Goal: Task Accomplishment & Management: Manage account settings

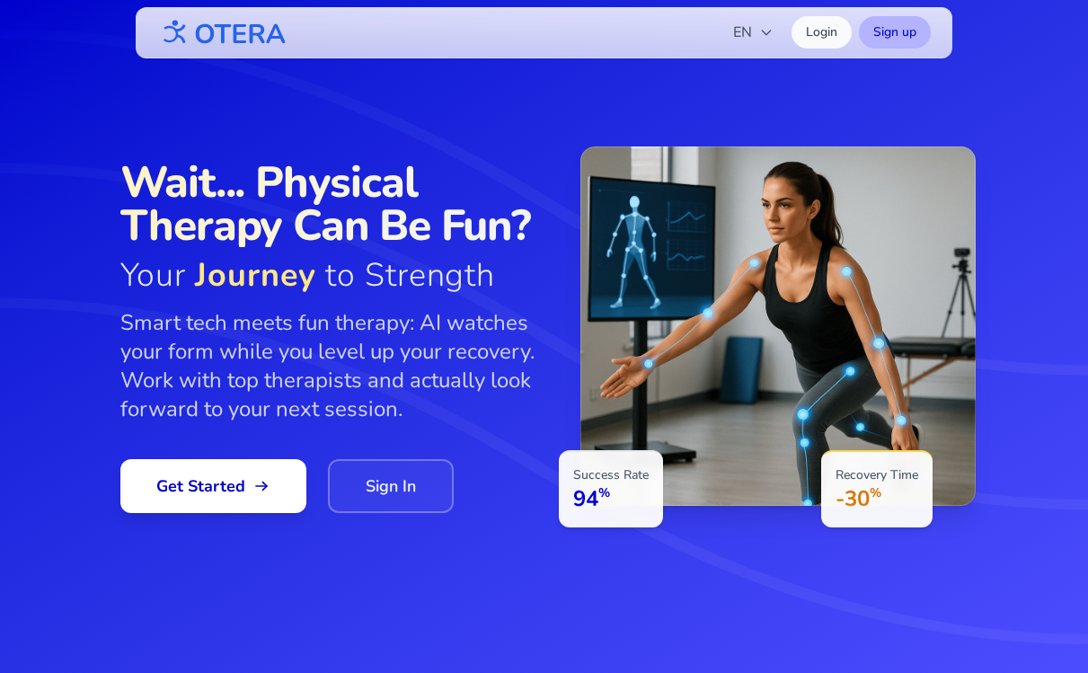
click at [899, 39] on link "Sign up" at bounding box center [895, 32] width 72 height 32
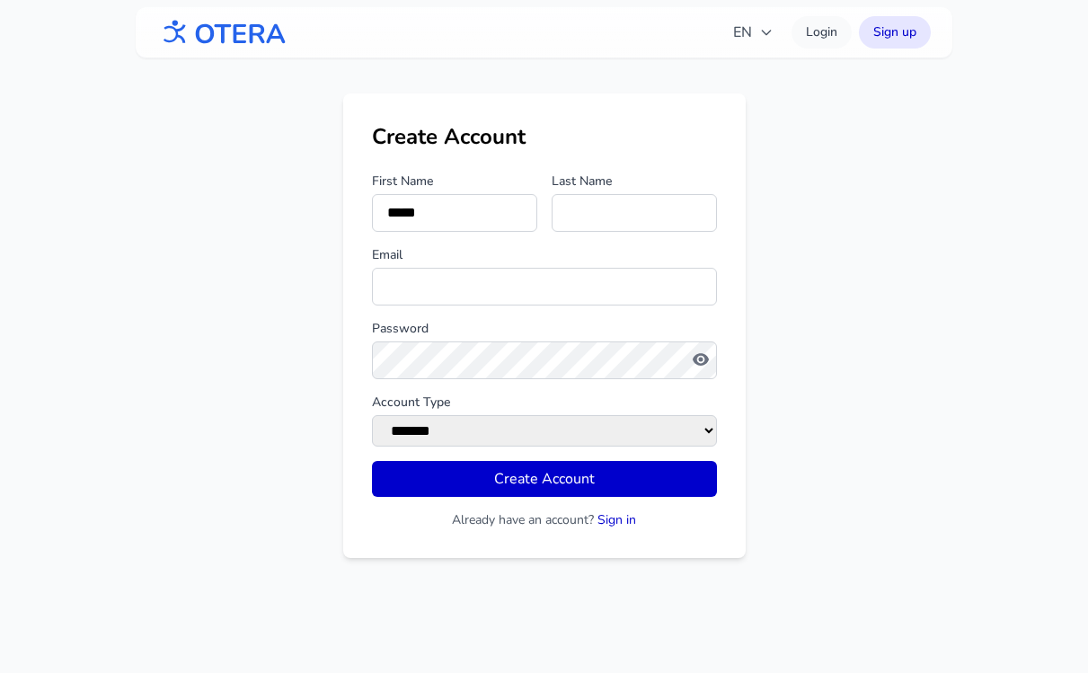
type input "*****"
type input "*******"
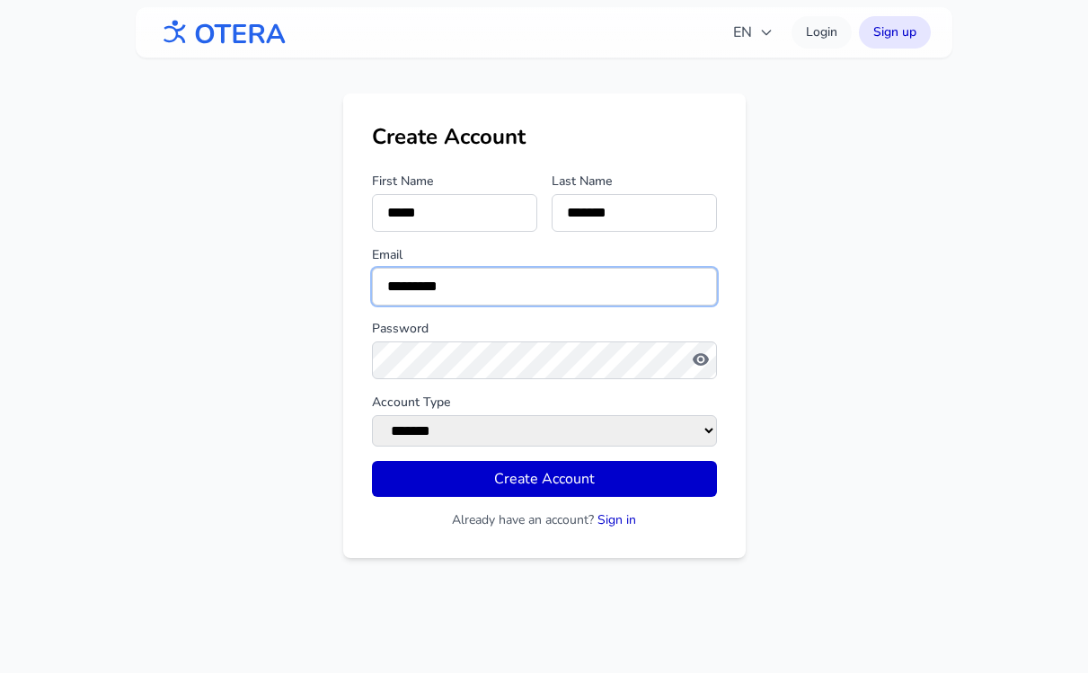
type input "**********"
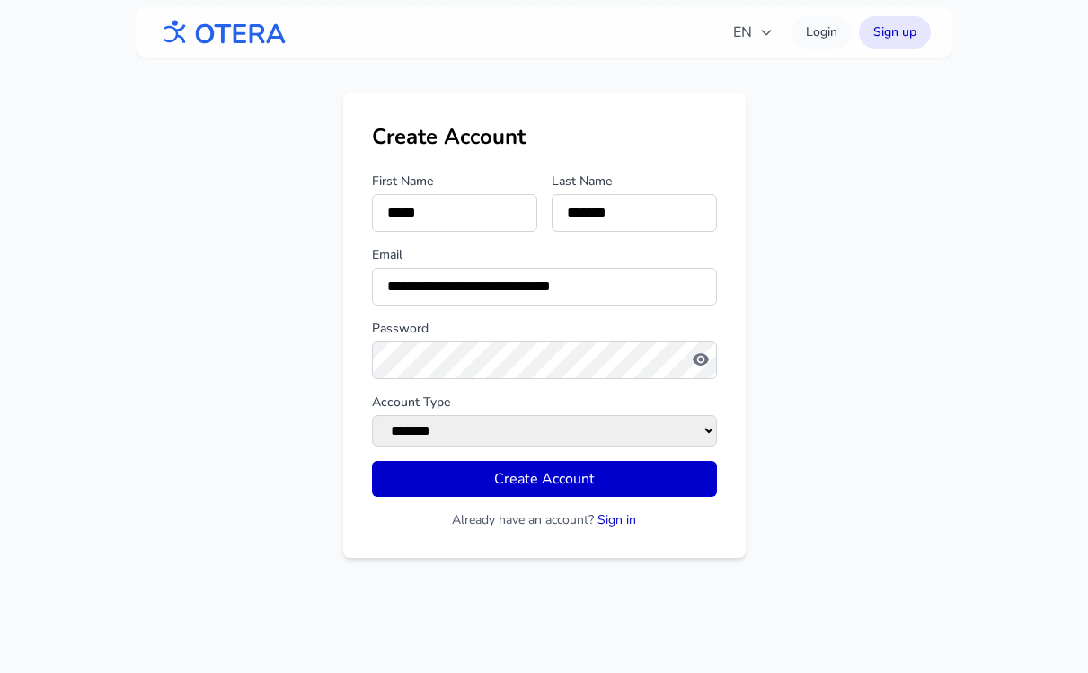
click at [372, 461] on button "Create Account" at bounding box center [544, 479] width 345 height 36
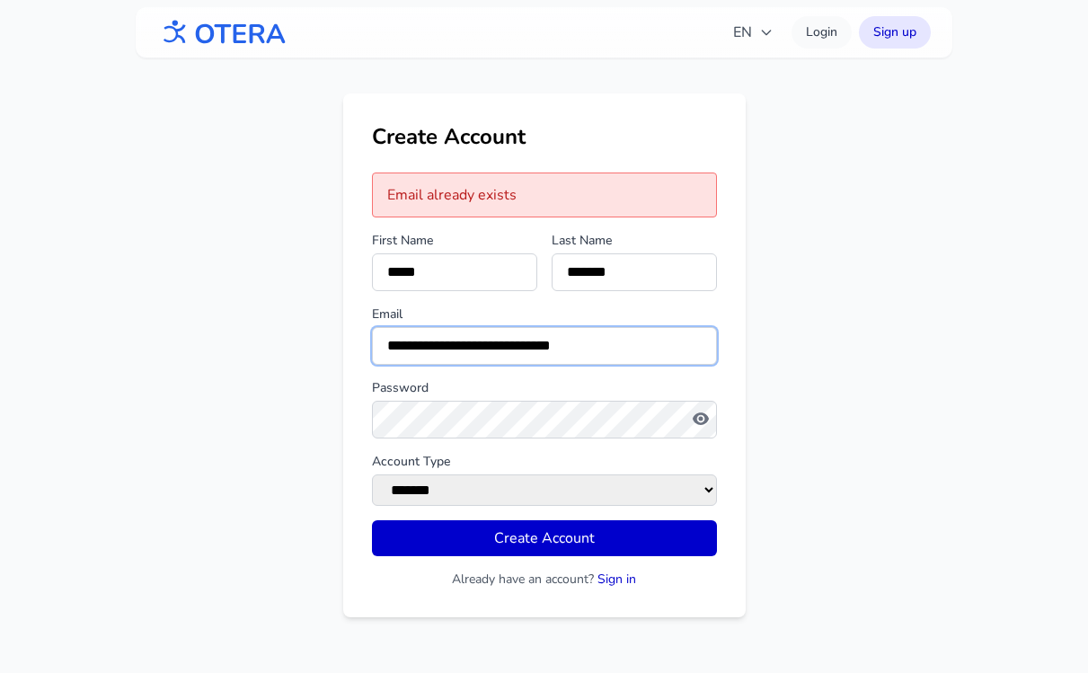
click at [482, 346] on input "**********" at bounding box center [544, 346] width 345 height 38
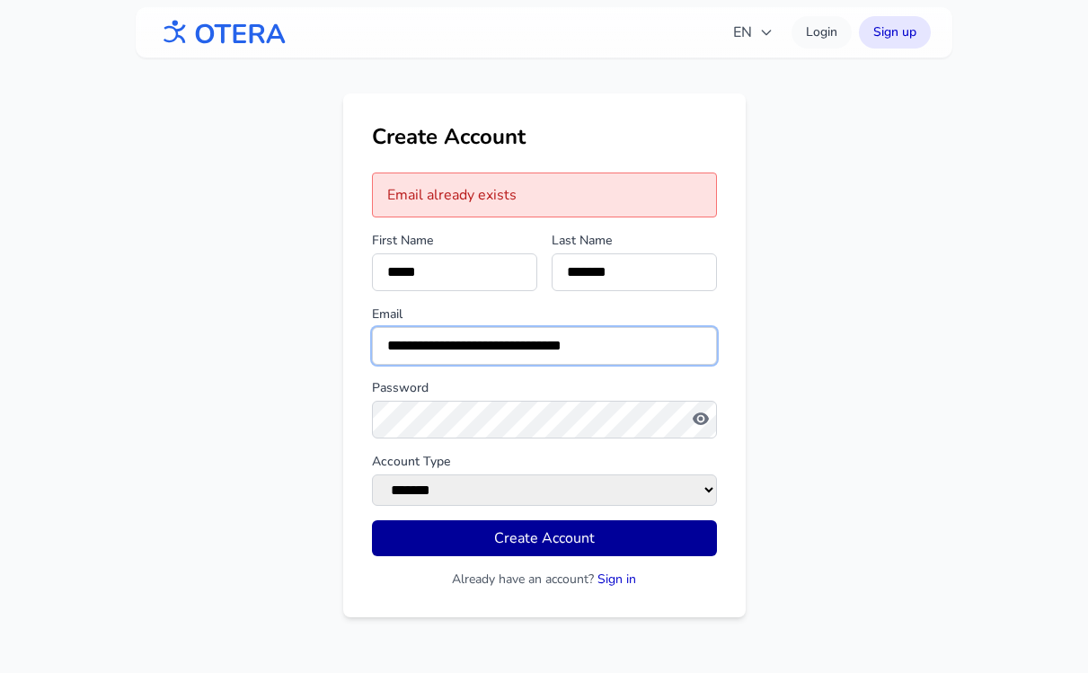
type input "**********"
click at [516, 545] on button "Create Account" at bounding box center [544, 538] width 345 height 36
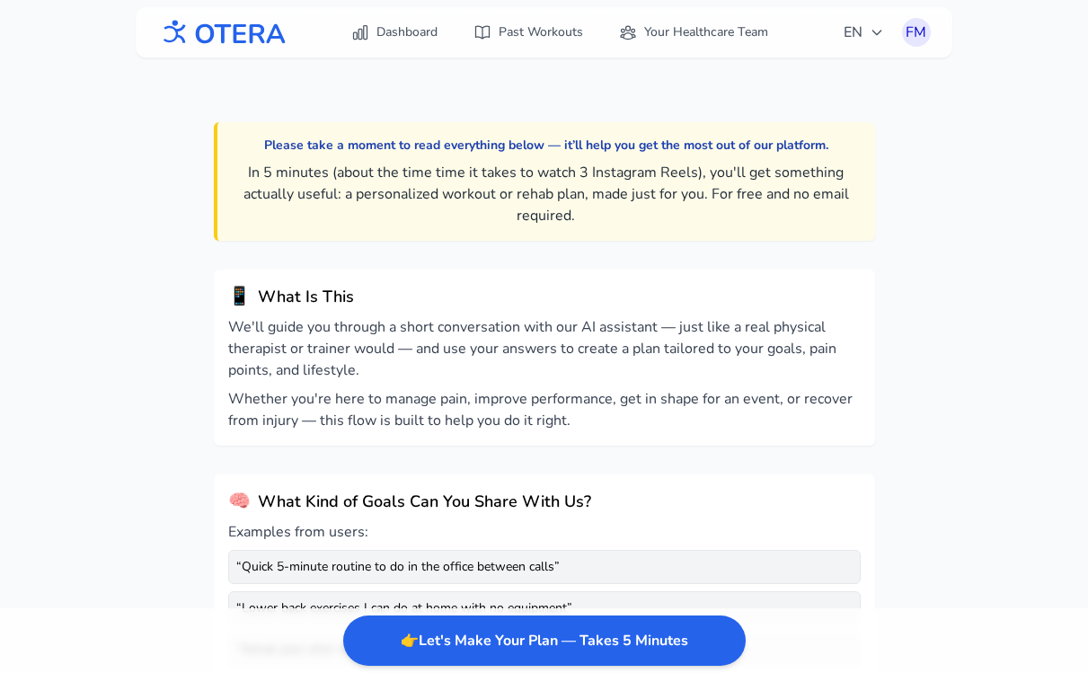
click at [251, 31] on img at bounding box center [221, 33] width 129 height 40
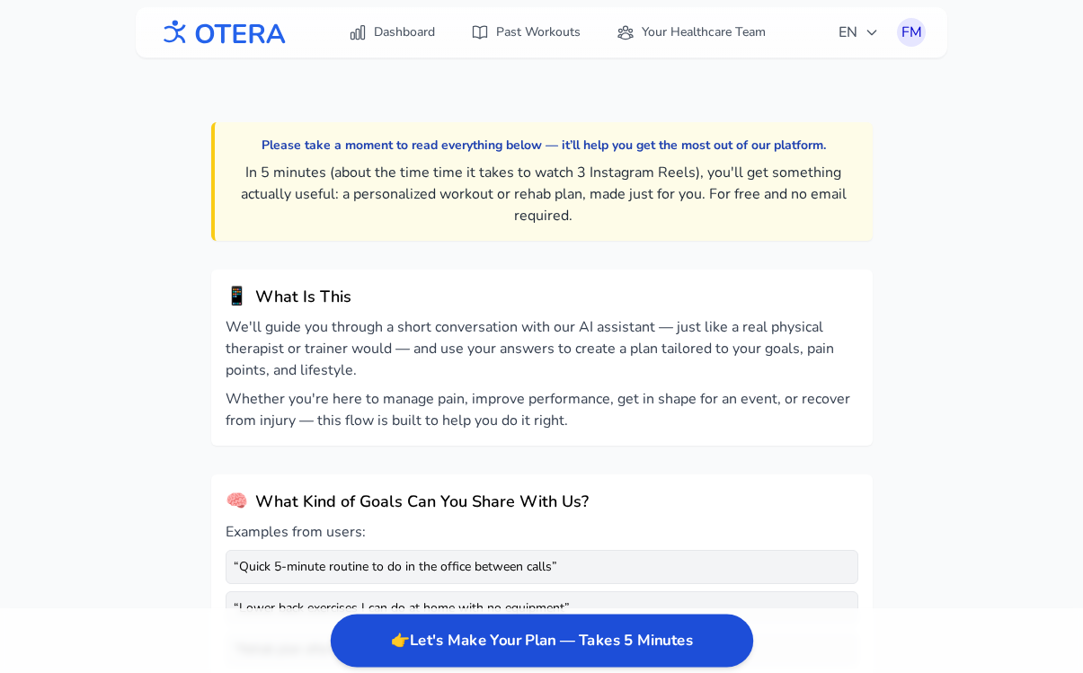
click at [505, 646] on button "👉 Let's Make Your Plan — Takes 5 Minutes" at bounding box center [541, 641] width 422 height 53
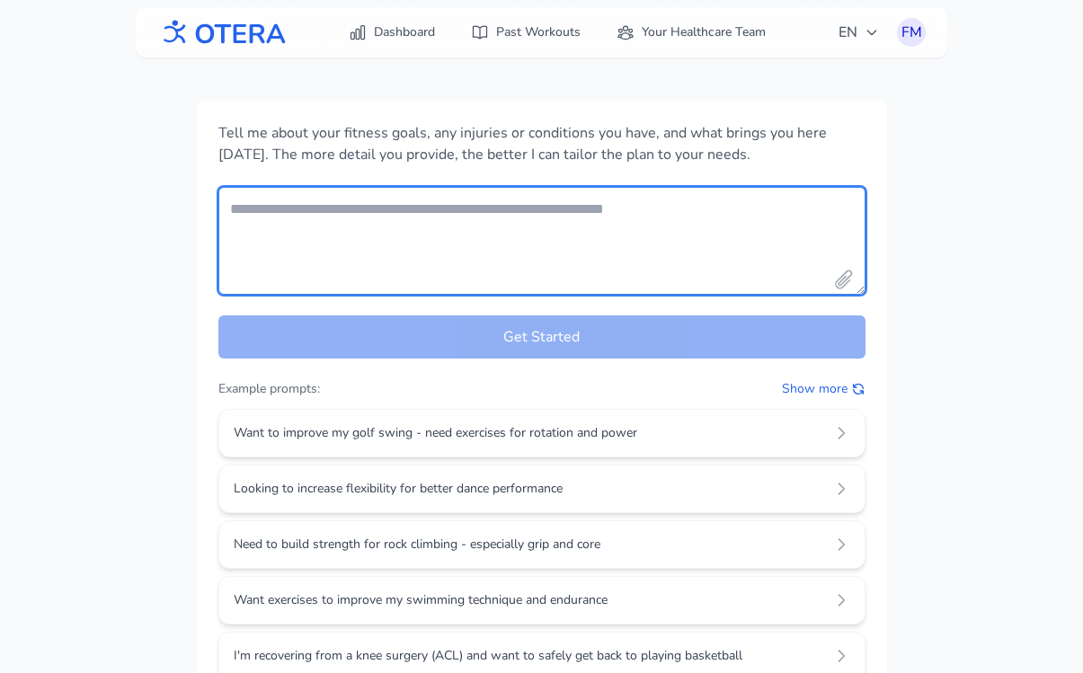
click at [422, 217] on textarea "Your fitness goals and conditions" at bounding box center [541, 241] width 647 height 108
click at [483, 215] on textarea "Your fitness goals and conditions" at bounding box center [541, 241] width 647 height 108
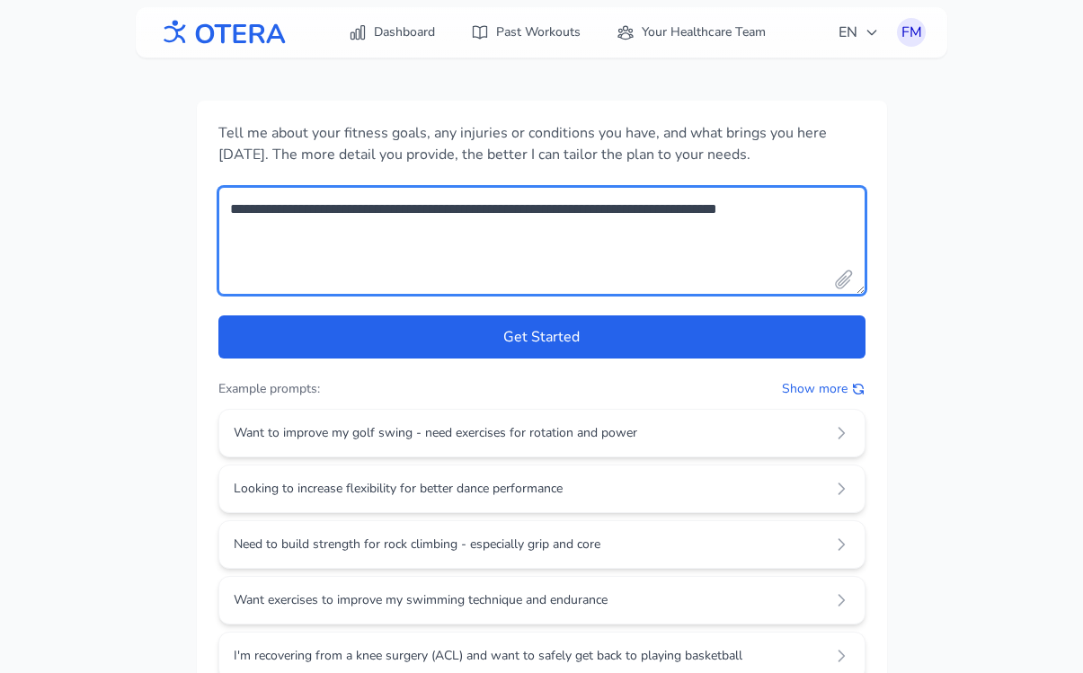
type textarea "**********"
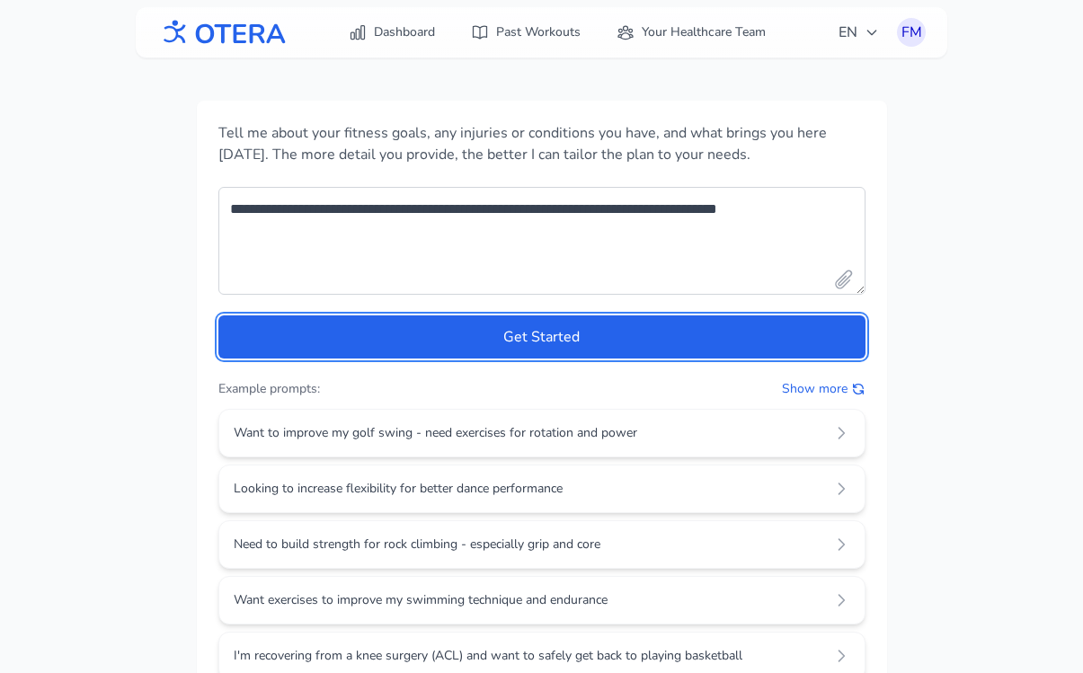
click at [218, 315] on button "Get Started" at bounding box center [541, 336] width 647 height 43
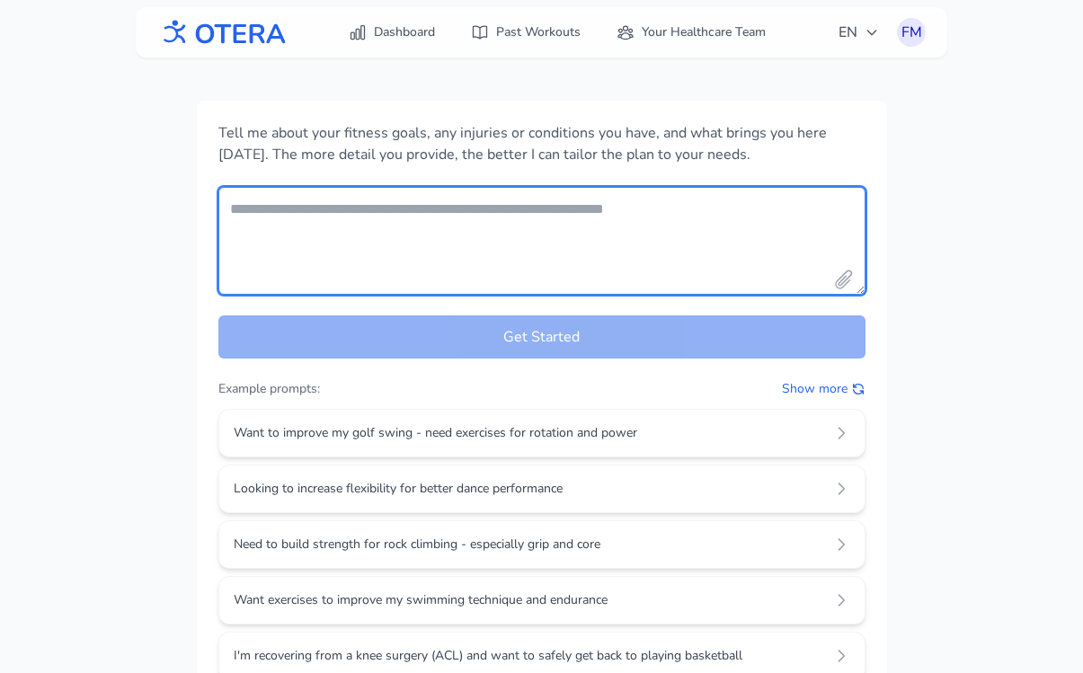
click at [502, 213] on textarea "Your fitness goals and conditions" at bounding box center [541, 241] width 647 height 108
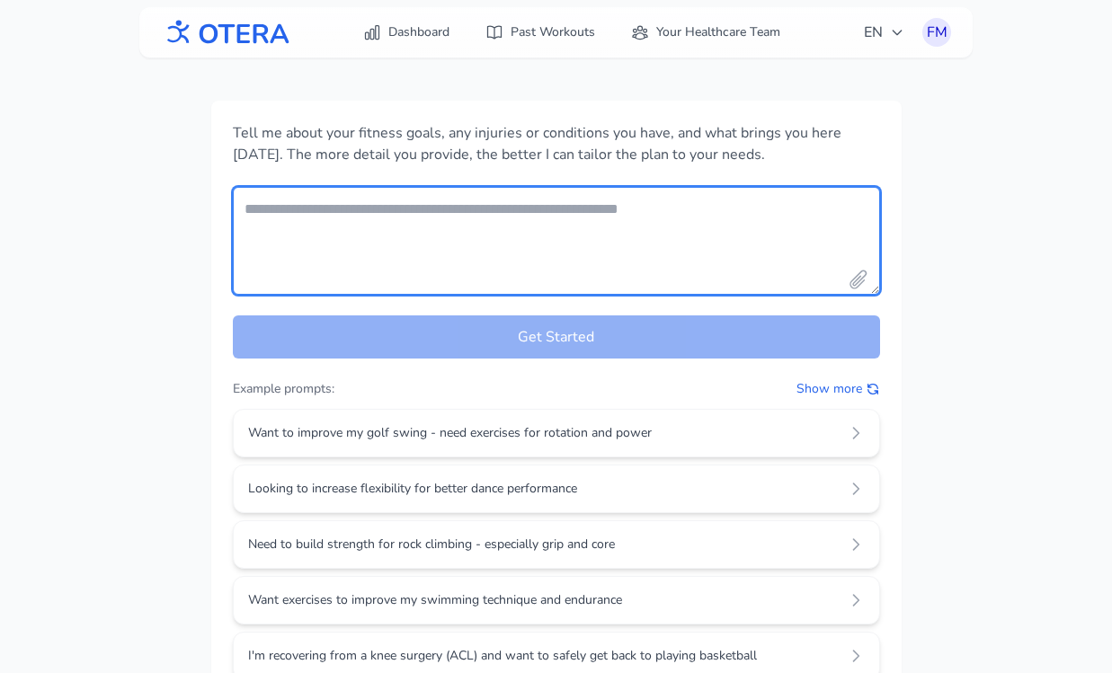
click at [332, 225] on textarea "Your fitness goals and conditions" at bounding box center [556, 241] width 647 height 108
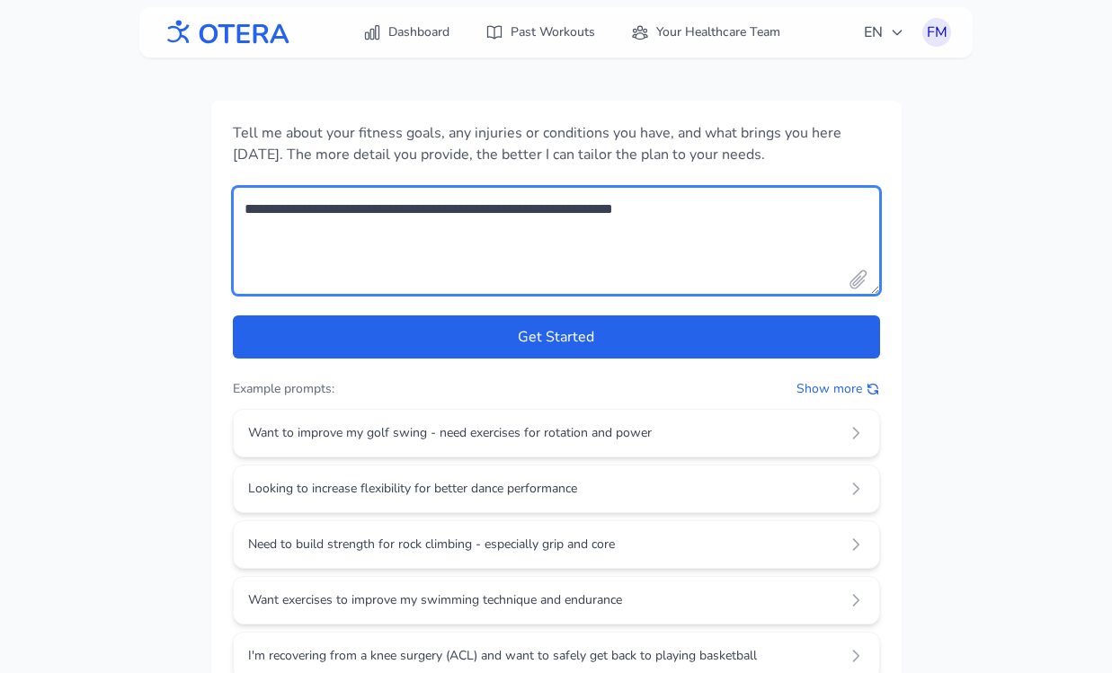
click at [389, 216] on textarea "**********" at bounding box center [556, 241] width 647 height 108
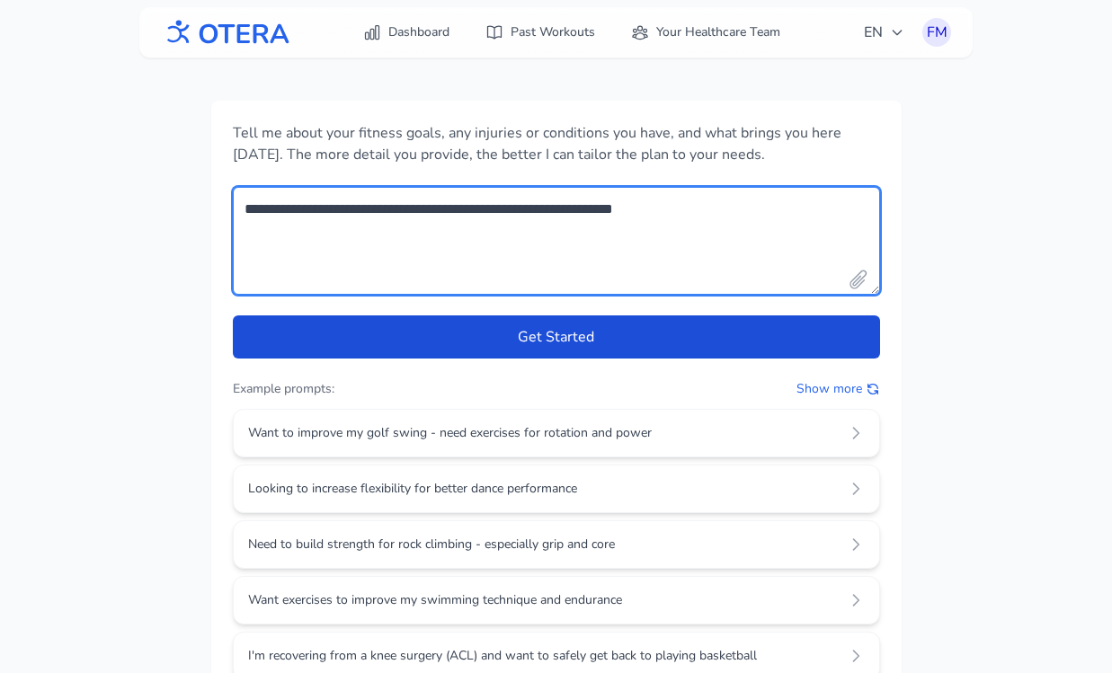
type textarea "**********"
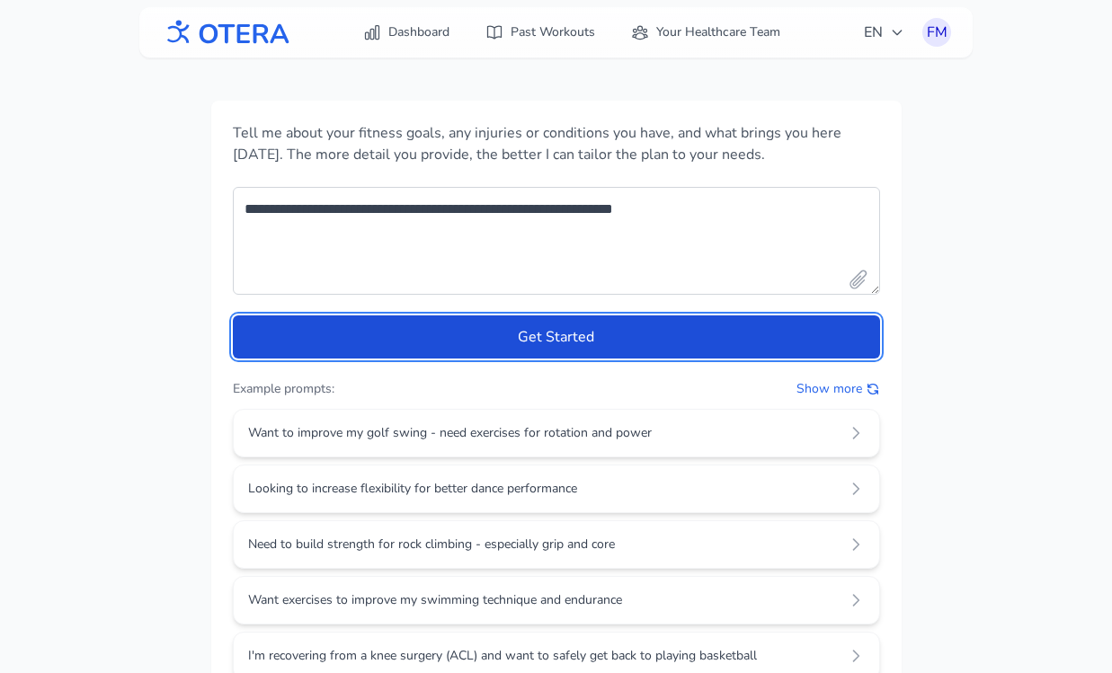
click at [429, 338] on button "Get Started" at bounding box center [556, 336] width 647 height 43
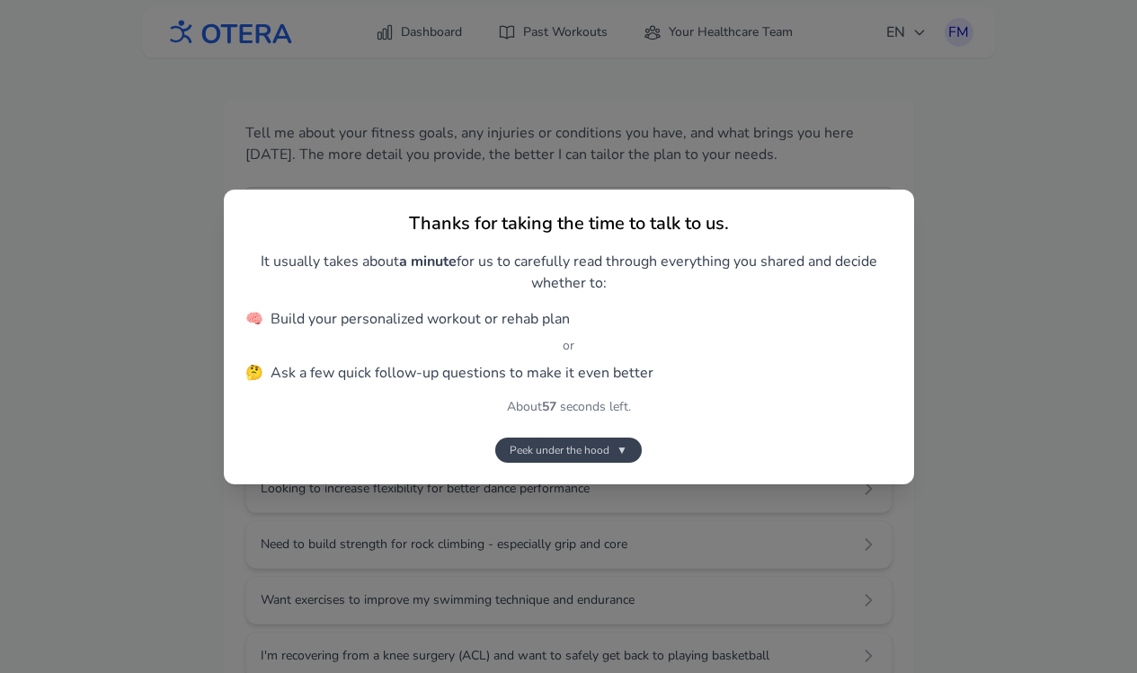
click at [568, 456] on span "Peek under the hood" at bounding box center [559, 450] width 100 height 14
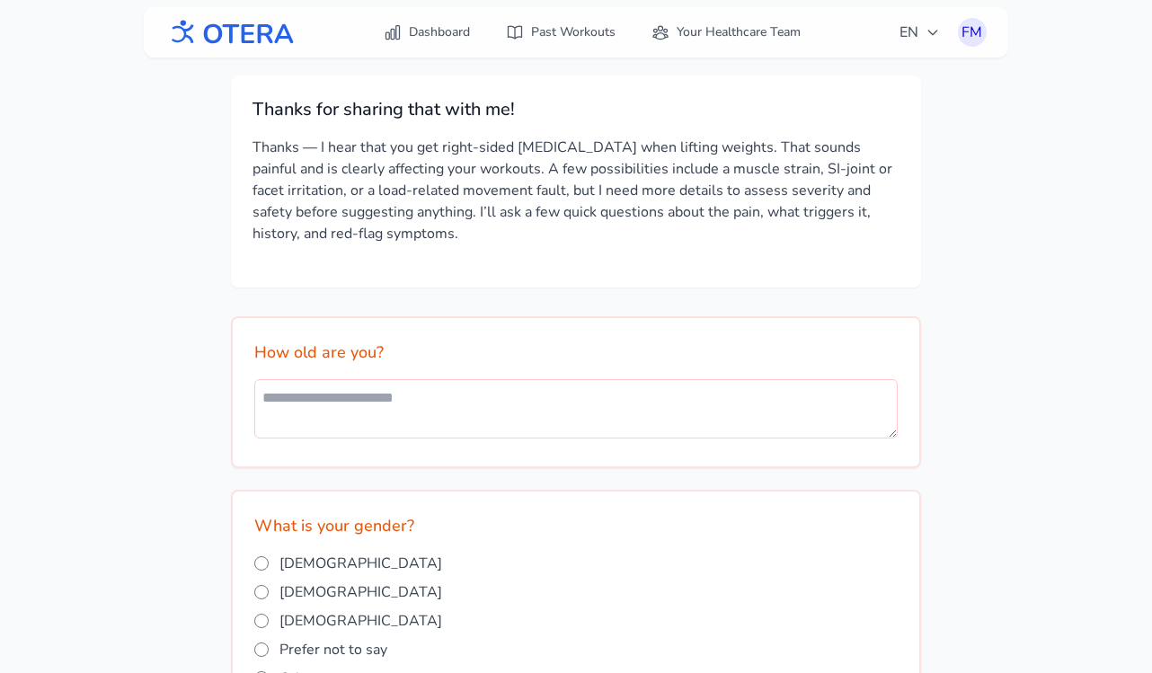
scroll to position [26, 0]
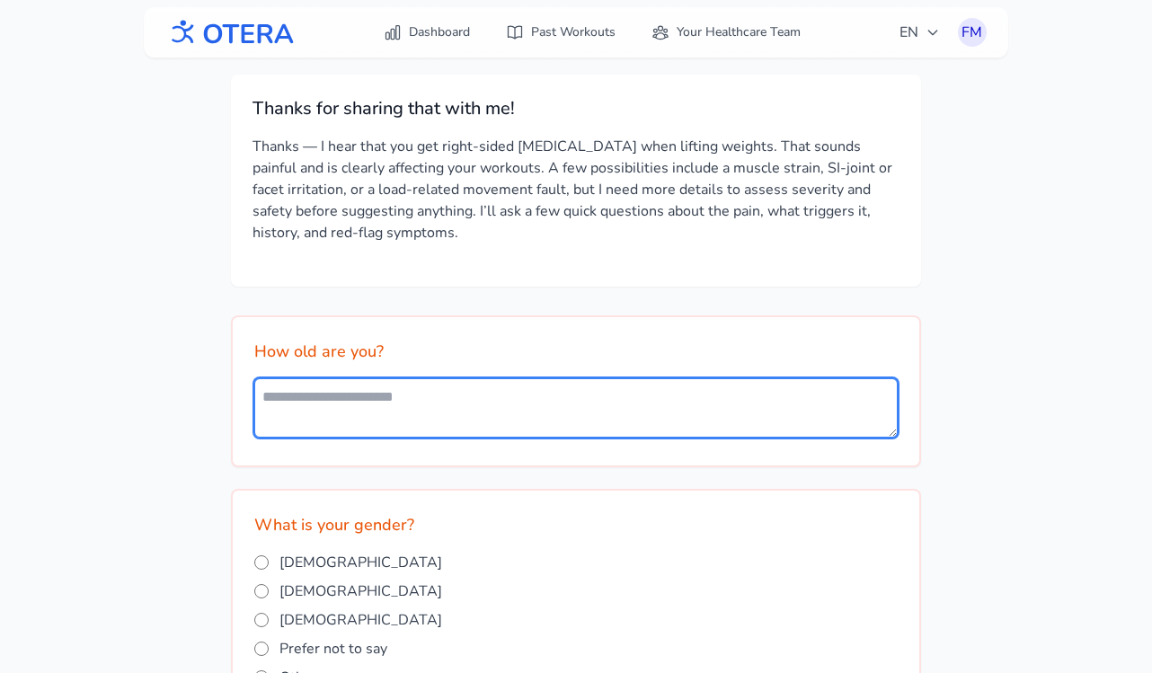
click at [447, 393] on textarea at bounding box center [575, 407] width 643 height 59
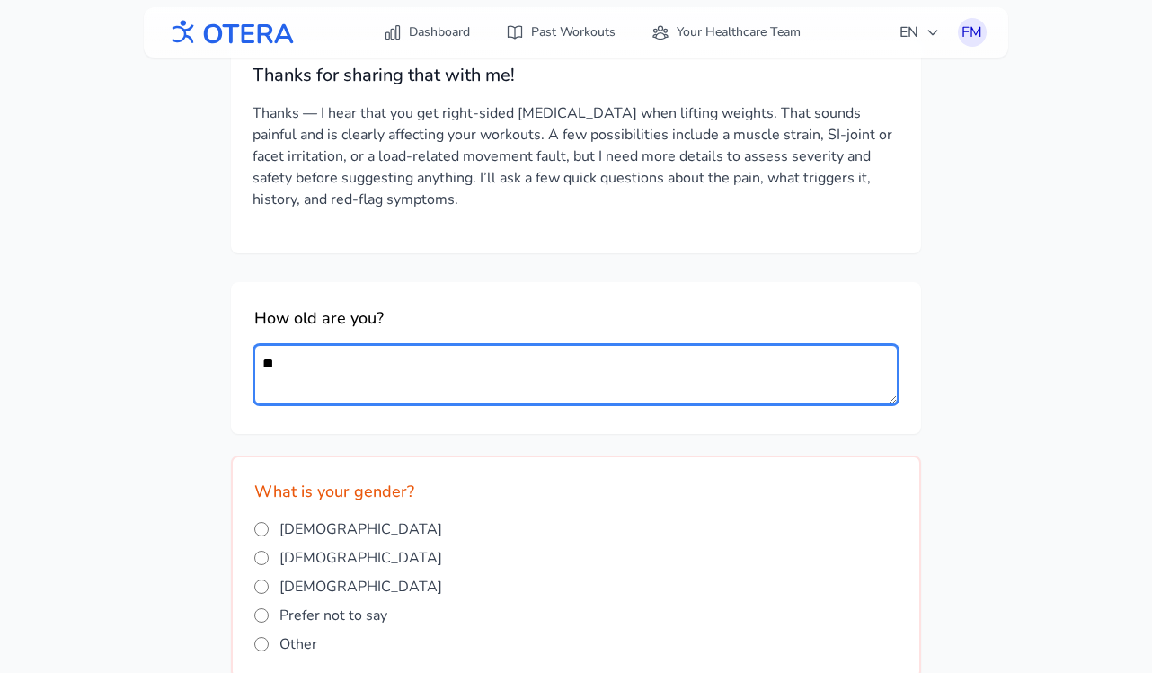
scroll to position [240, 0]
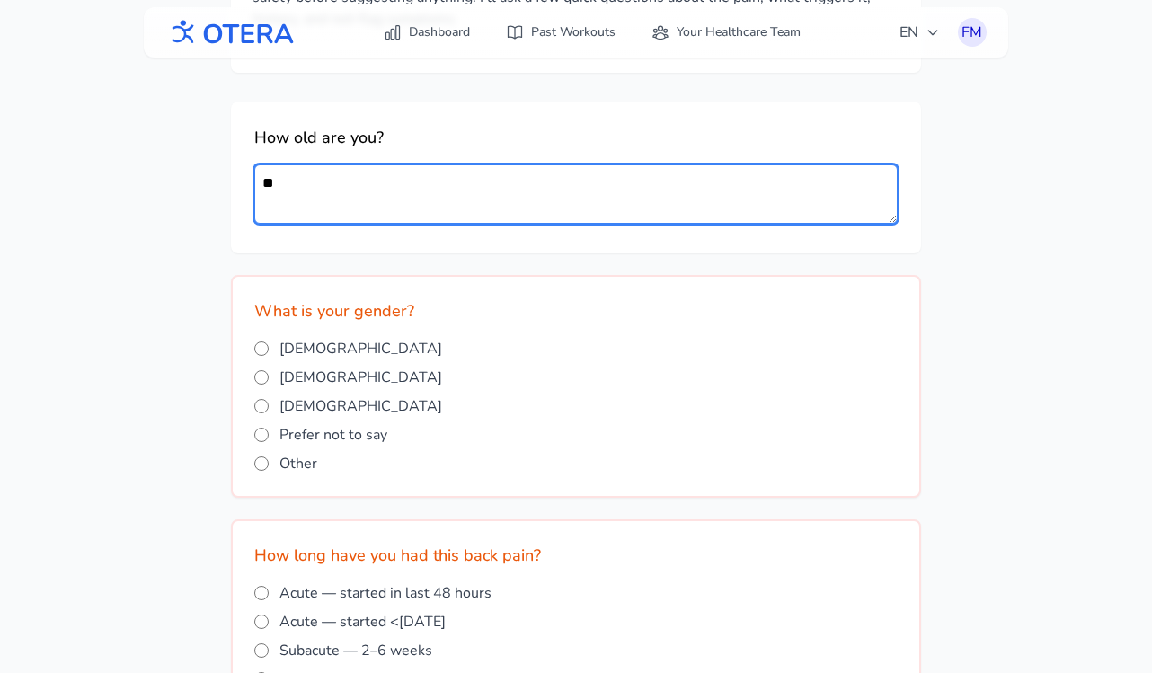
type textarea "**"
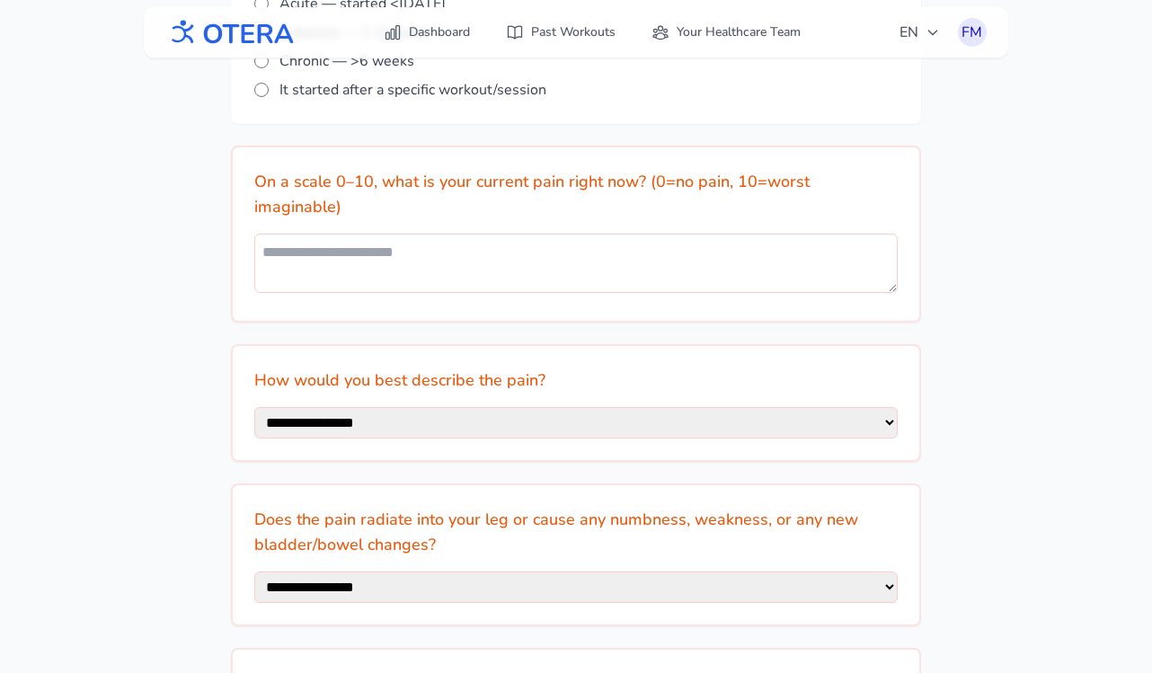
scroll to position [862, 0]
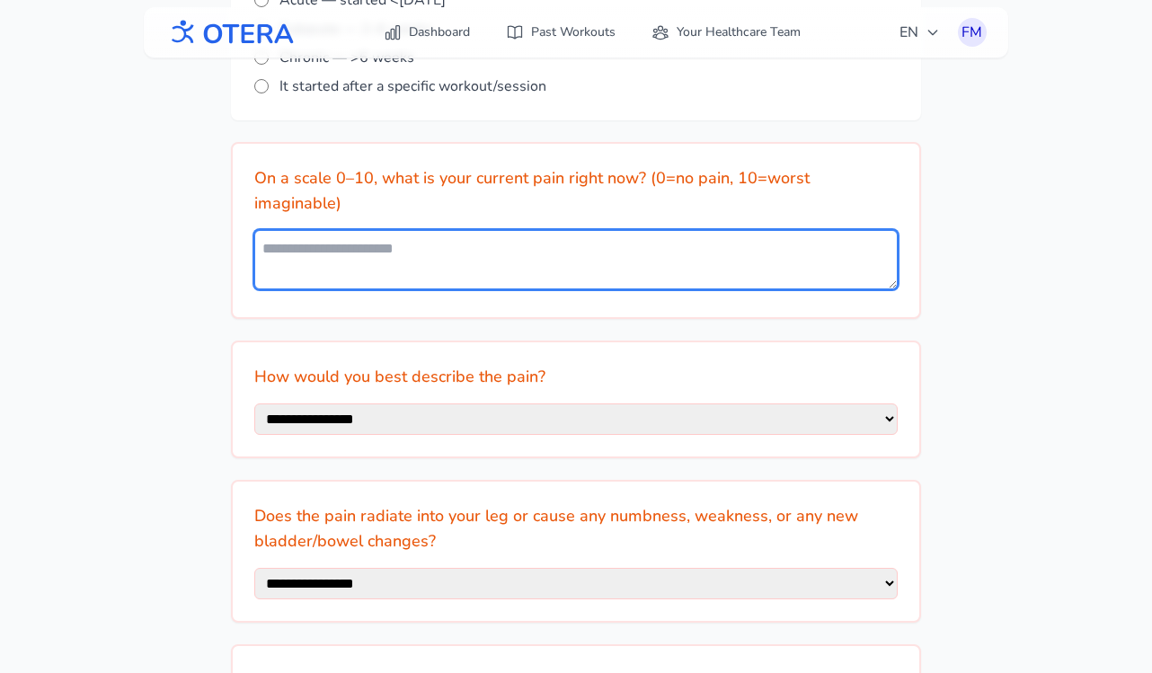
click at [413, 230] on textarea at bounding box center [575, 259] width 643 height 59
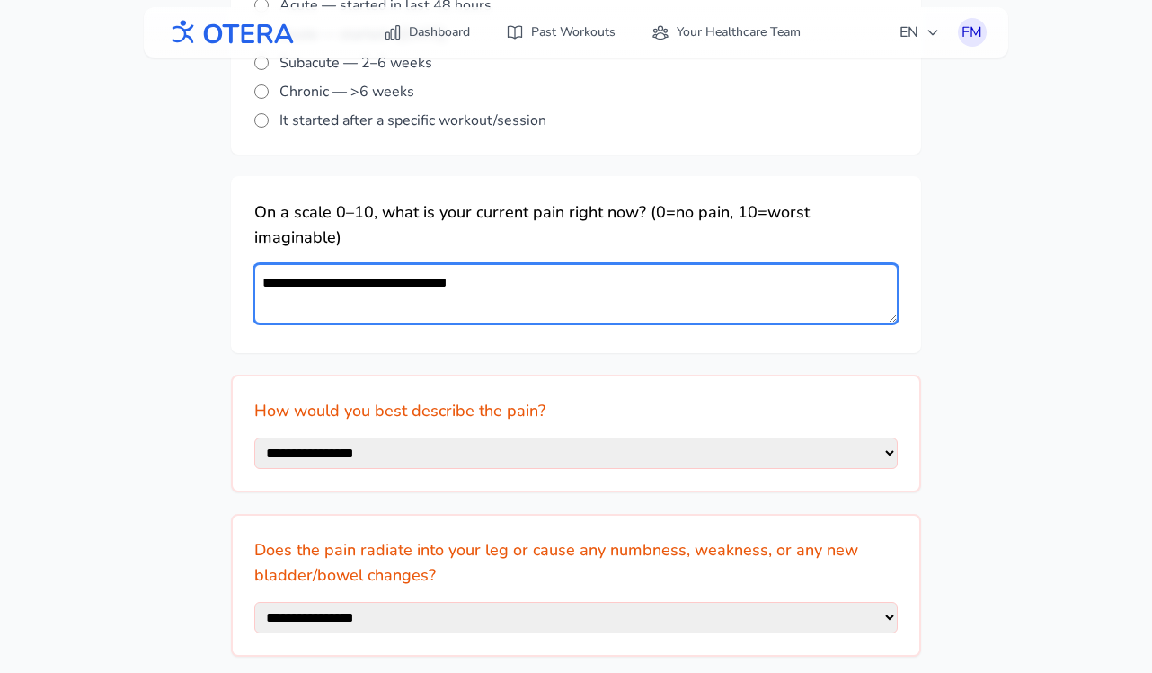
scroll to position [828, 0]
type textarea "**********"
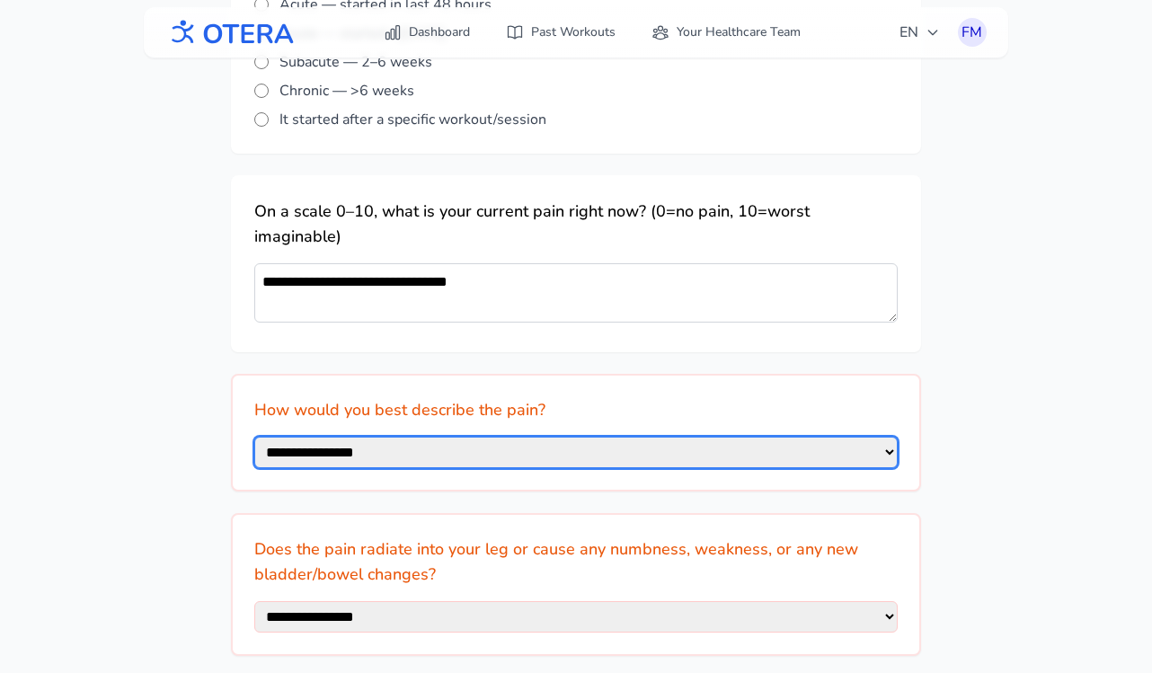
click at [601, 437] on select "**********" at bounding box center [575, 452] width 643 height 31
select select "*******"
click at [254, 437] on select "**********" at bounding box center [575, 452] width 643 height 31
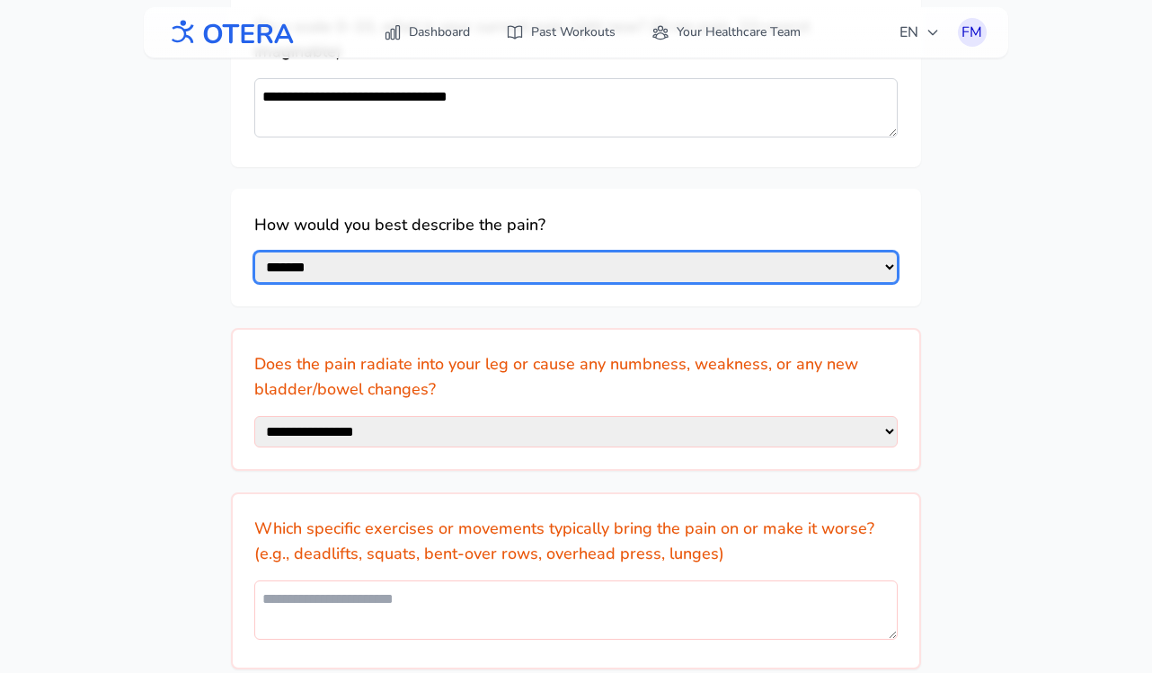
scroll to position [1105, 0]
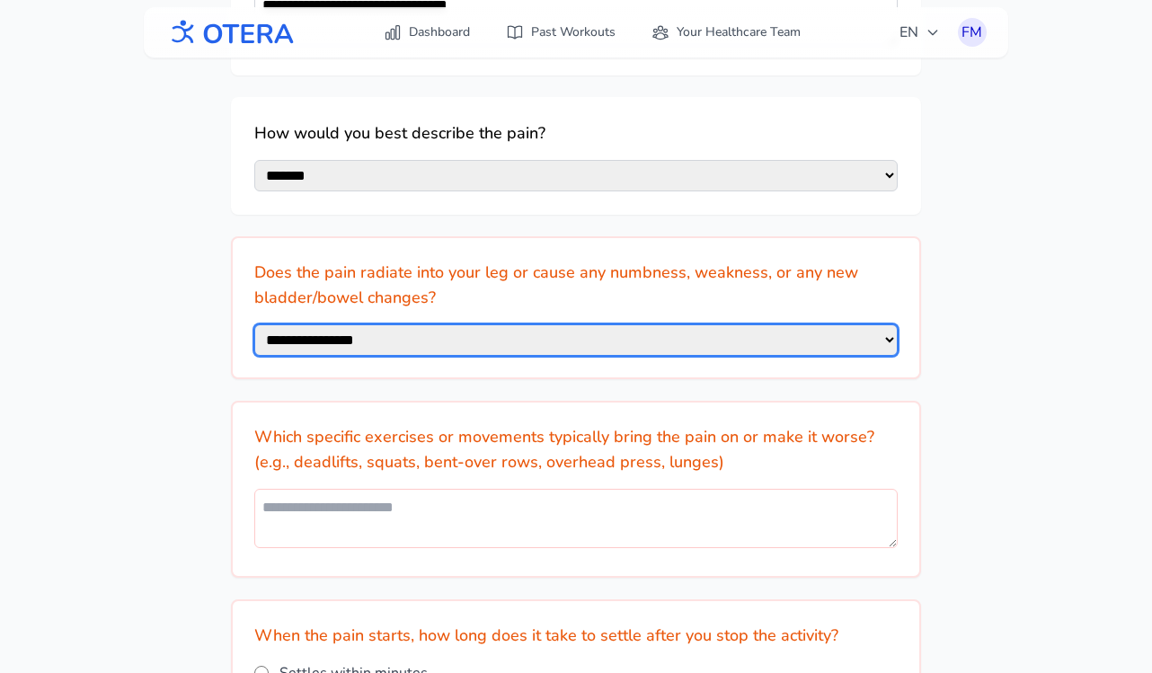
click at [885, 324] on select "**********" at bounding box center [575, 339] width 643 height 31
select select "**"
click at [254, 324] on select "**********" at bounding box center [575, 339] width 643 height 31
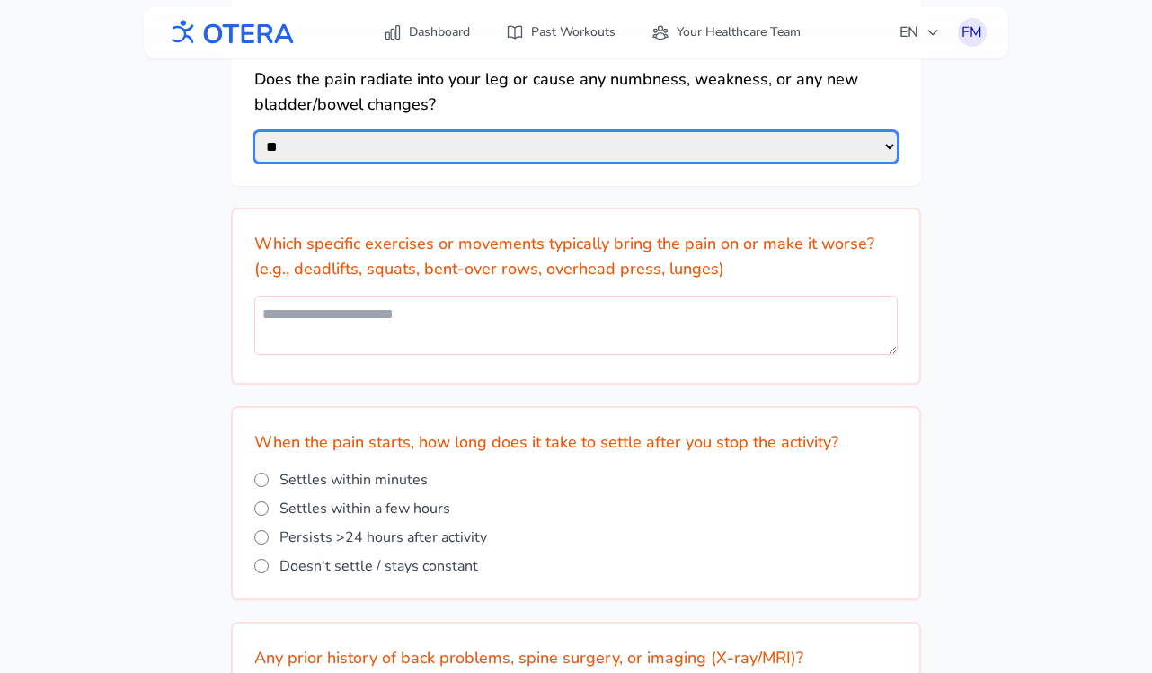
scroll to position [1309, 0]
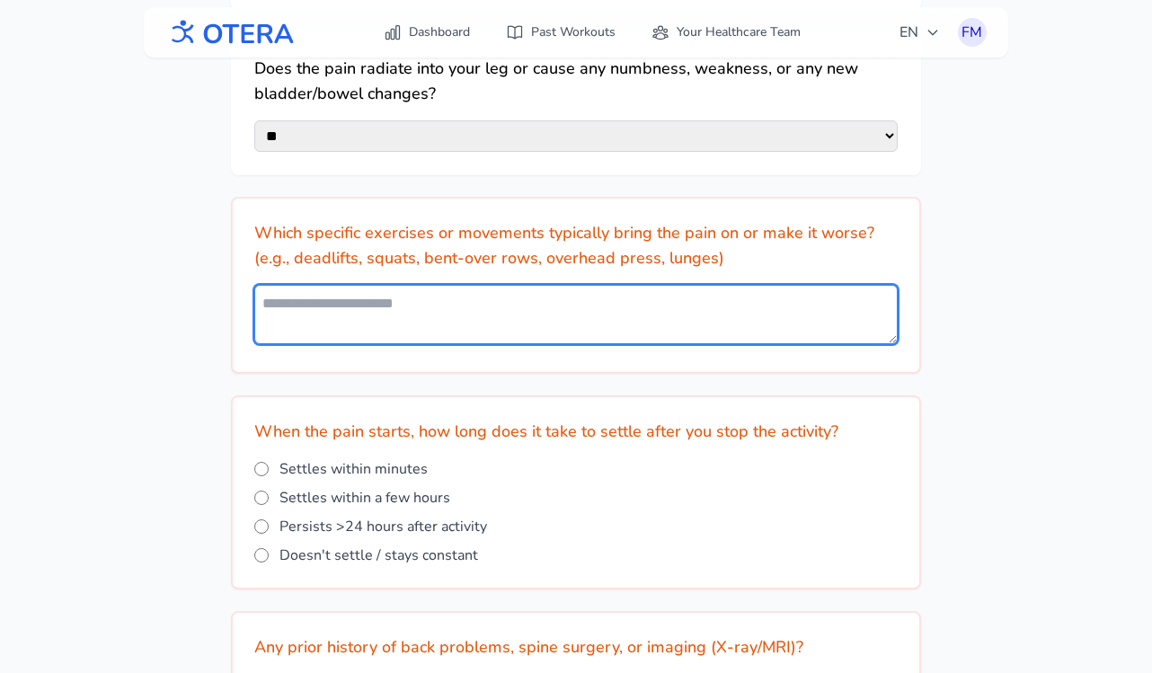
click at [282, 305] on textarea at bounding box center [575, 314] width 643 height 59
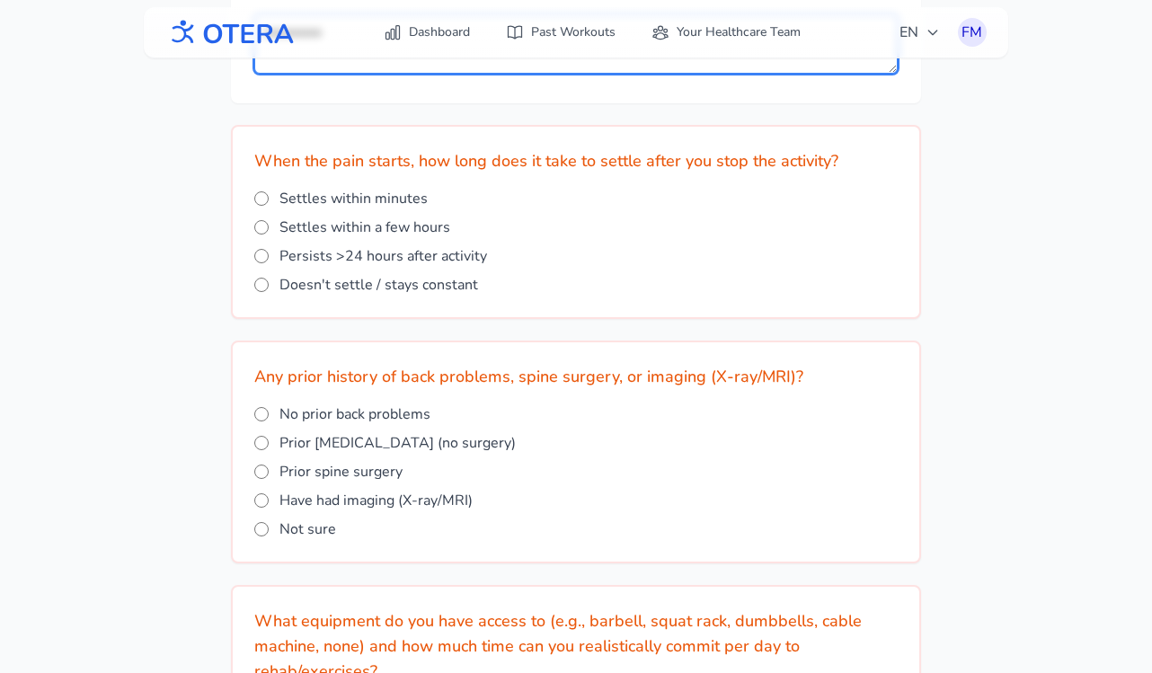
scroll to position [1581, 0]
type textarea "**********"
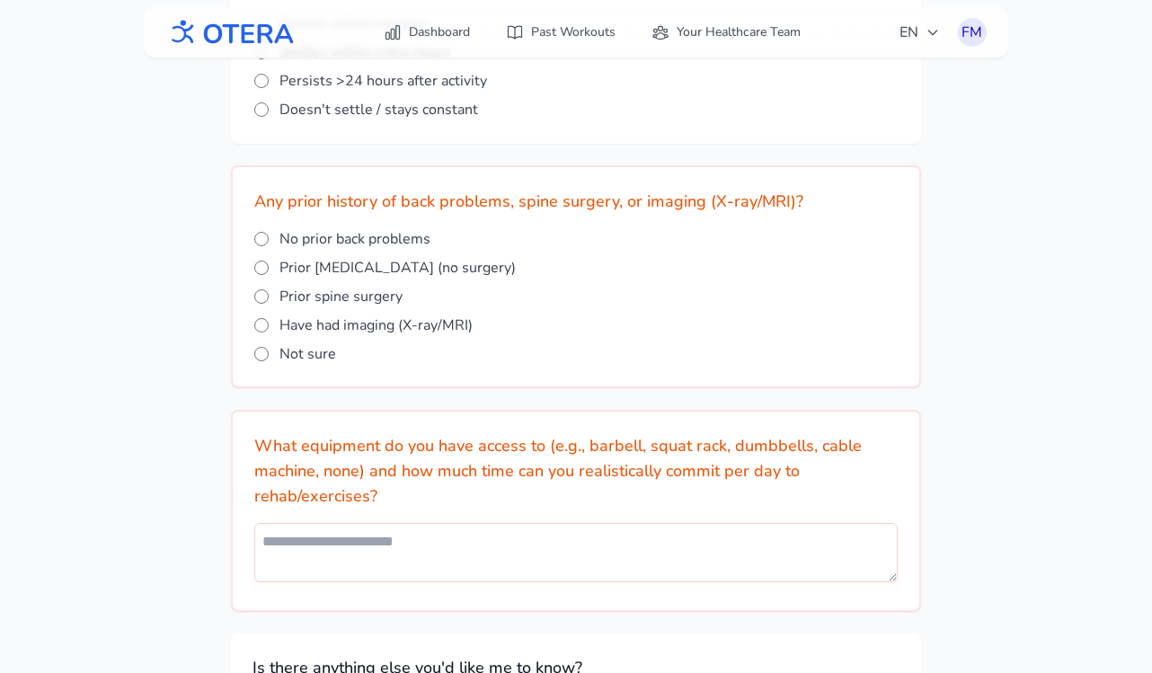
scroll to position [1758, 0]
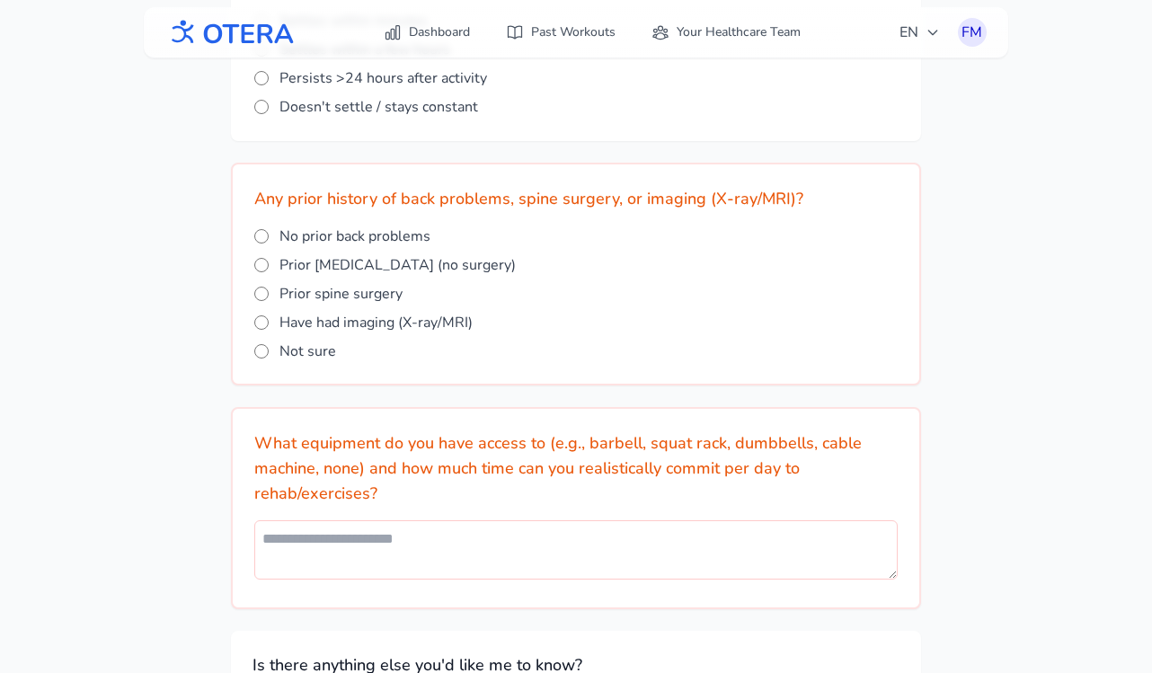
click at [323, 226] on span "No prior back problems" at bounding box center [354, 237] width 151 height 22
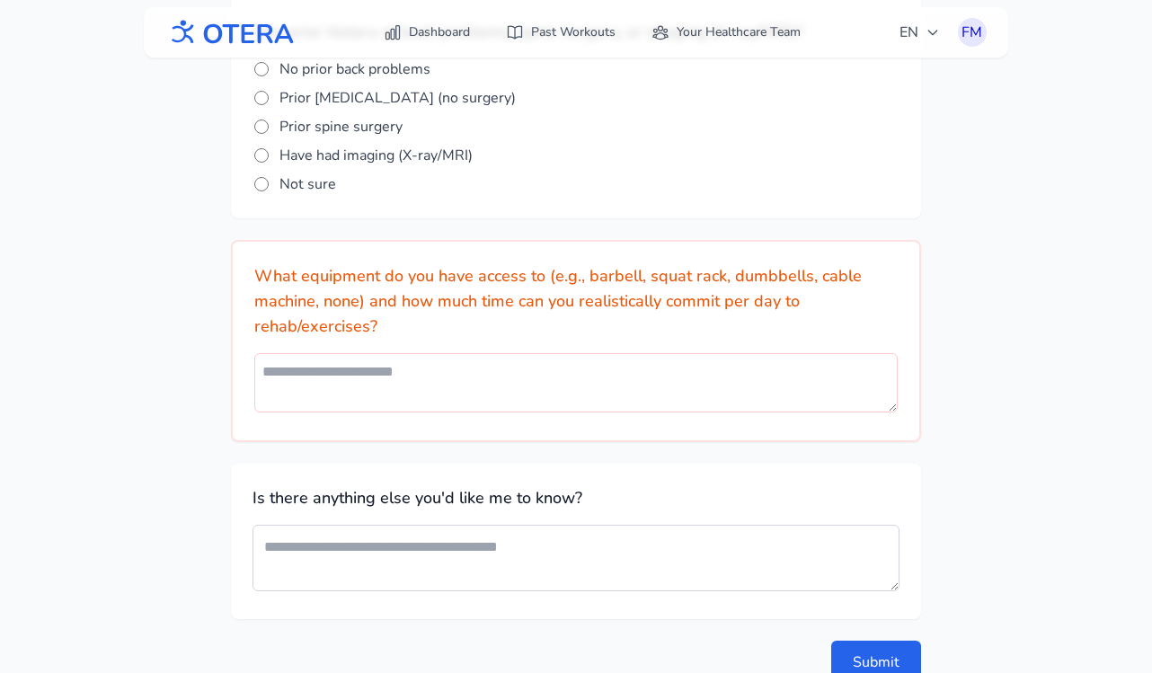
scroll to position [1931, 0]
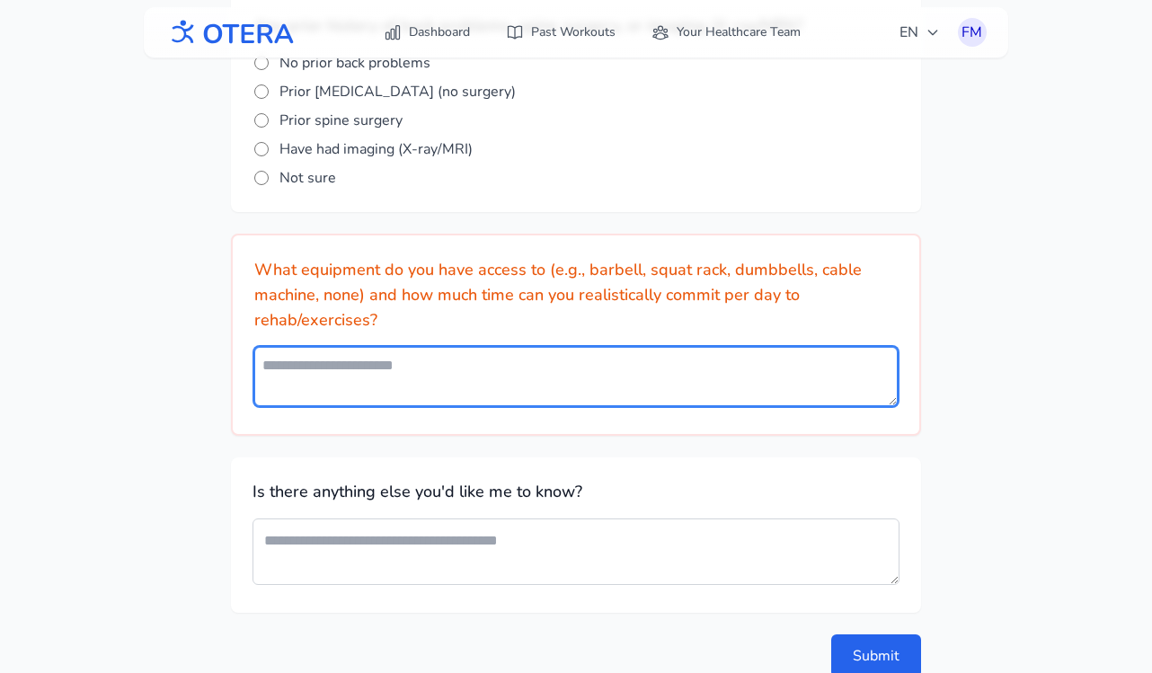
click at [369, 352] on textarea at bounding box center [575, 376] width 643 height 59
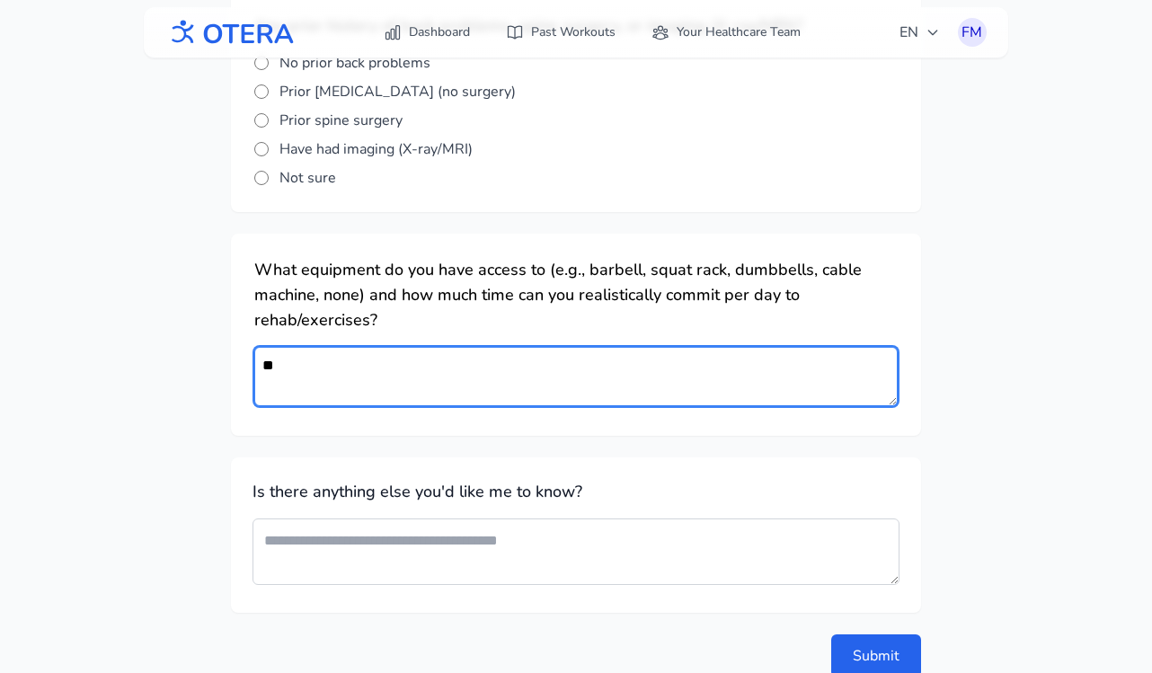
type textarea "*"
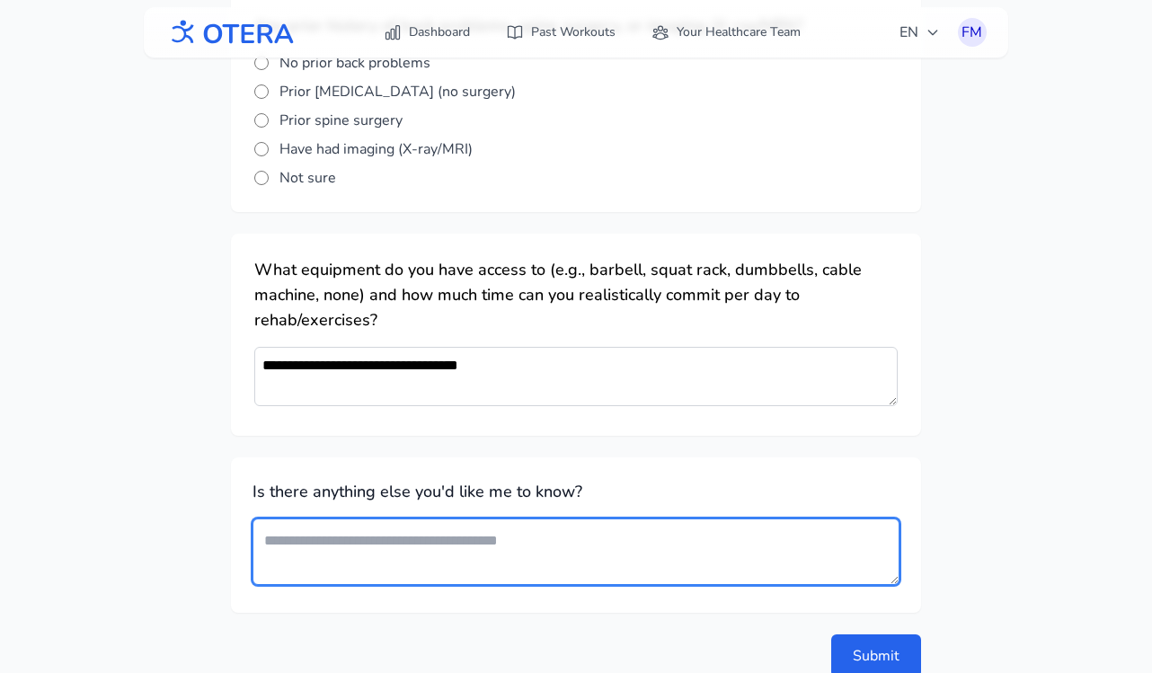
click at [315, 536] on textarea at bounding box center [575, 551] width 647 height 66
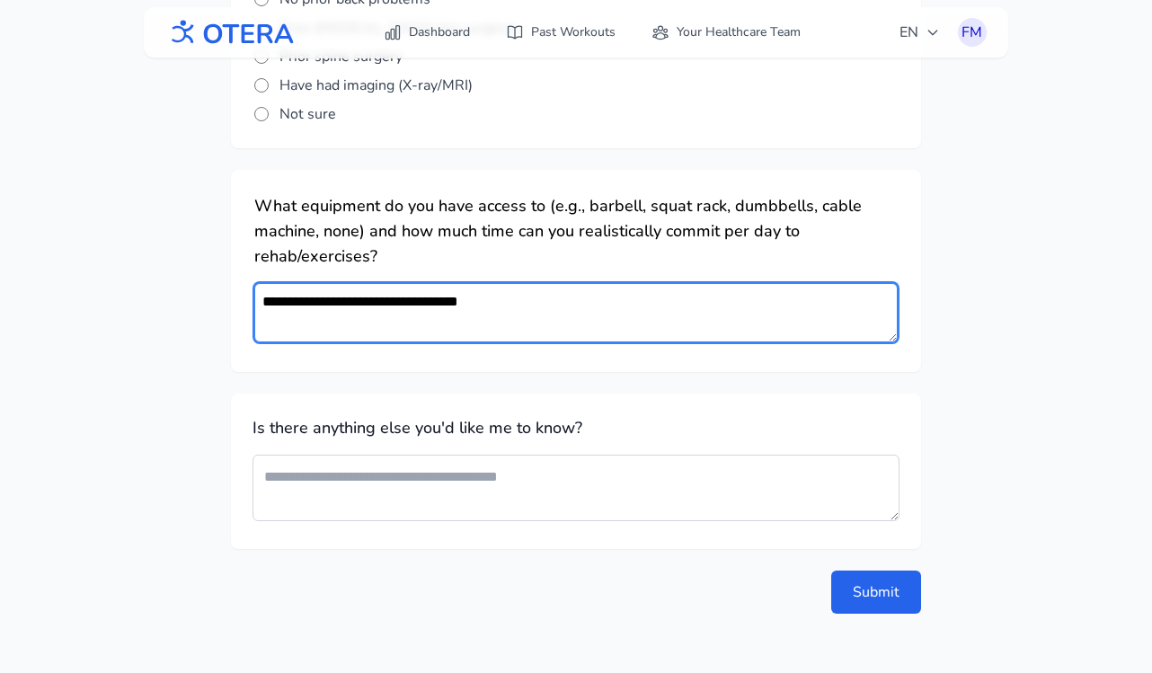
click at [522, 287] on textarea "**********" at bounding box center [575, 312] width 643 height 59
type textarea "**********"
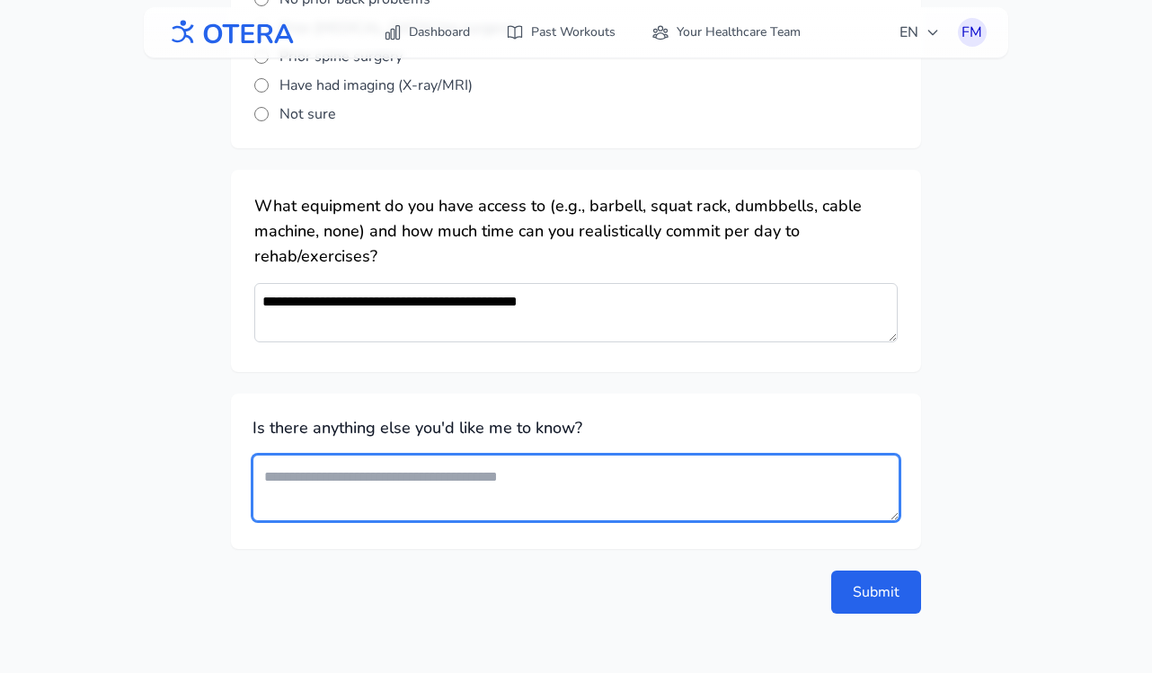
click at [483, 463] on textarea at bounding box center [575, 488] width 647 height 66
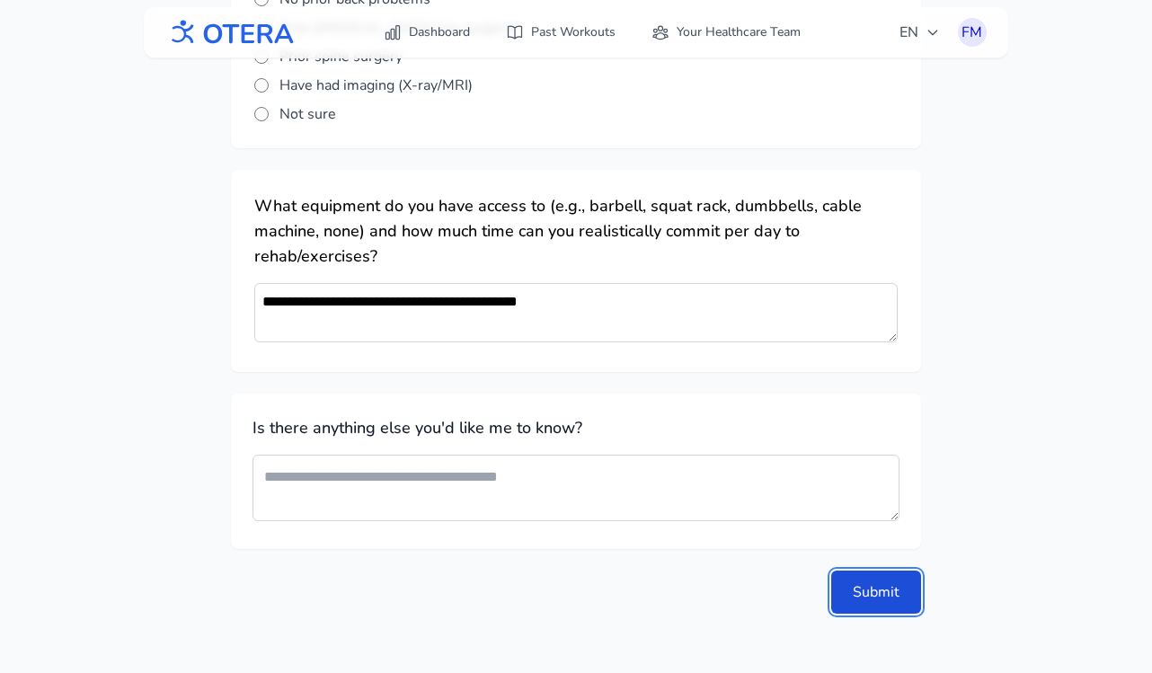
click at [872, 580] on button "Submit" at bounding box center [876, 592] width 90 height 43
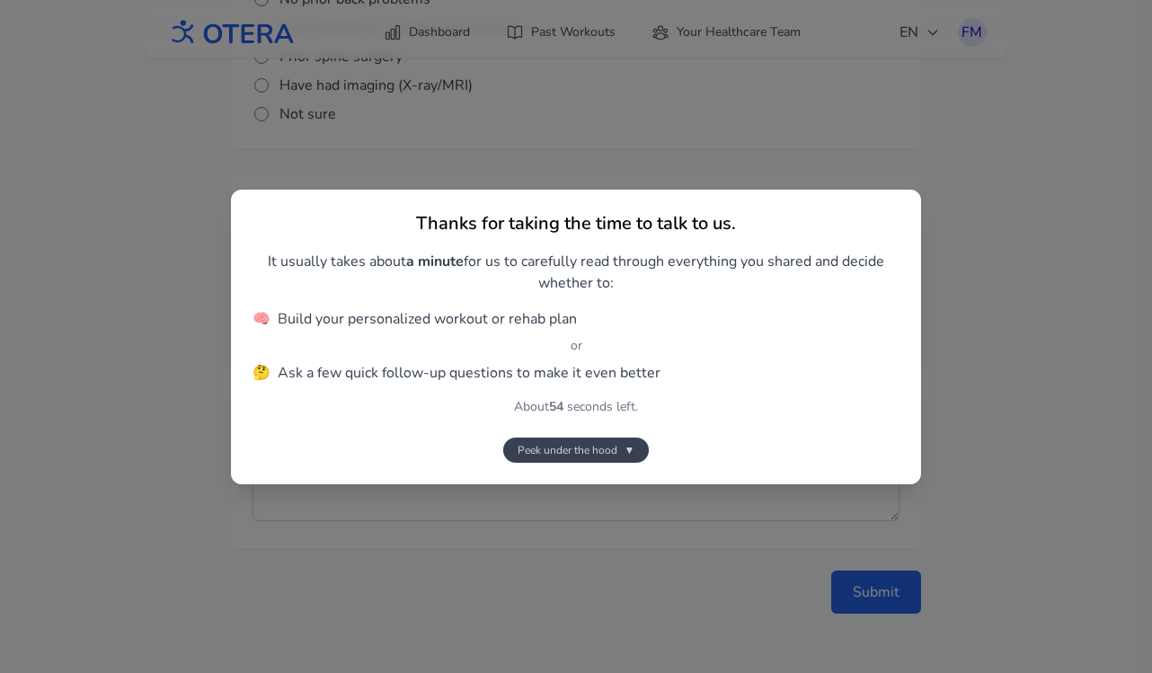
click at [631, 449] on span "▼" at bounding box center [629, 450] width 11 height 14
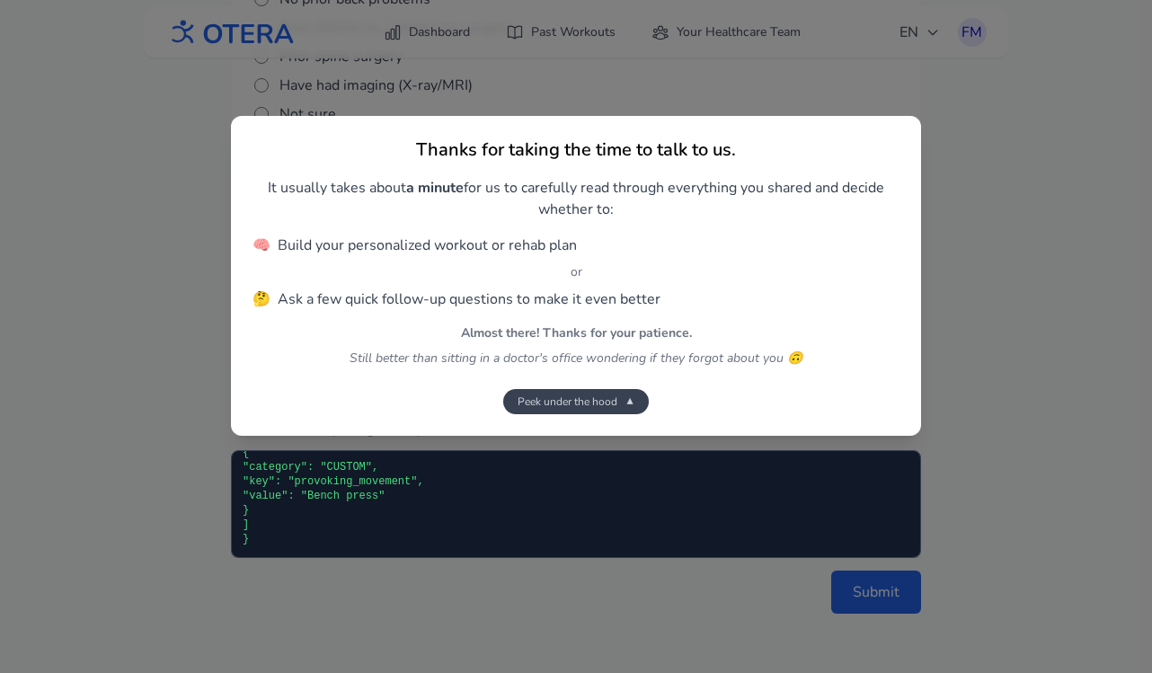
scroll to position [9064, 0]
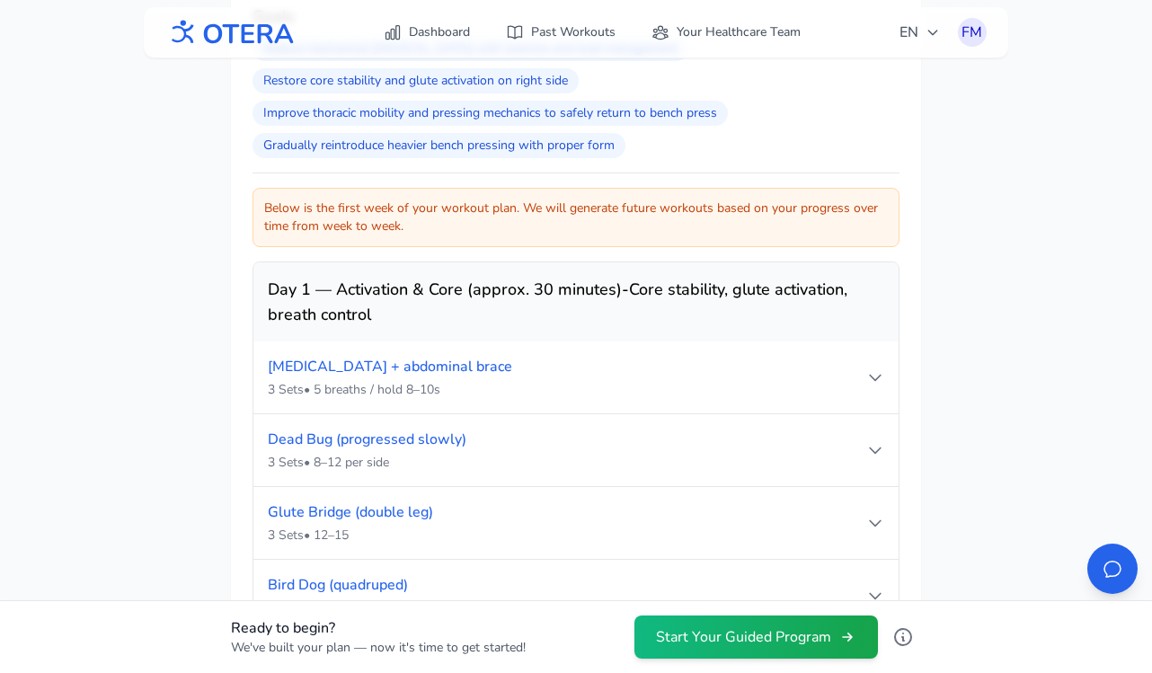
scroll to position [1319, 0]
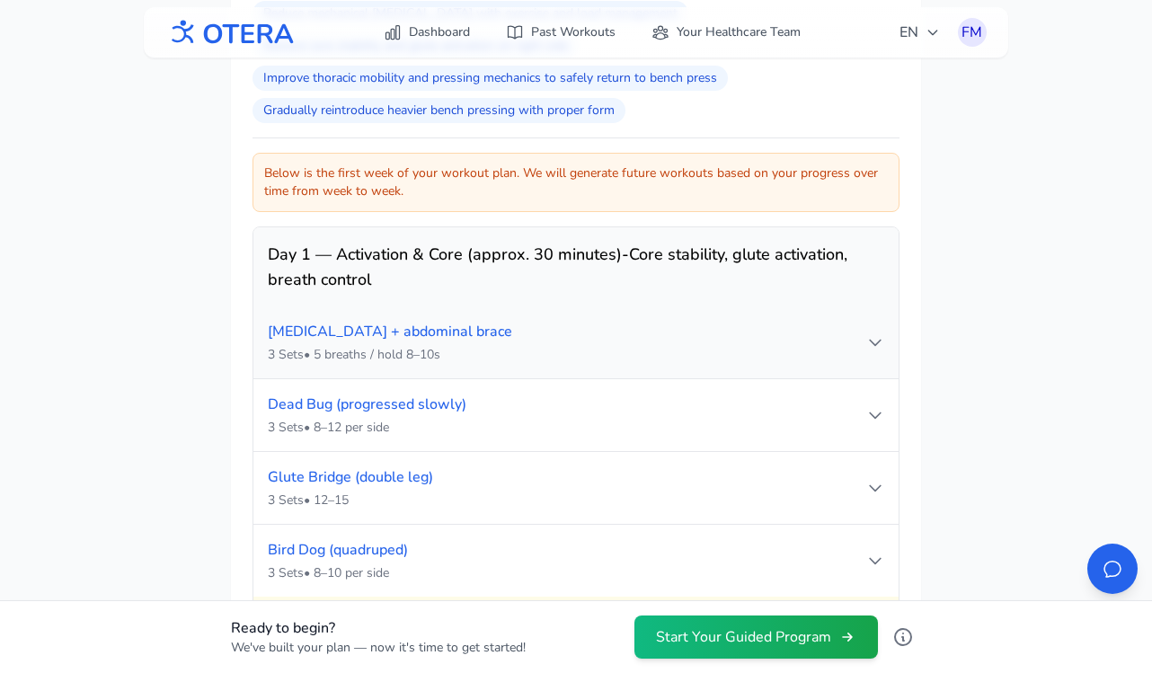
click at [713, 355] on div "3 Sets • 5 breaths / hold 8–10s" at bounding box center [567, 355] width 598 height 18
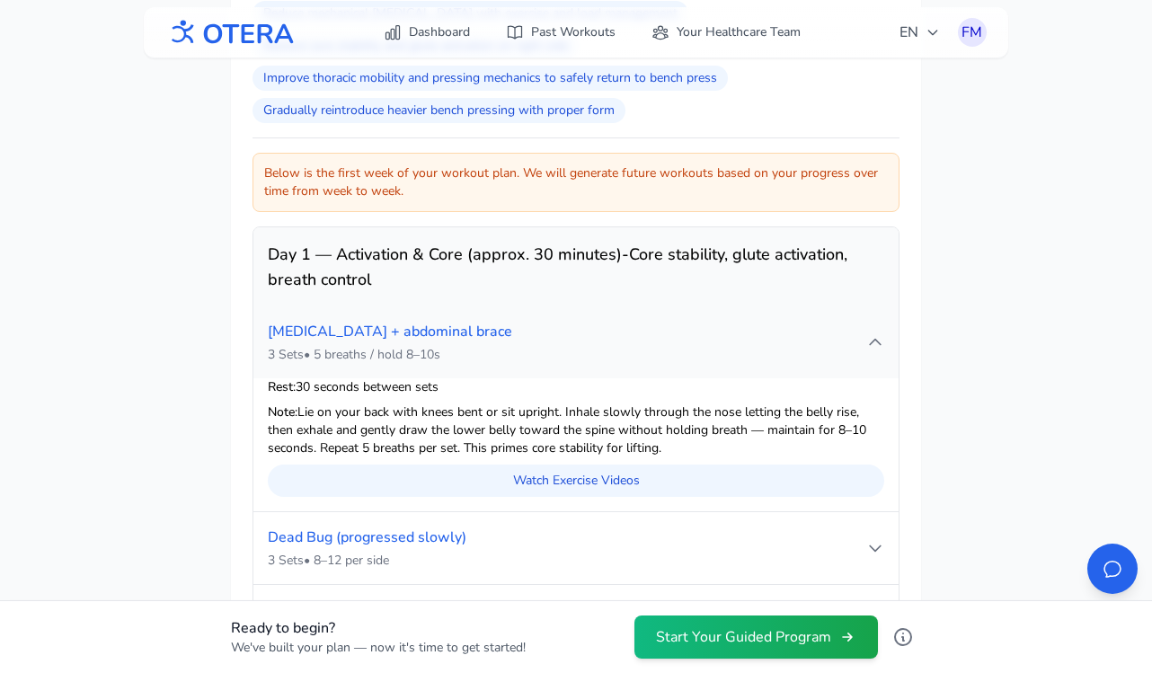
click at [713, 355] on div "3 Sets • 5 breaths / hold 8–10s" at bounding box center [567, 355] width 598 height 18
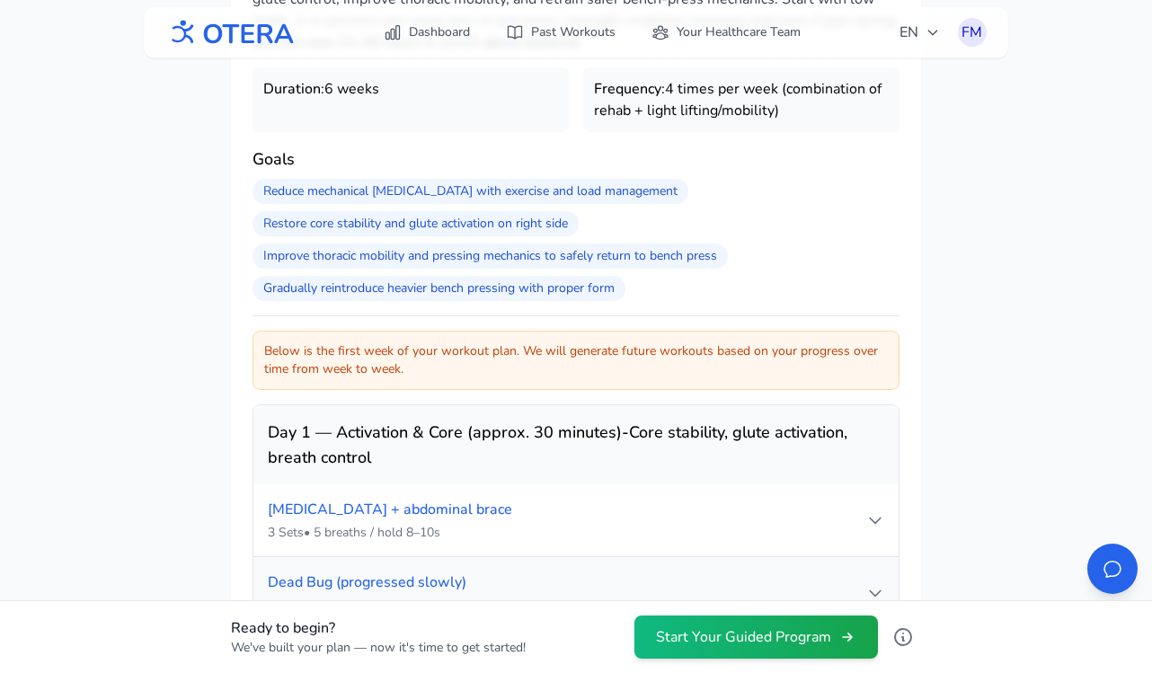
scroll to position [1271, 0]
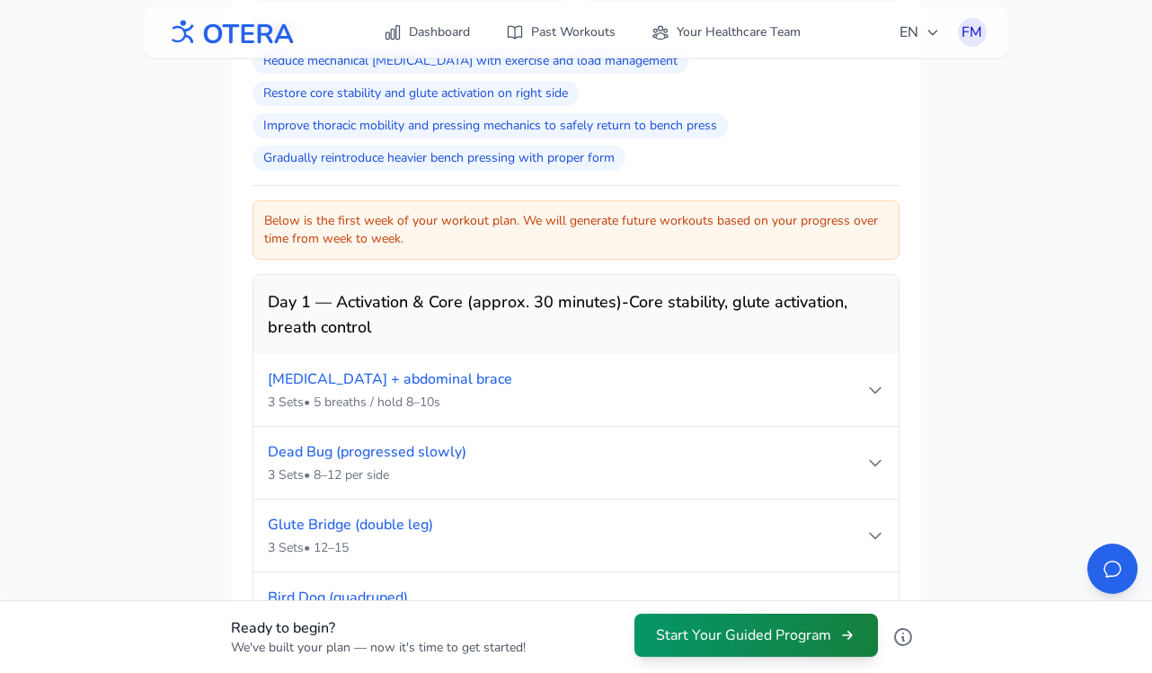
click at [729, 626] on button "Start Your Guided Program" at bounding box center [756, 635] width 244 height 43
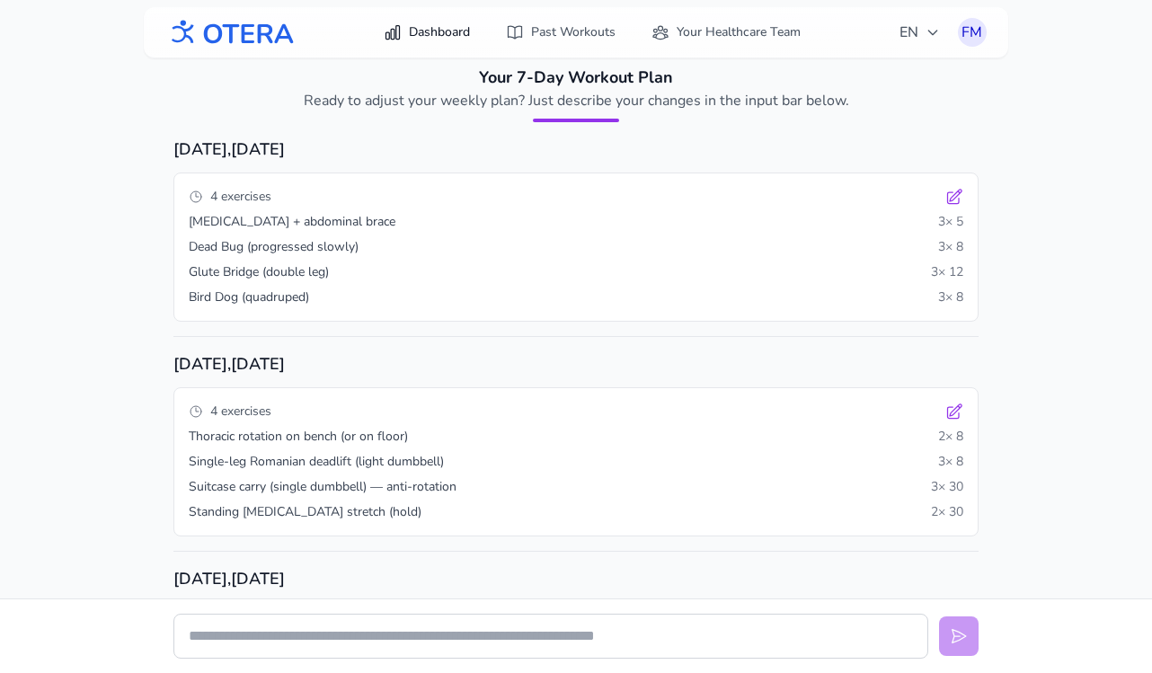
click at [438, 31] on link "Dashboard" at bounding box center [427, 32] width 108 height 32
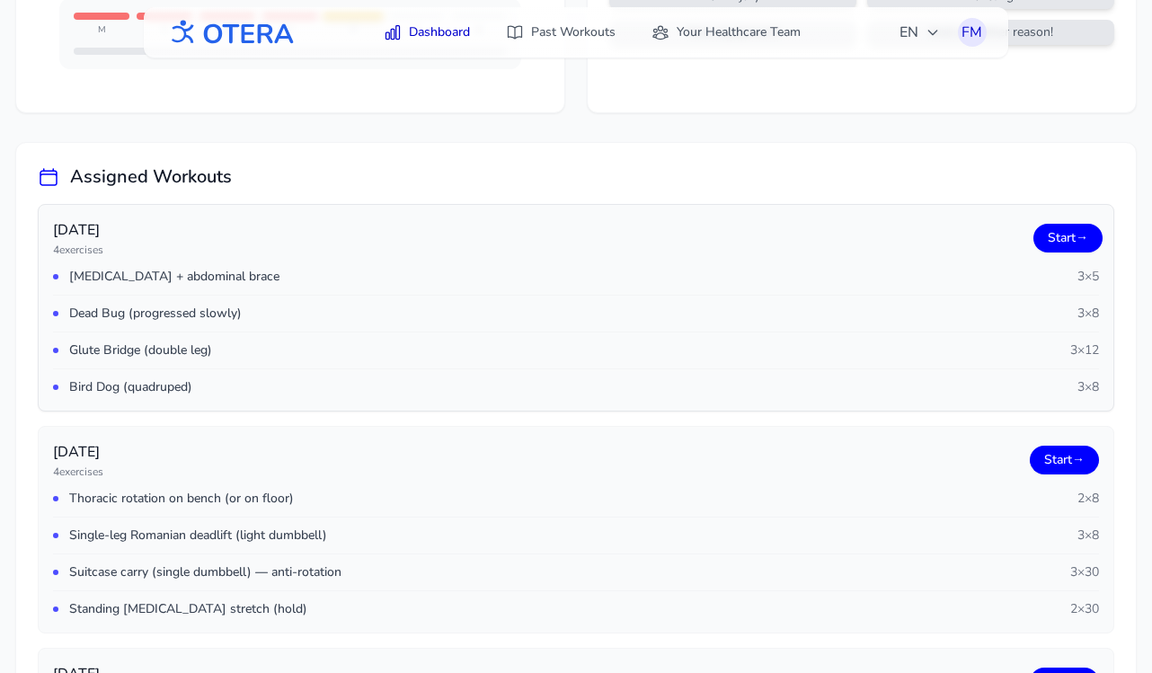
scroll to position [212, 0]
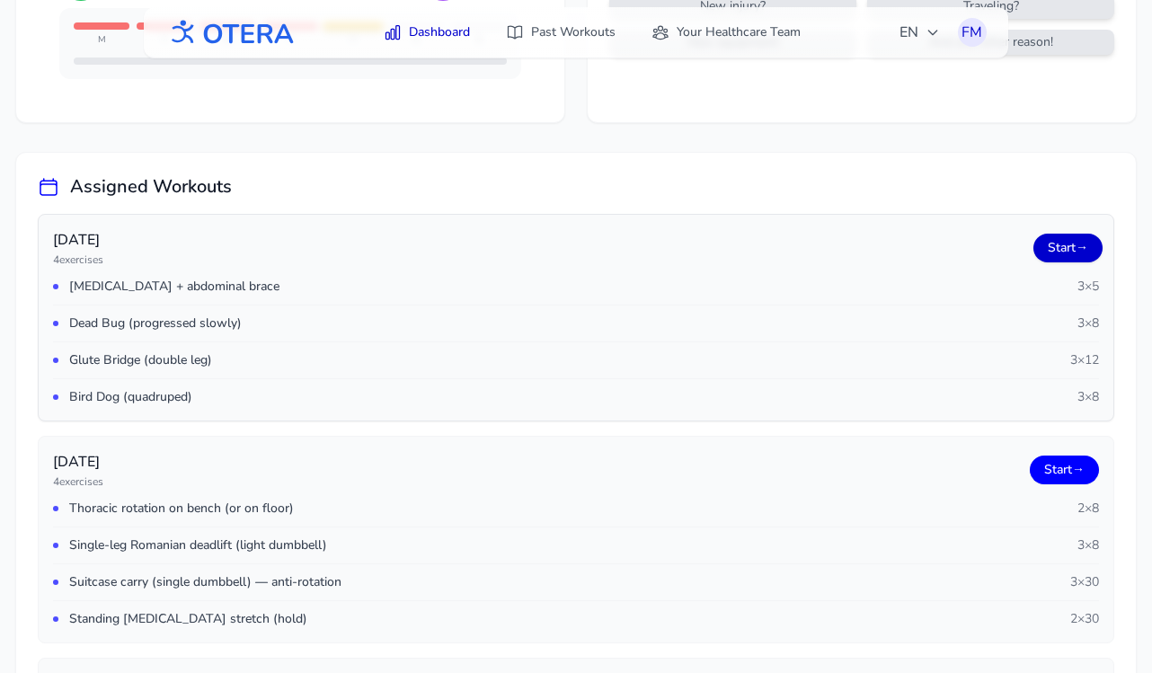
click at [1076, 251] on link "Start →" at bounding box center [1067, 248] width 69 height 29
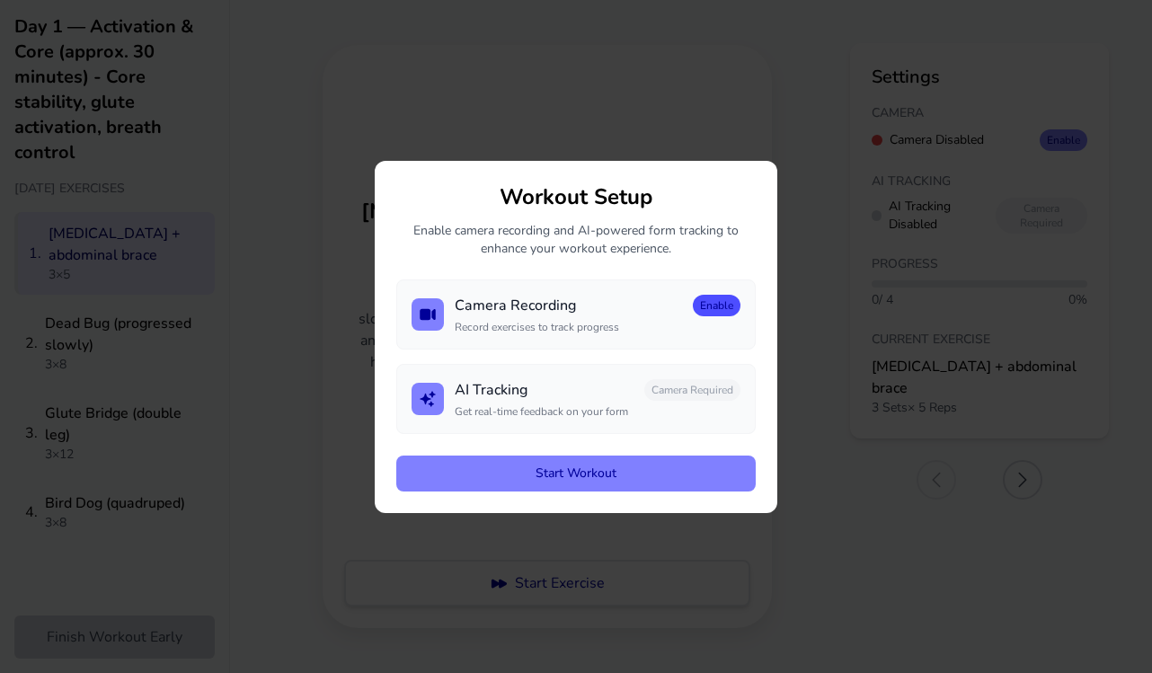
click at [715, 308] on button "Enable" at bounding box center [717, 306] width 48 height 22
click at [711, 389] on button "Enable" at bounding box center [717, 390] width 48 height 22
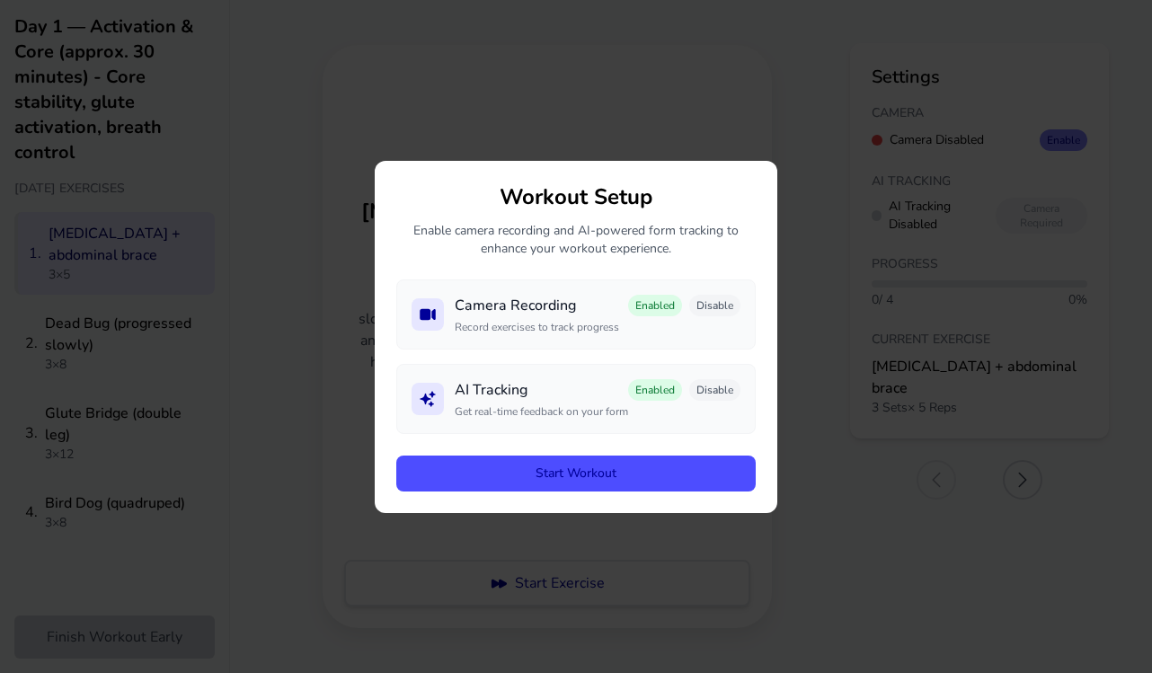
click at [581, 476] on button "Start Workout" at bounding box center [575, 474] width 359 height 36
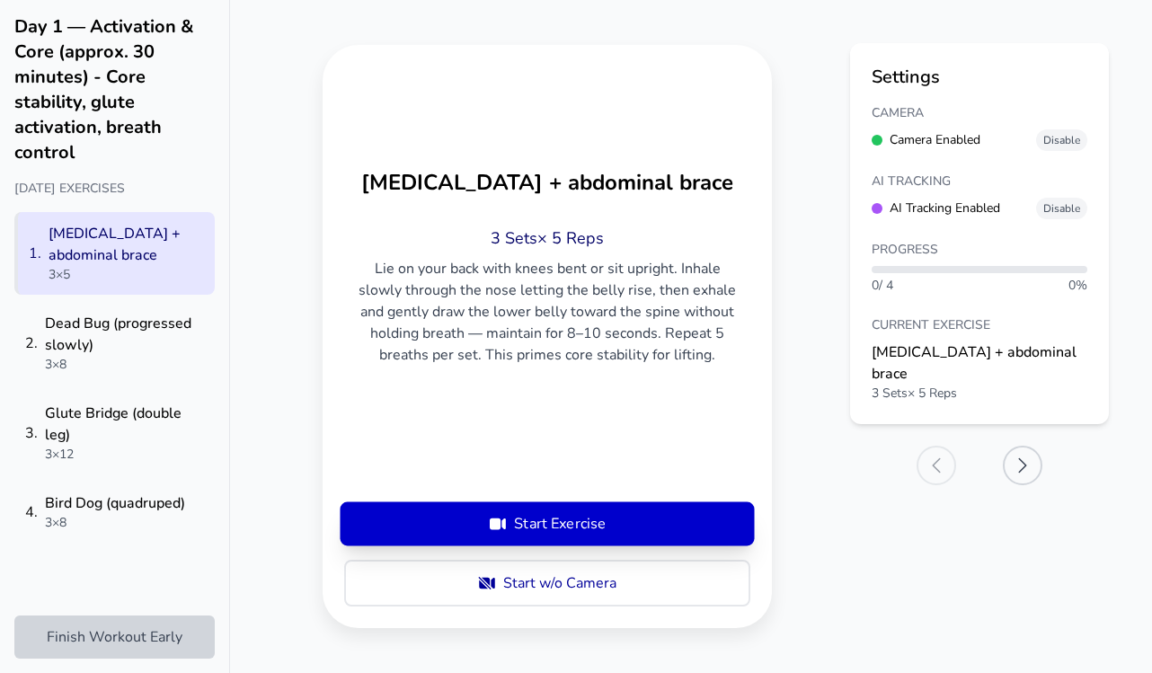
click at [556, 524] on button "Start Exercise" at bounding box center [547, 523] width 406 height 43
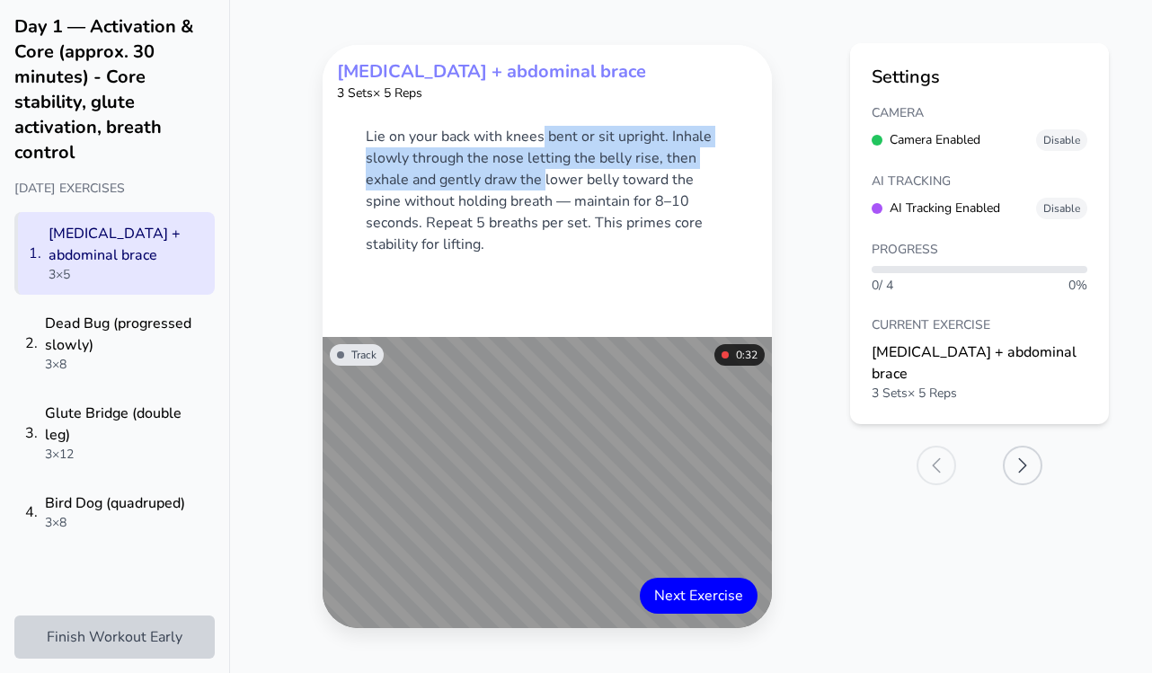
drag, startPoint x: 545, startPoint y: 143, endPoint x: 545, endPoint y: 190, distance: 46.7
click at [545, 190] on p "Lie on your back with knees bent or sit upright. Inhale slowly through the nose…" at bounding box center [547, 191] width 449 height 216
click at [545, 205] on p "Lie on your back with knees bent or sit upright. Inhale slowly through the nose…" at bounding box center [547, 191] width 449 height 216
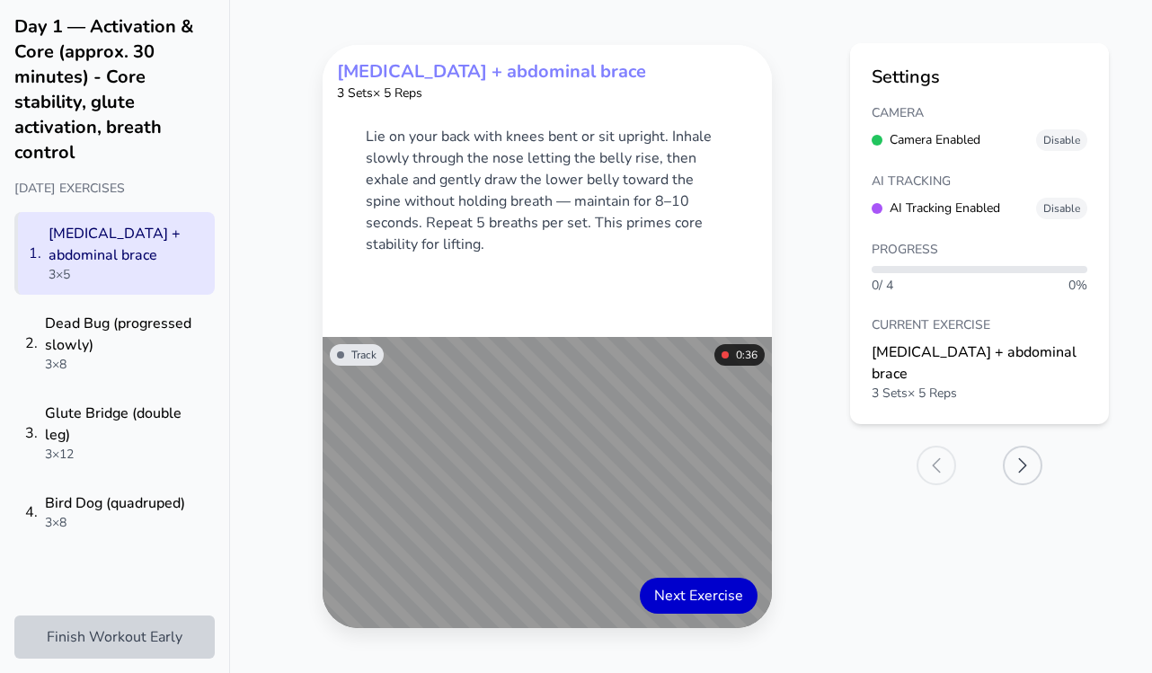
click at [695, 593] on button "Next Exercise" at bounding box center [699, 596] width 118 height 36
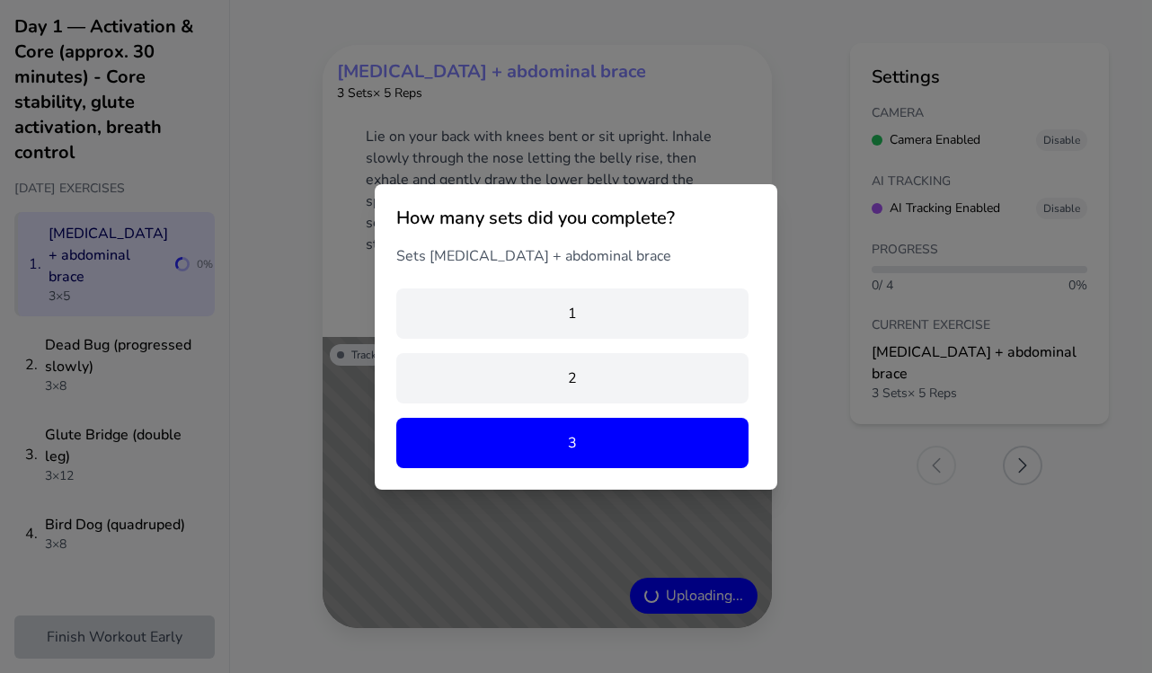
click at [570, 451] on button "3" at bounding box center [572, 443] width 352 height 50
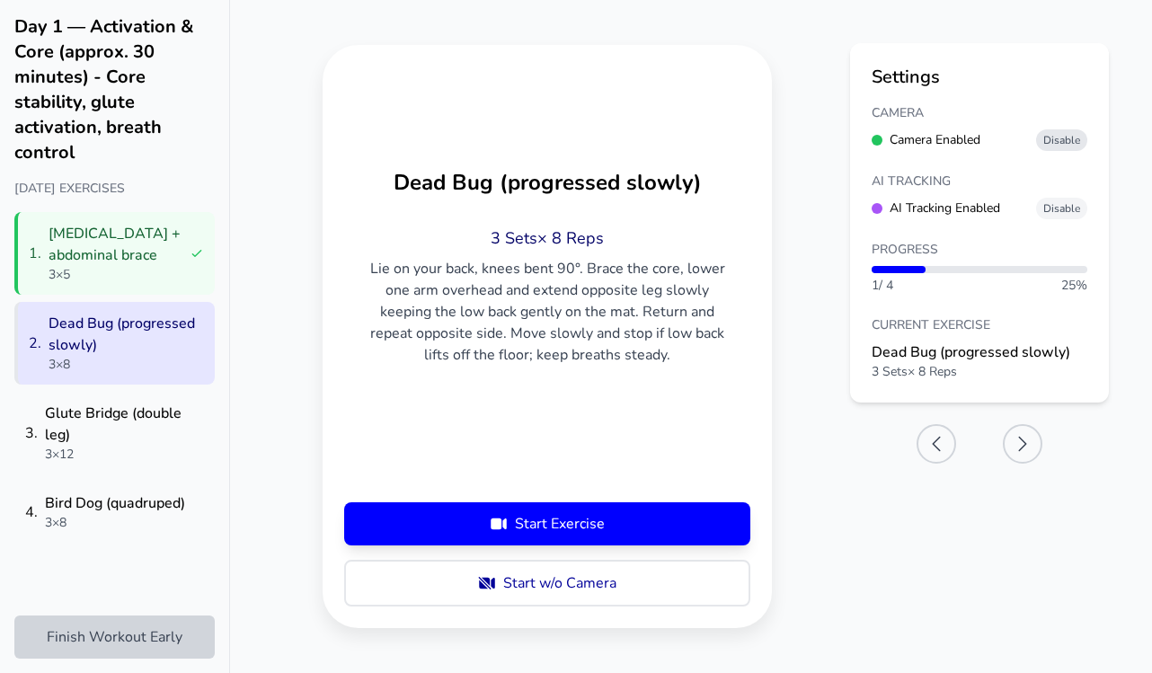
click at [1062, 142] on button "Disable" at bounding box center [1061, 140] width 51 height 22
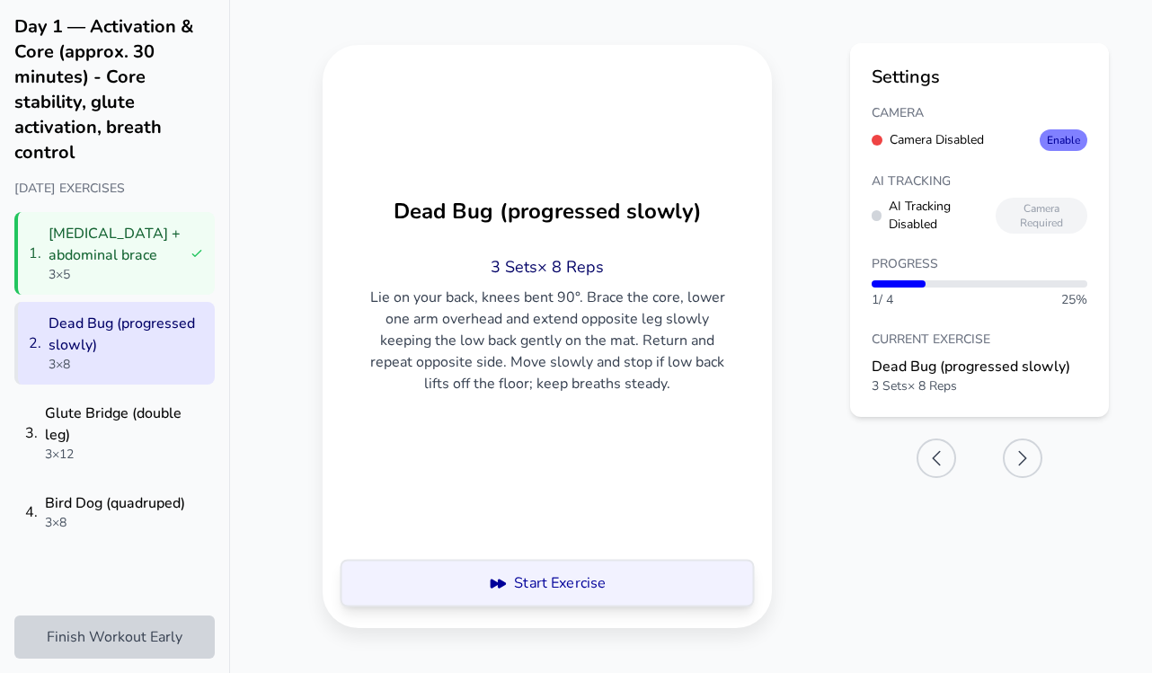
click at [560, 585] on button "Start Exercise" at bounding box center [547, 583] width 406 height 47
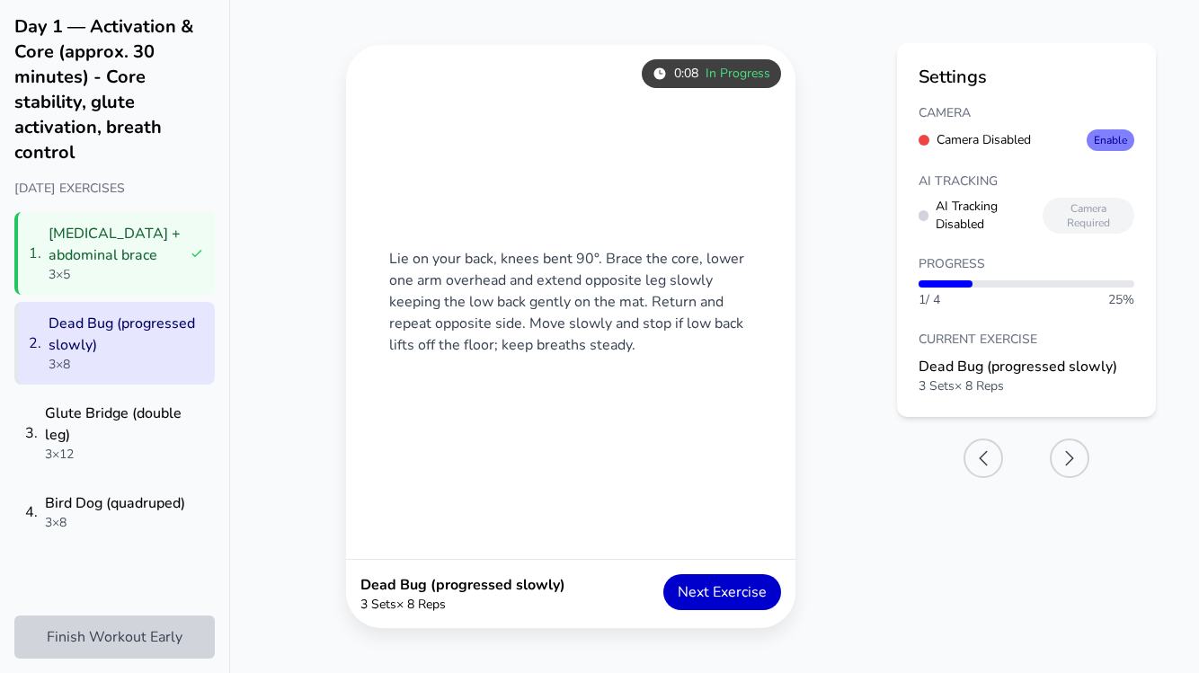
click at [729, 598] on button "Next Exercise" at bounding box center [722, 592] width 118 height 36
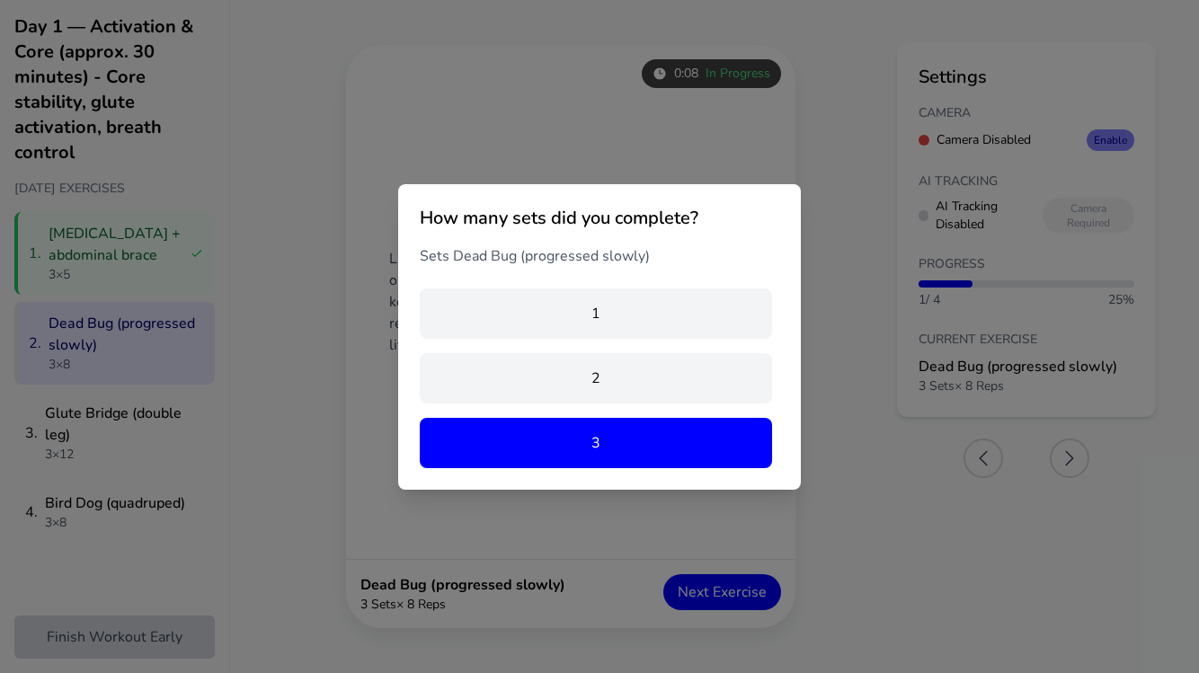
click at [668, 466] on button "3" at bounding box center [596, 443] width 352 height 50
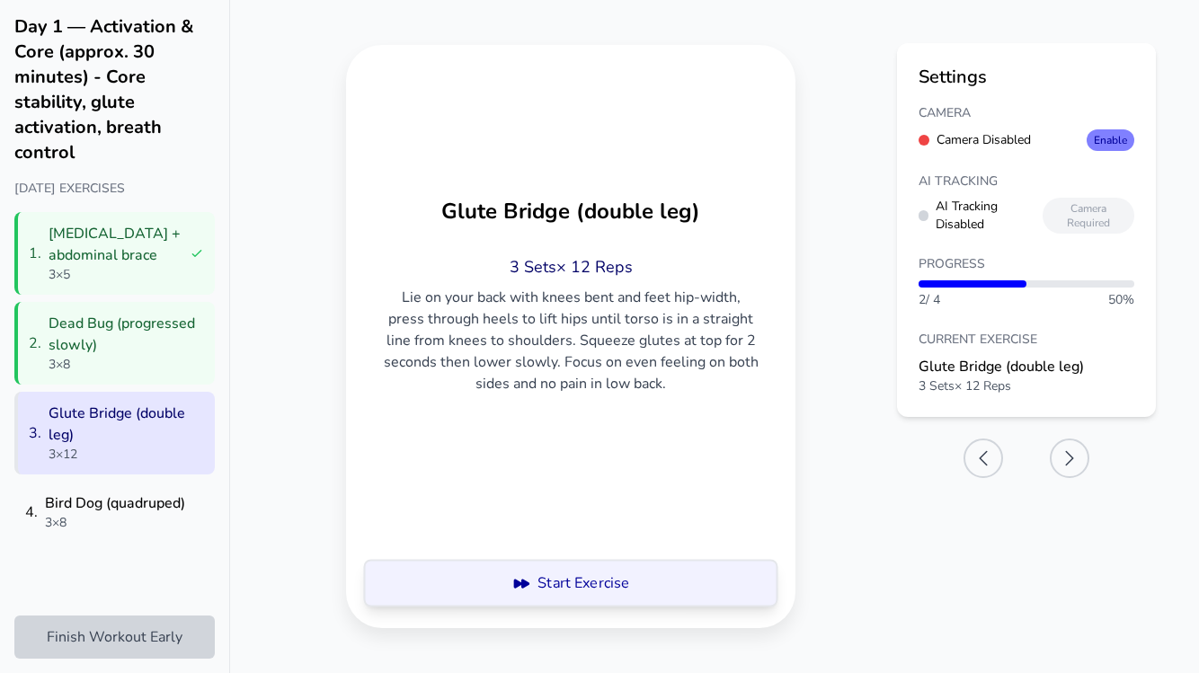
click at [666, 592] on button "Start Exercise" at bounding box center [571, 583] width 406 height 47
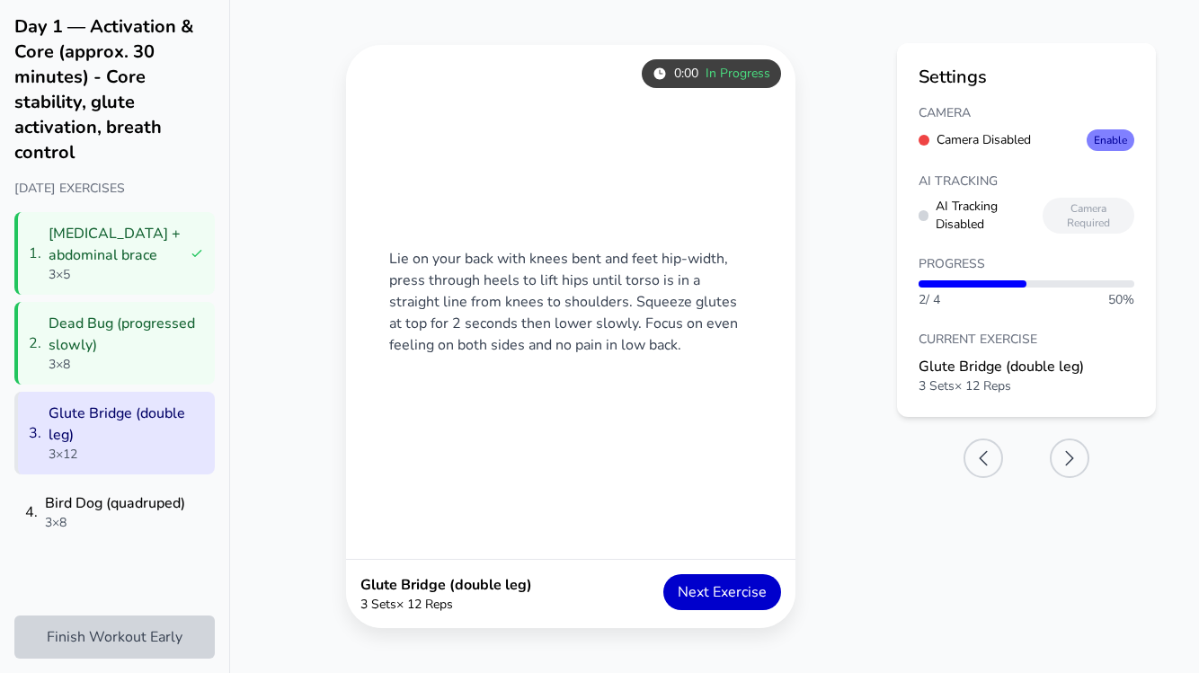
click at [698, 595] on button "Next Exercise" at bounding box center [722, 592] width 118 height 36
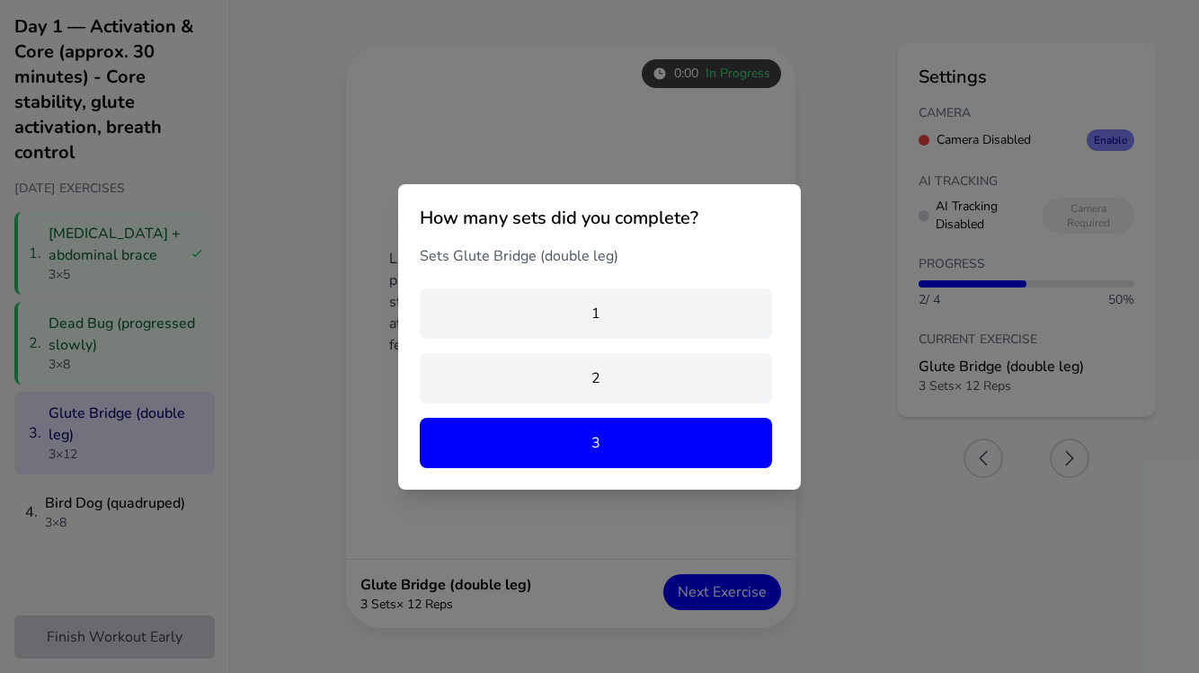
click at [634, 448] on button "3" at bounding box center [596, 443] width 352 height 50
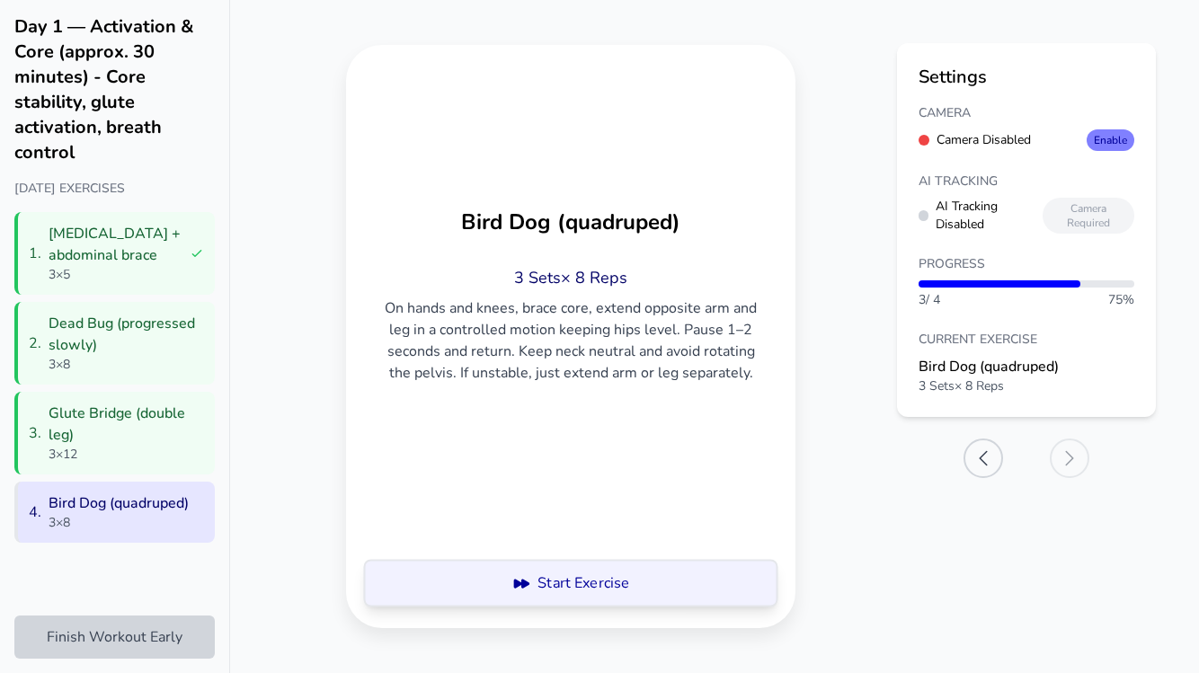
click at [640, 600] on button "Start Exercise" at bounding box center [571, 583] width 406 height 47
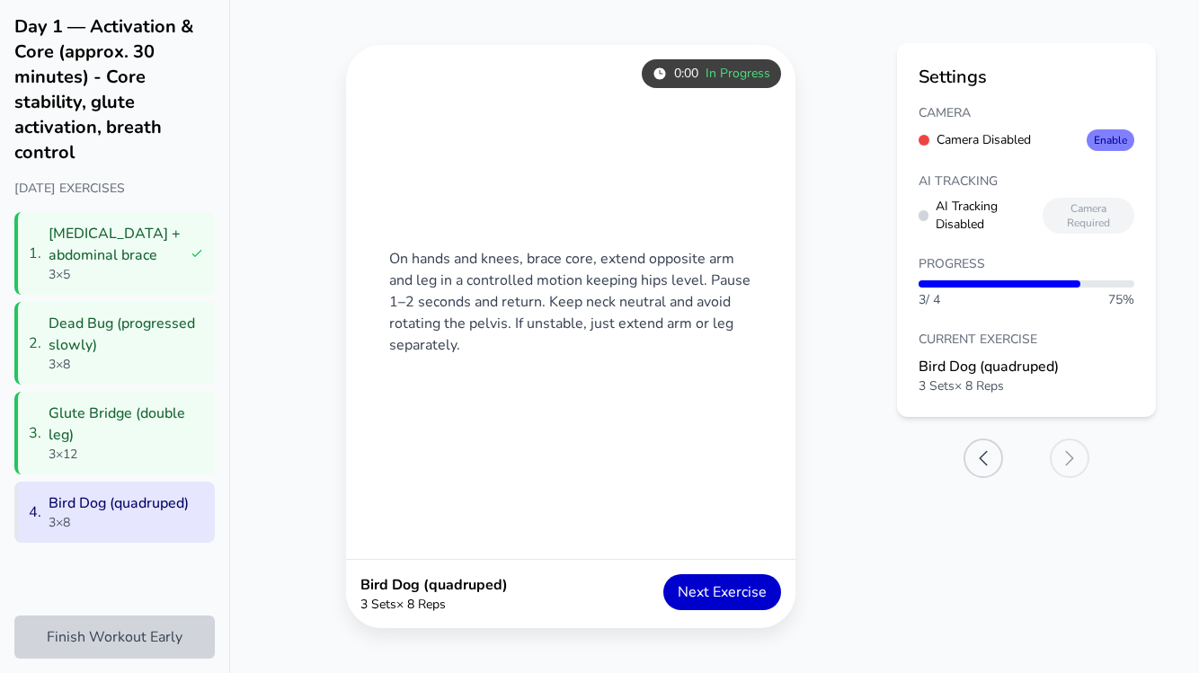
click at [704, 593] on button "Next Exercise" at bounding box center [722, 592] width 118 height 36
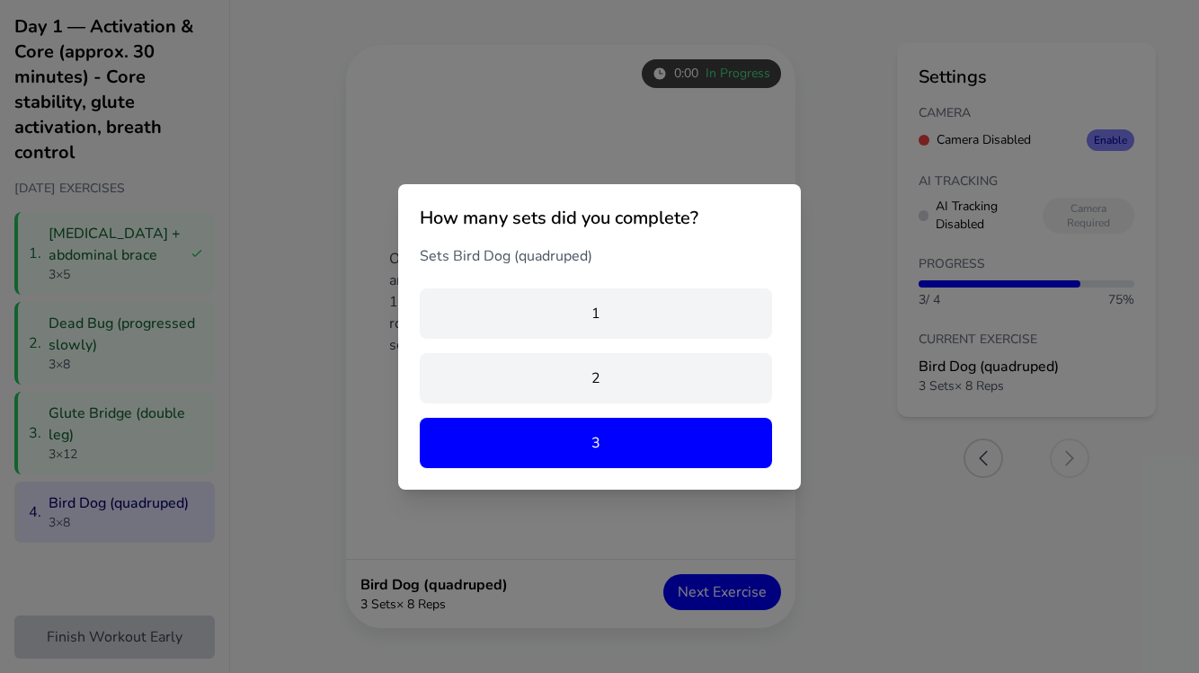
click at [642, 442] on button "3" at bounding box center [596, 443] width 352 height 50
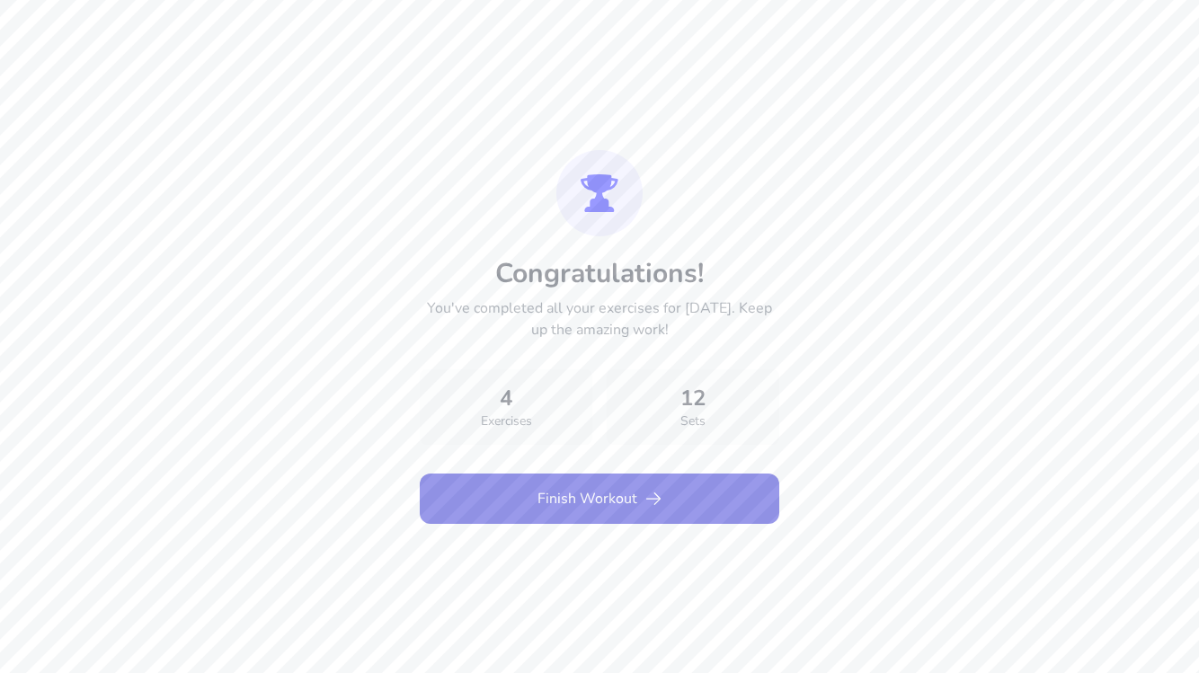
click at [616, 502] on button "Finish Workout" at bounding box center [599, 499] width 359 height 50
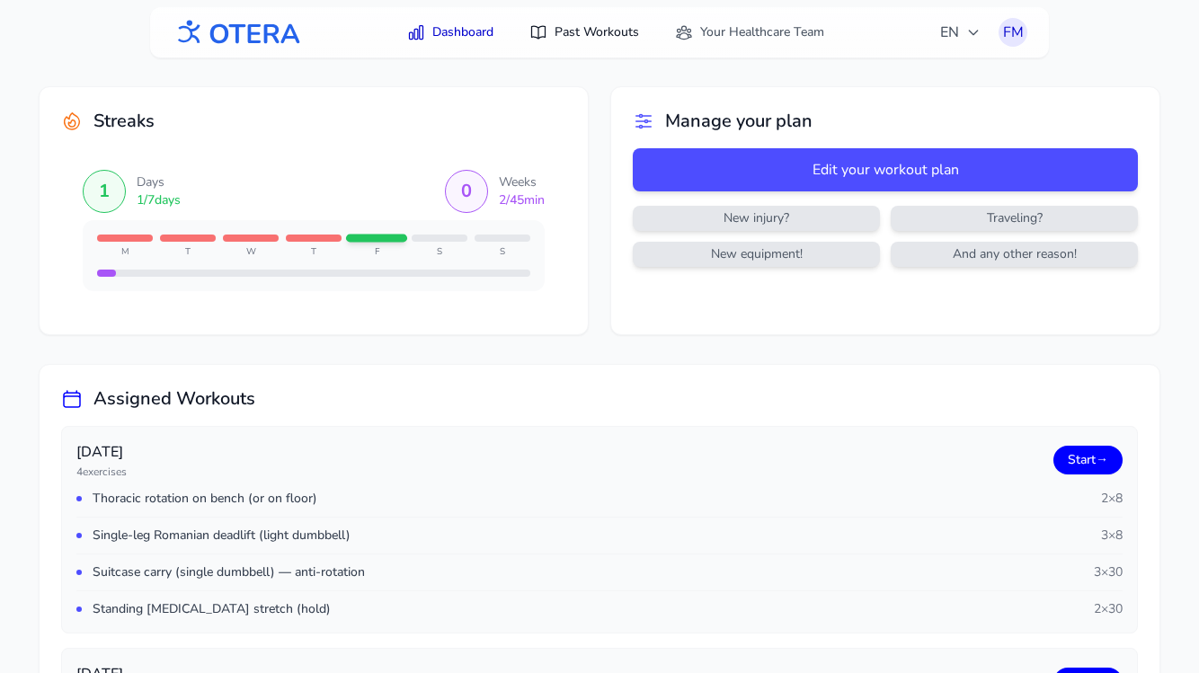
click at [575, 35] on link "Past Workouts" at bounding box center [583, 32] width 131 height 32
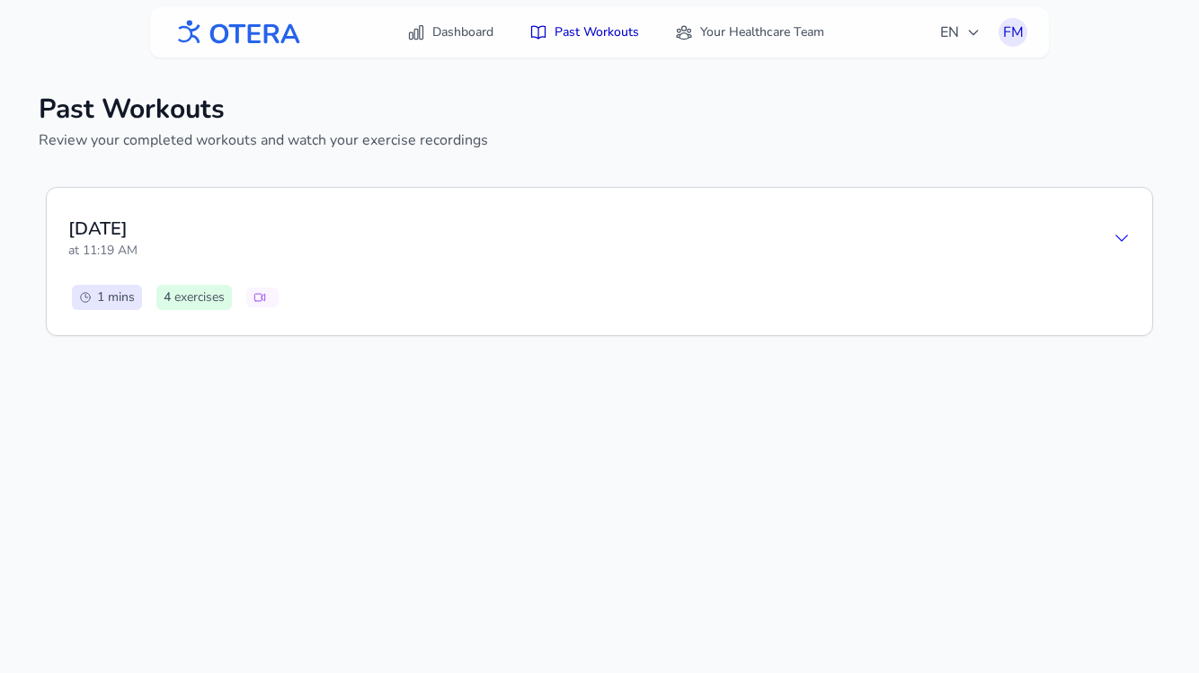
click at [1087, 248] on div "Friday, August 15 at 11:19 AM" at bounding box center [599, 238] width 1062 height 58
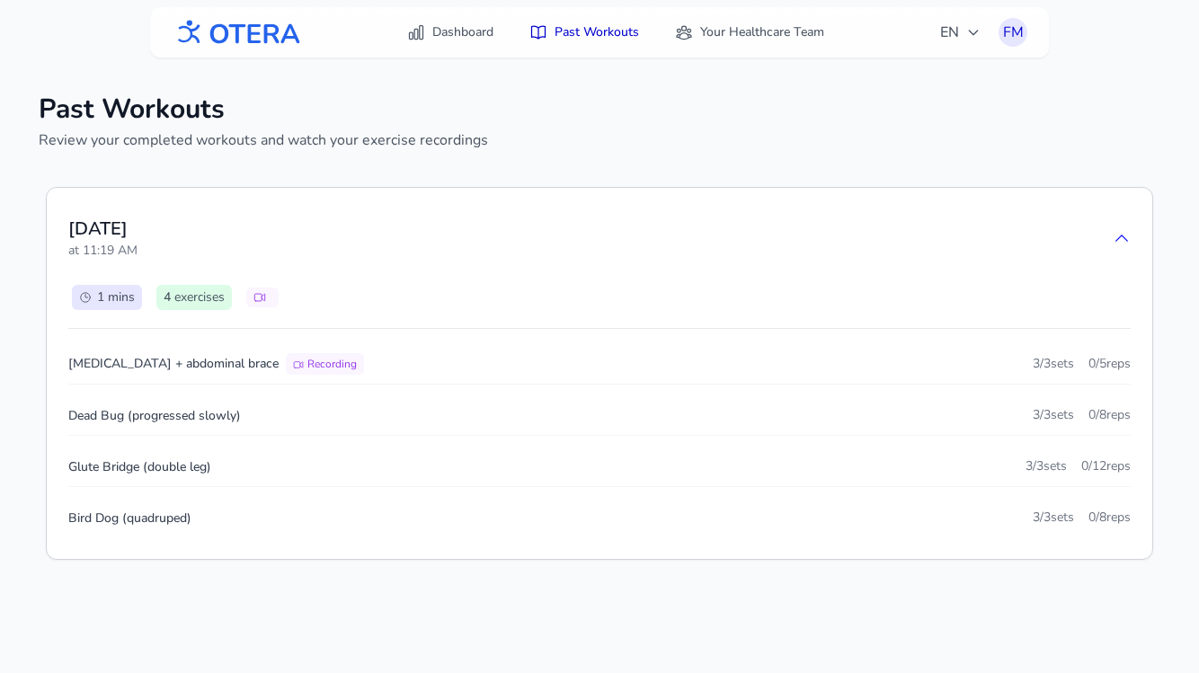
click at [1087, 242] on icon at bounding box center [1121, 238] width 18 height 18
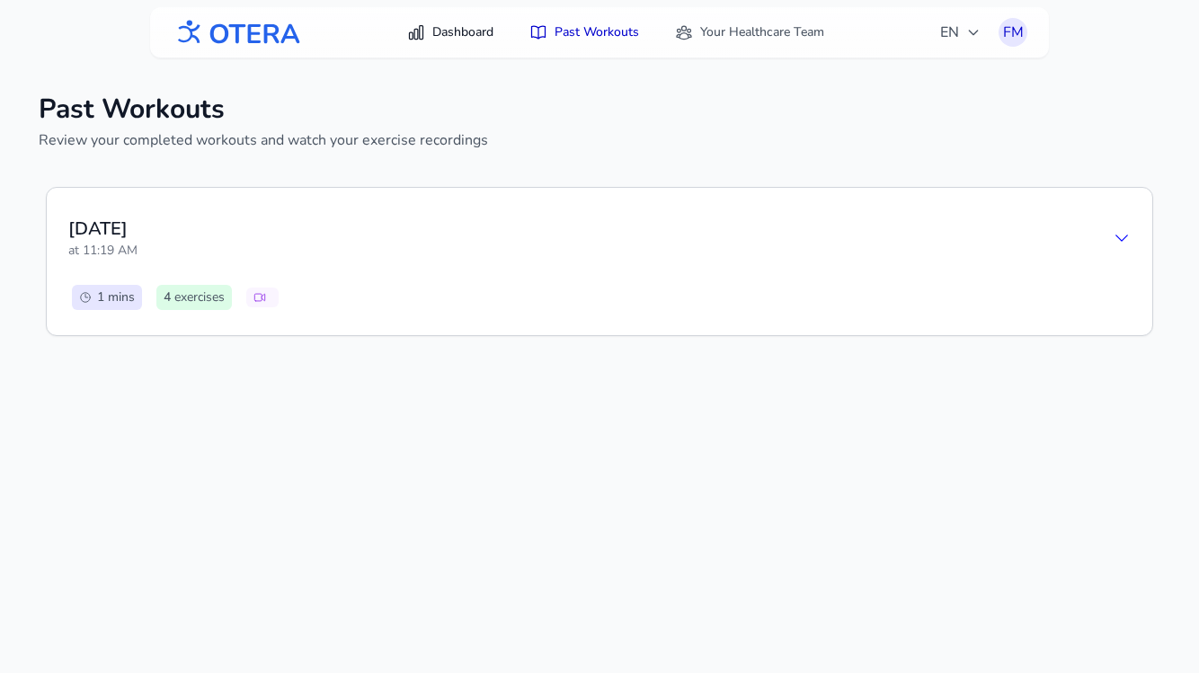
click at [464, 33] on link "Dashboard" at bounding box center [450, 32] width 108 height 32
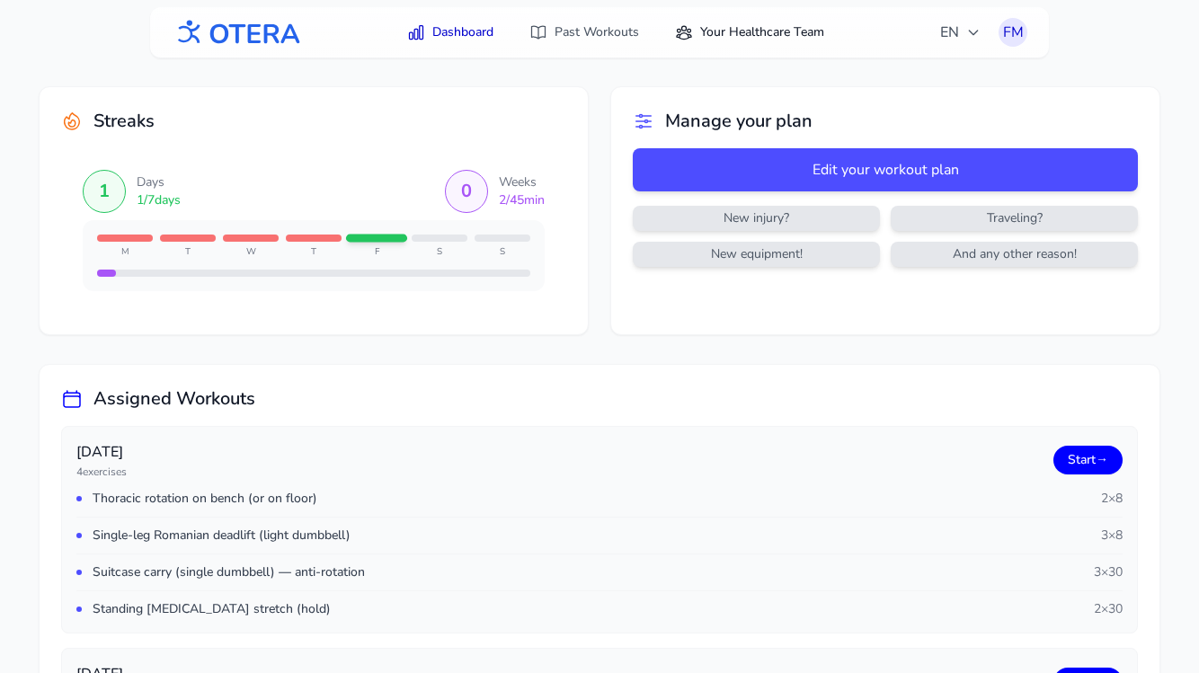
click at [742, 36] on link "Your Healthcare Team" at bounding box center [749, 32] width 171 height 32
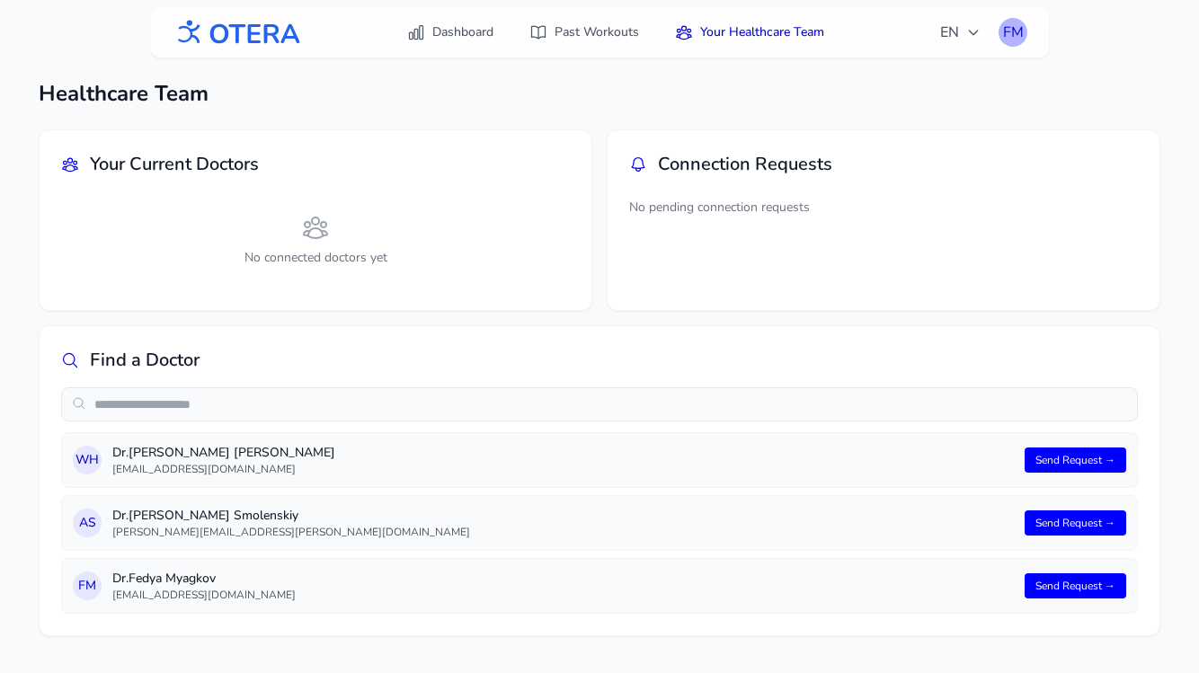
click at [1021, 37] on div "FM" at bounding box center [1012, 32] width 29 height 29
click at [925, 114] on link "Logout" at bounding box center [926, 106] width 201 height 32
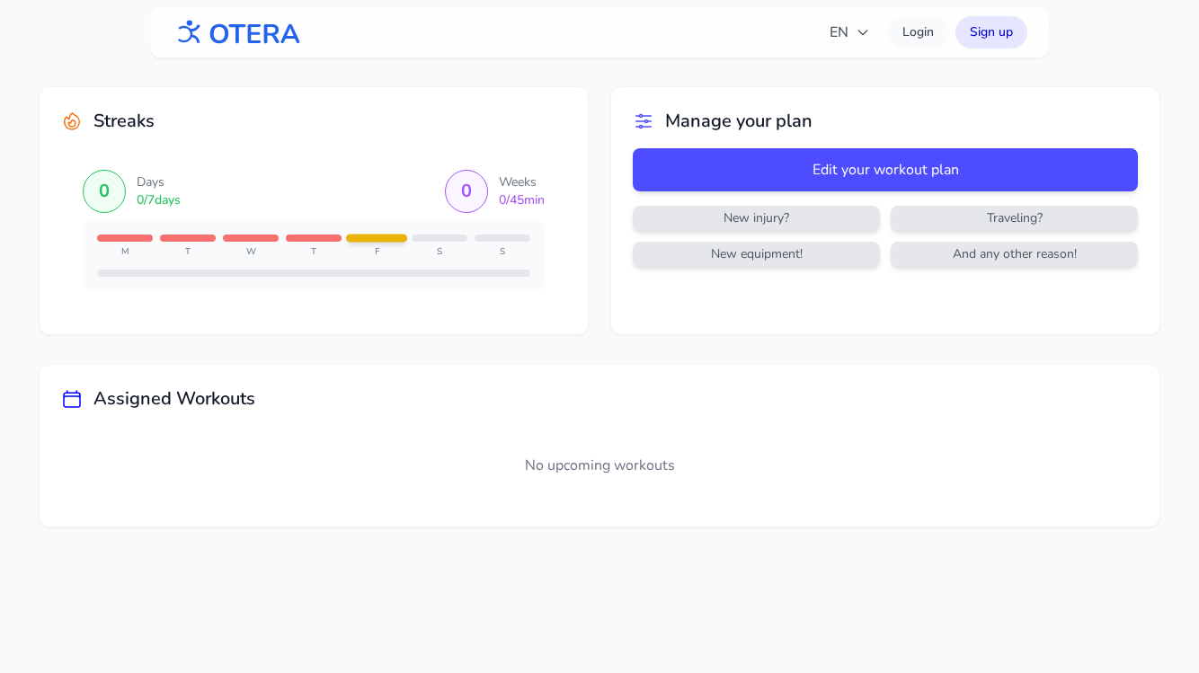
click at [259, 45] on img at bounding box center [236, 33] width 129 height 40
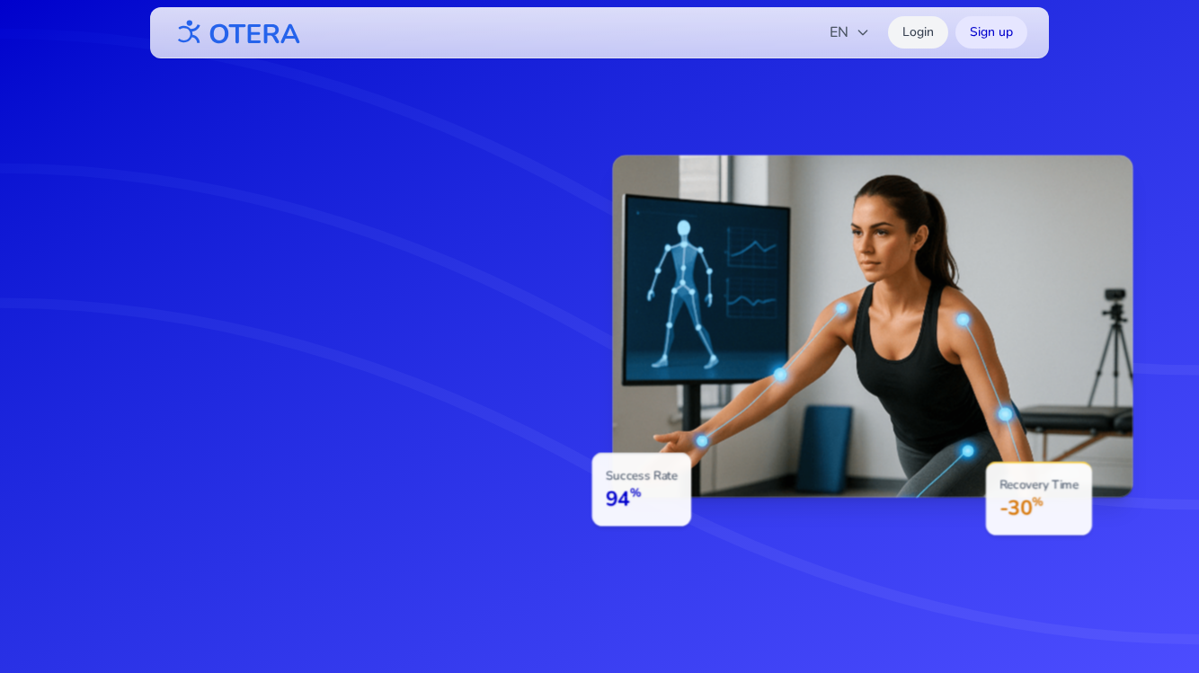
click at [913, 38] on link "Login" at bounding box center [918, 32] width 60 height 32
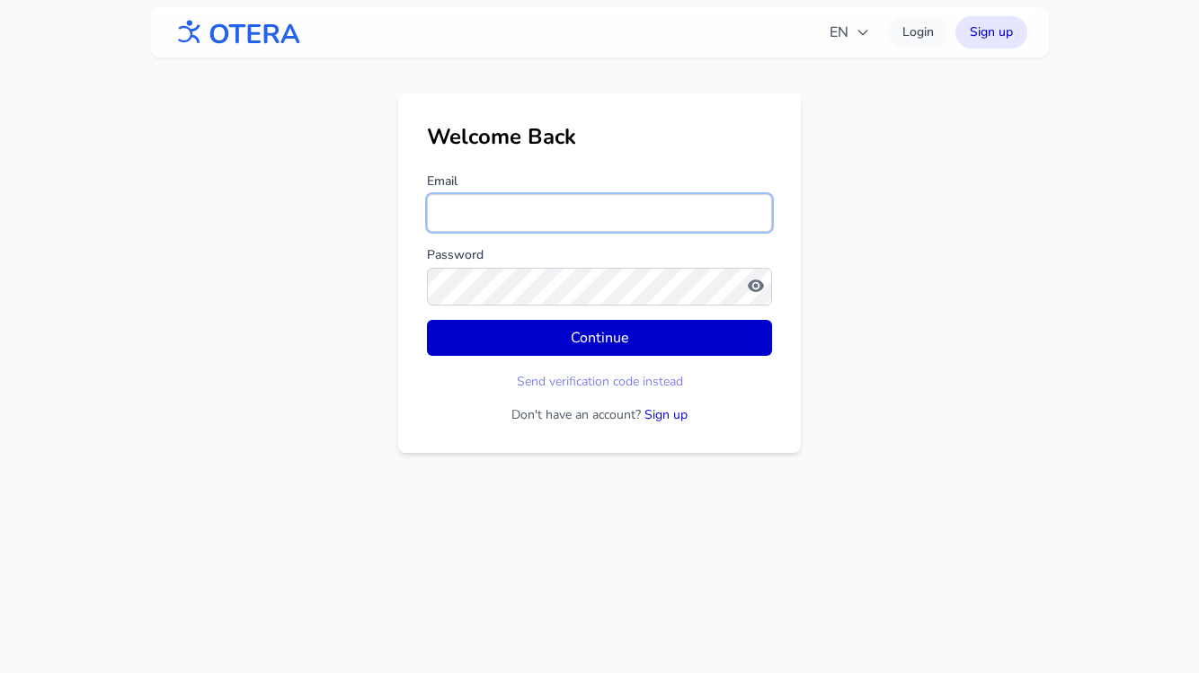
click at [487, 207] on input "Email" at bounding box center [599, 213] width 345 height 38
type input "**********"
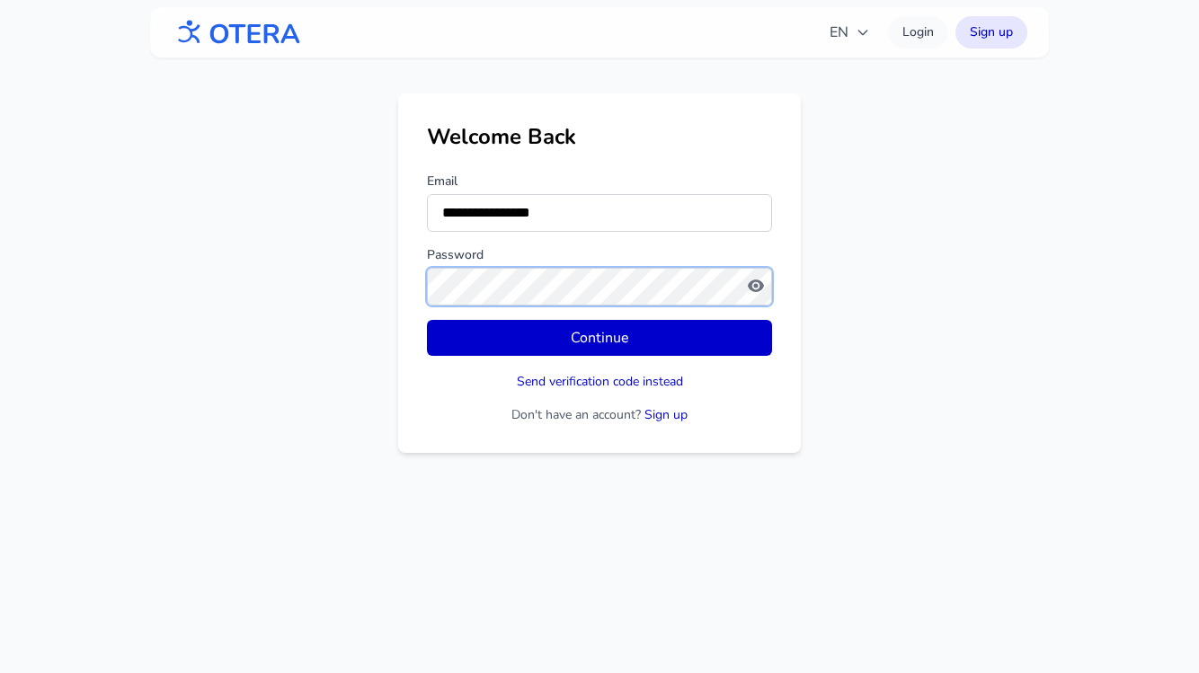
click at [427, 320] on button "Continue" at bounding box center [599, 338] width 345 height 36
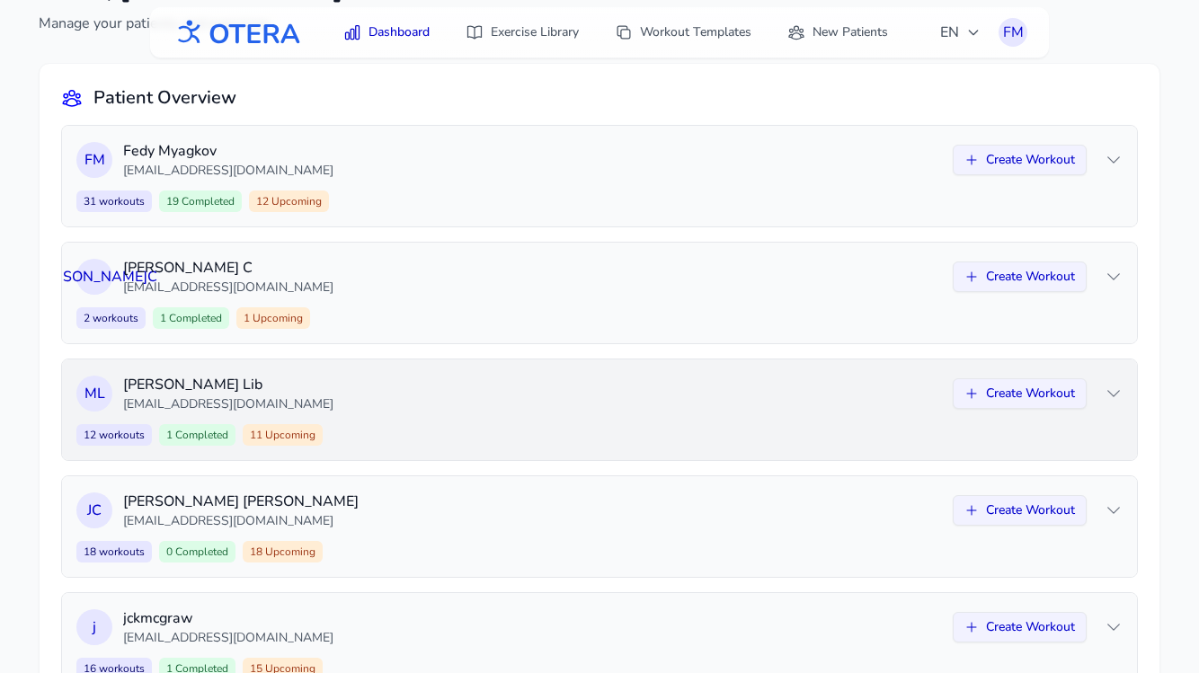
scroll to position [92, 0]
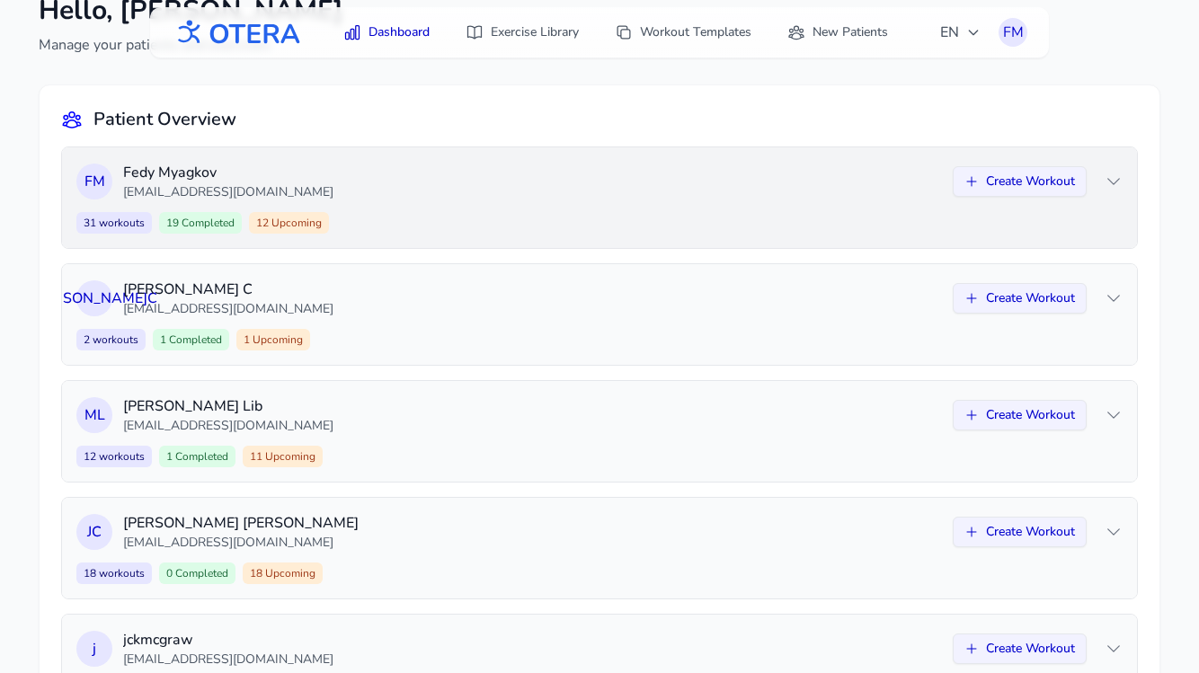
click at [766, 194] on p "fedya@patient.com" at bounding box center [532, 192] width 819 height 18
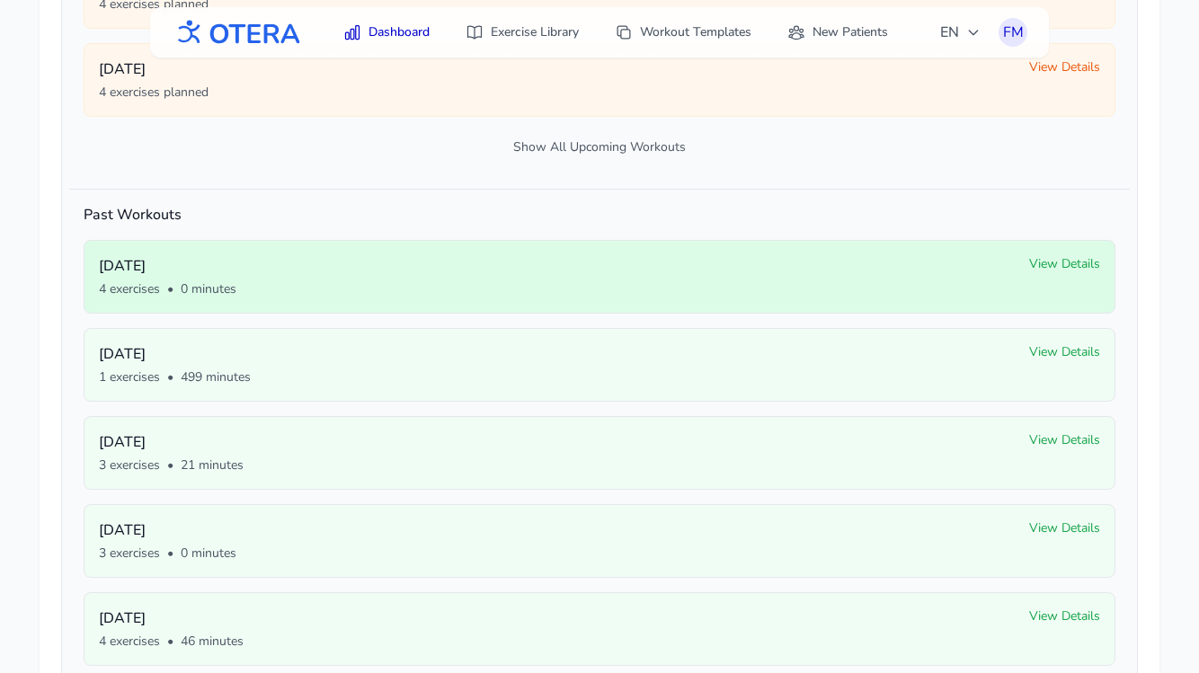
scroll to position [697, 0]
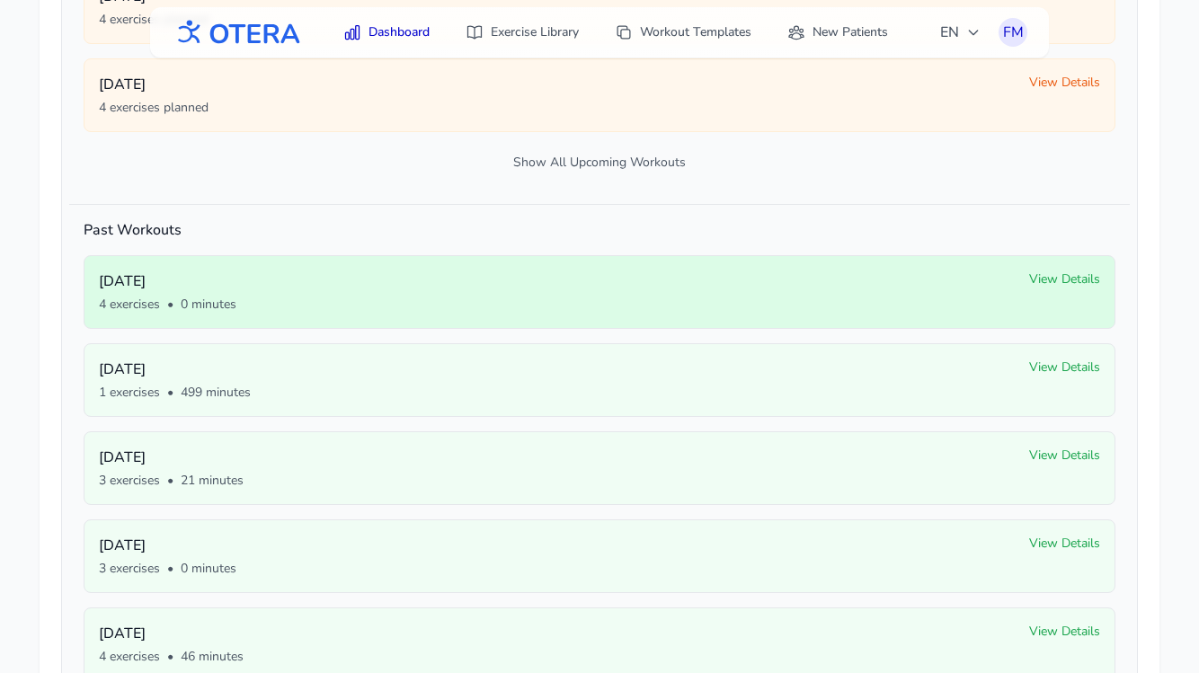
click at [1064, 279] on span "View Details" at bounding box center [1064, 279] width 71 height 18
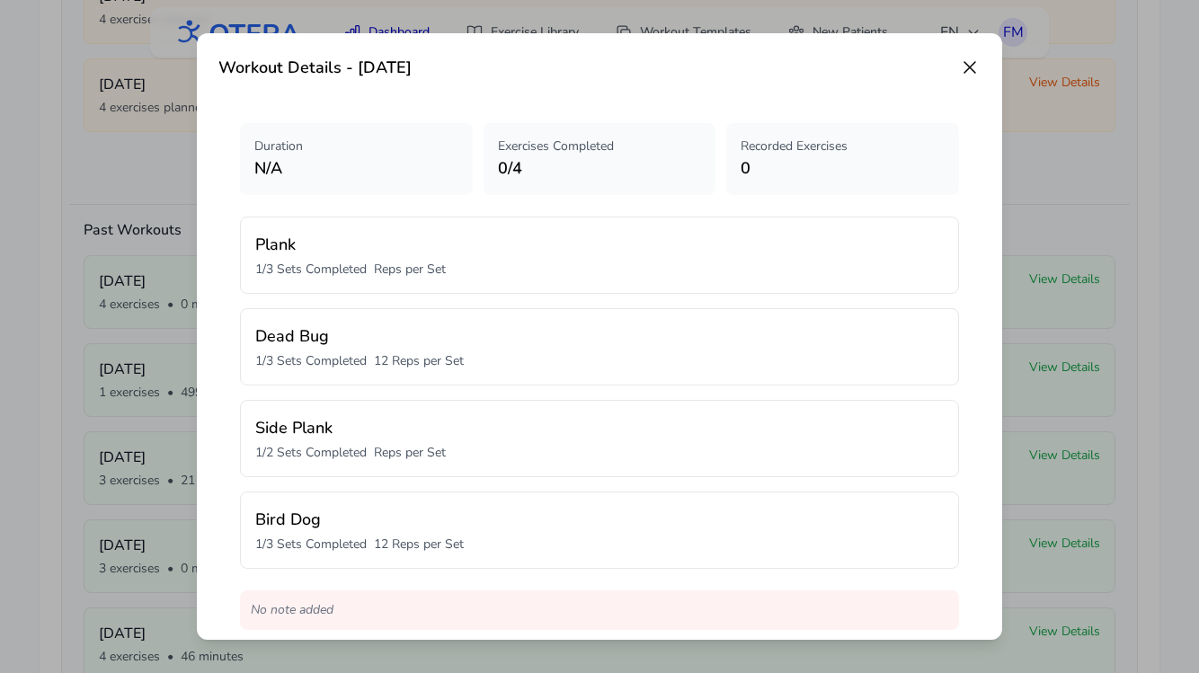
click at [969, 68] on icon at bounding box center [969, 67] width 11 height 11
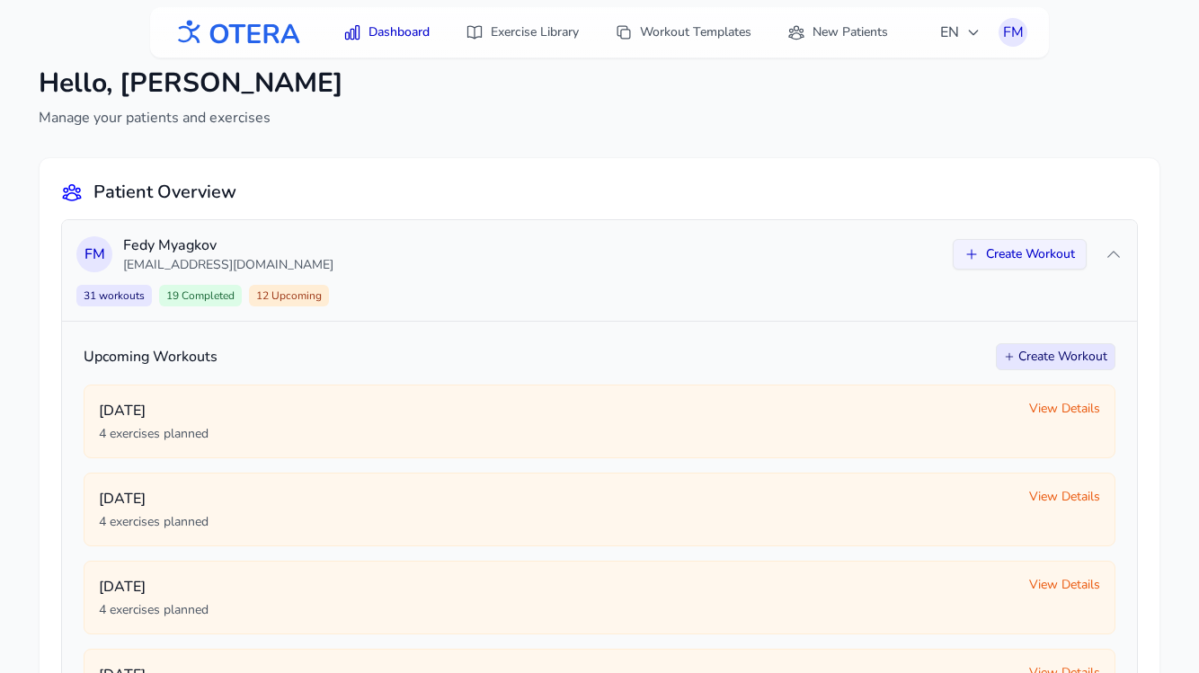
scroll to position [0, 0]
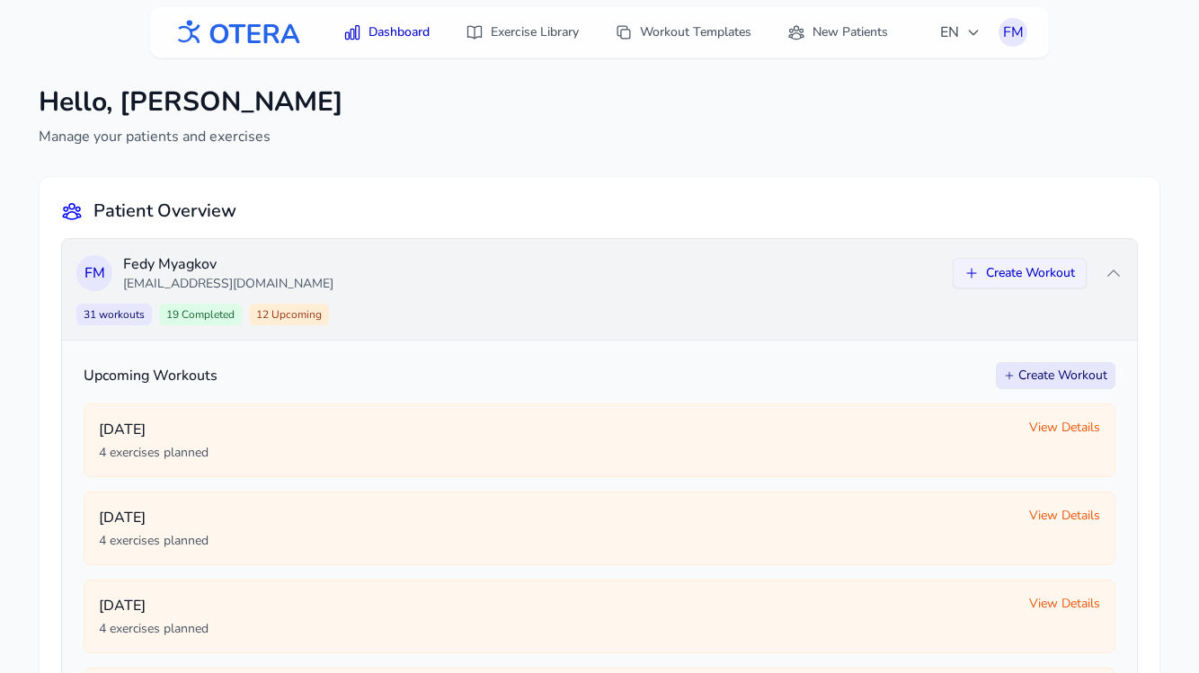
click at [822, 290] on p "fedya@patient.com" at bounding box center [532, 284] width 819 height 18
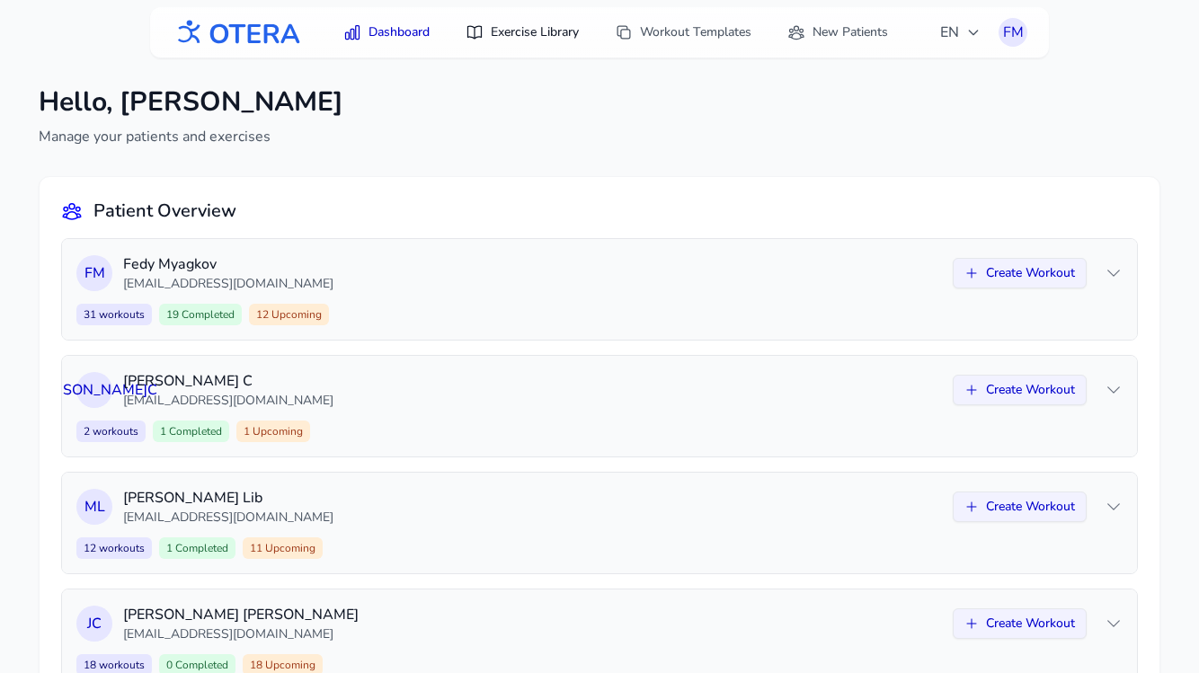
click at [538, 29] on link "Exercise Library" at bounding box center [522, 32] width 135 height 32
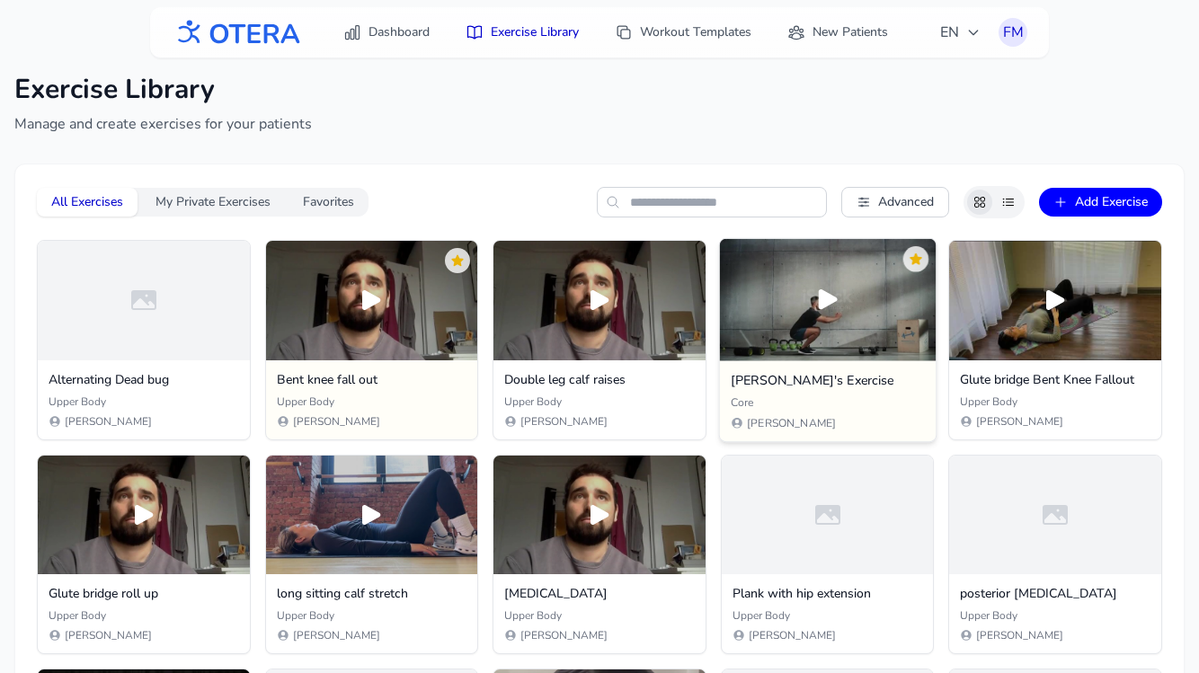
scroll to position [12, 0]
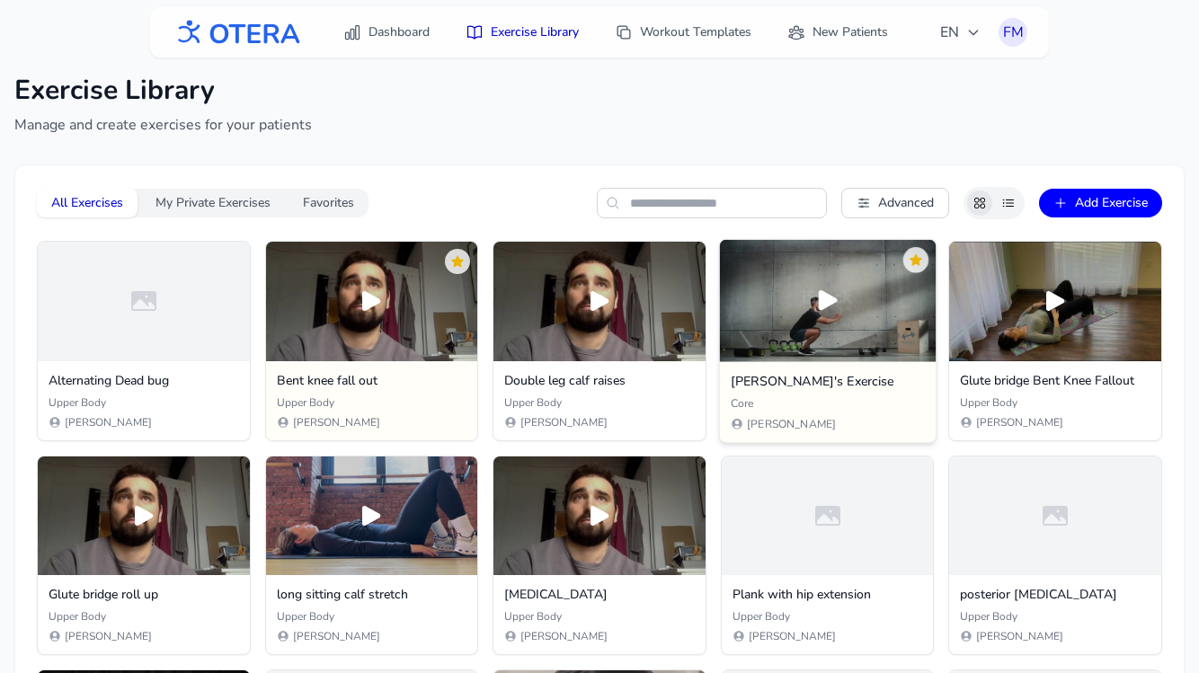
click at [829, 333] on div at bounding box center [827, 300] width 216 height 121
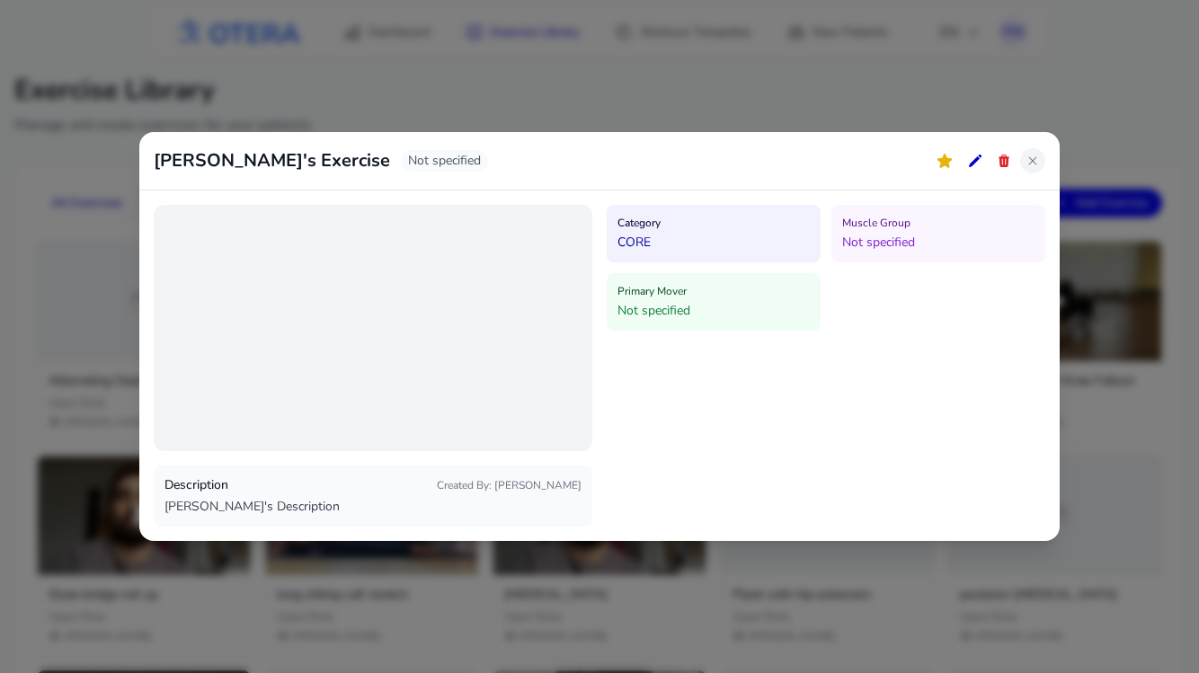
click at [1032, 163] on icon at bounding box center [1032, 161] width 14 height 14
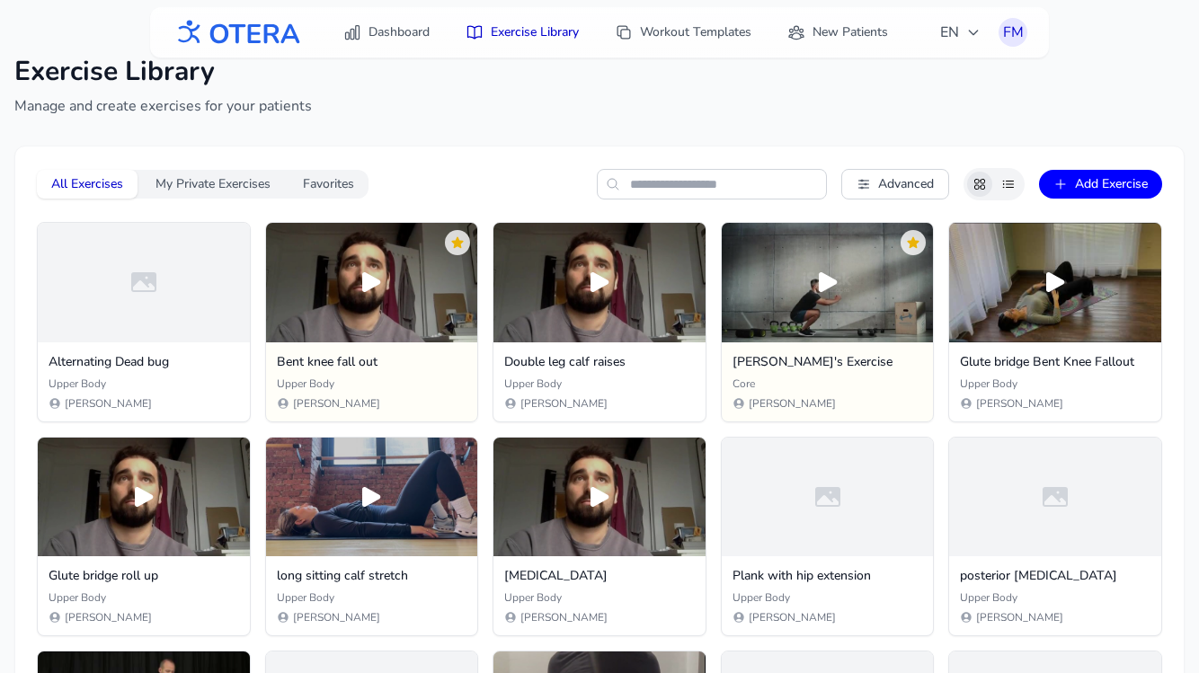
scroll to position [0, 0]
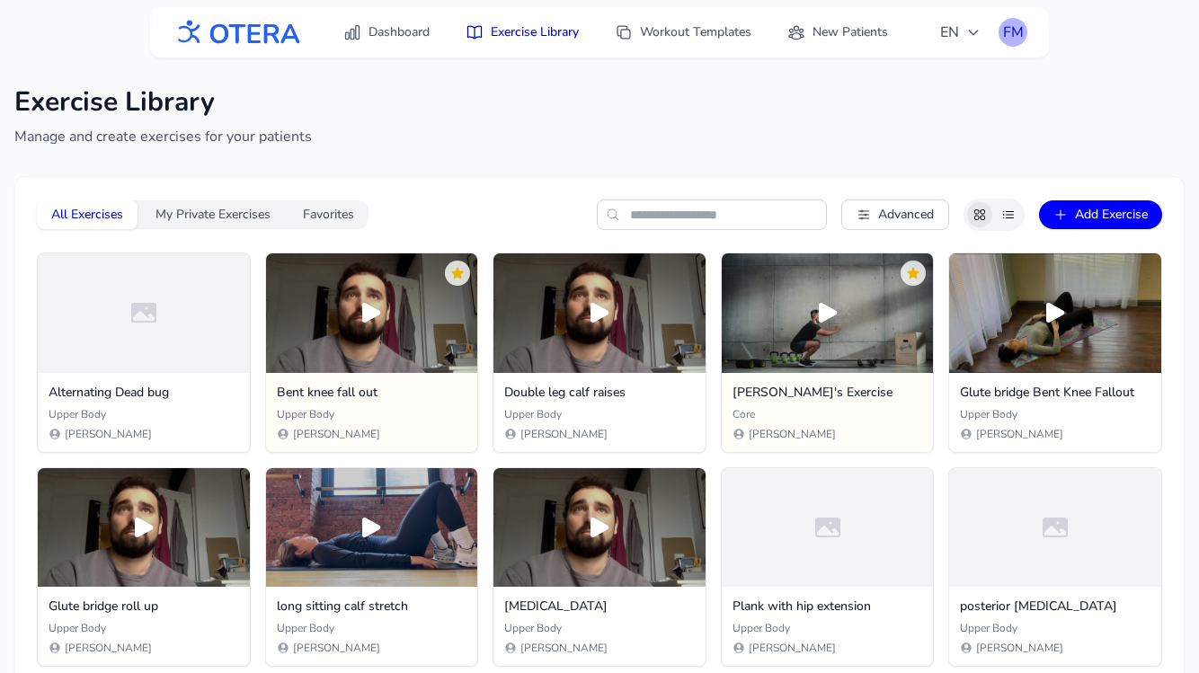
click at [1013, 37] on div "FM" at bounding box center [1012, 32] width 29 height 29
click at [894, 108] on link "Logout" at bounding box center [926, 106] width 201 height 32
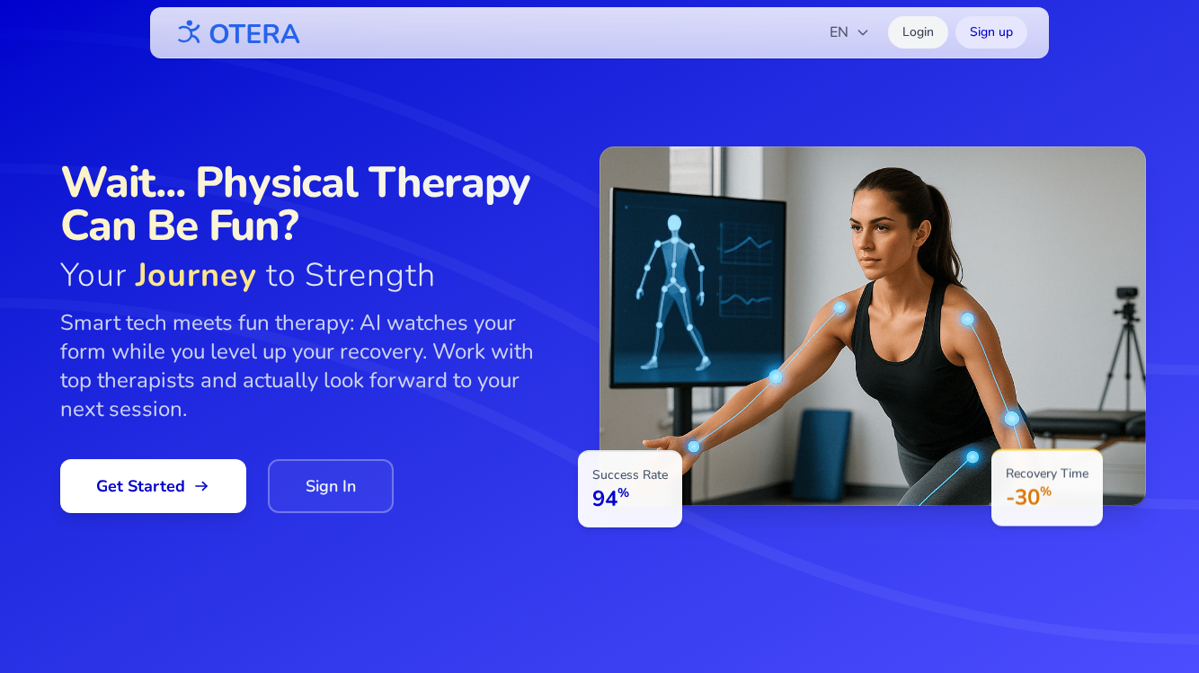
click at [919, 31] on link "Login" at bounding box center [918, 32] width 60 height 32
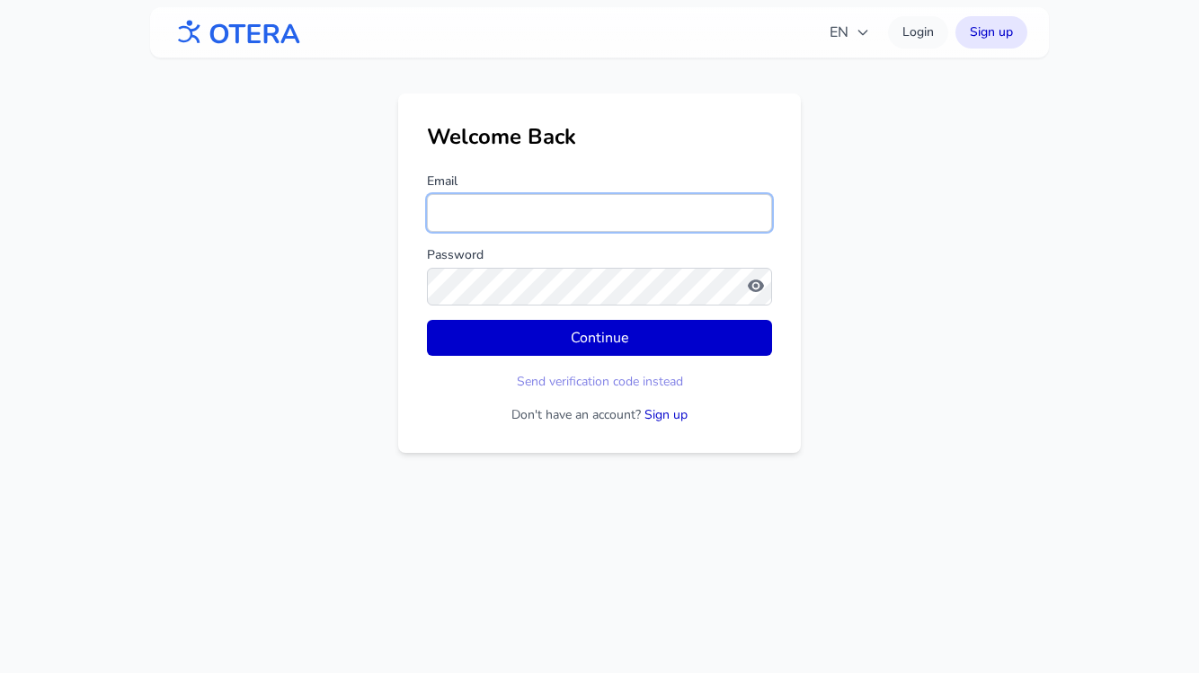
click at [527, 213] on input "Email" at bounding box center [599, 213] width 345 height 38
type input "**********"
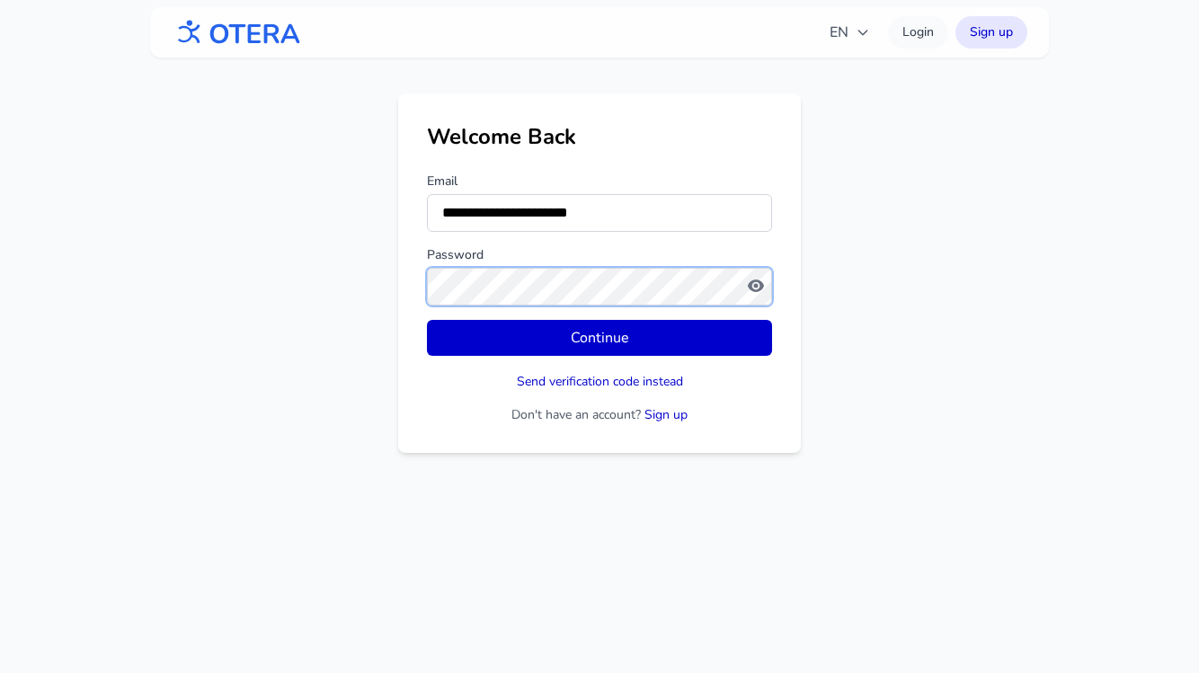
click at [427, 320] on button "Continue" at bounding box center [599, 338] width 345 height 36
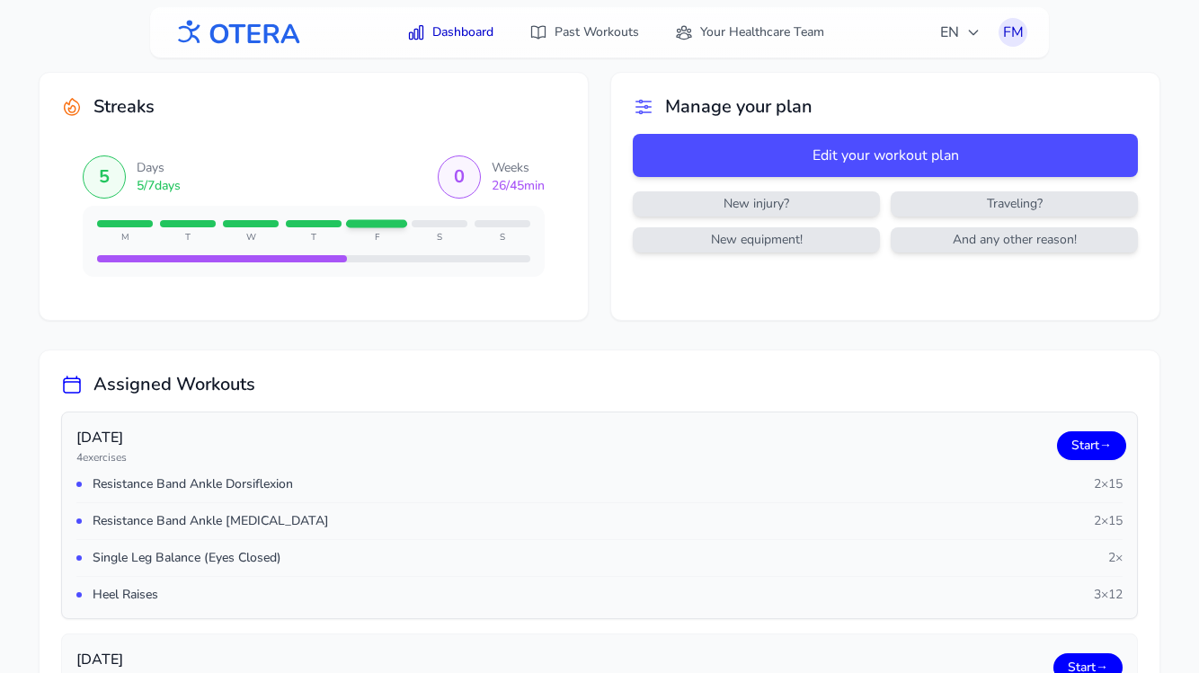
scroll to position [13, 0]
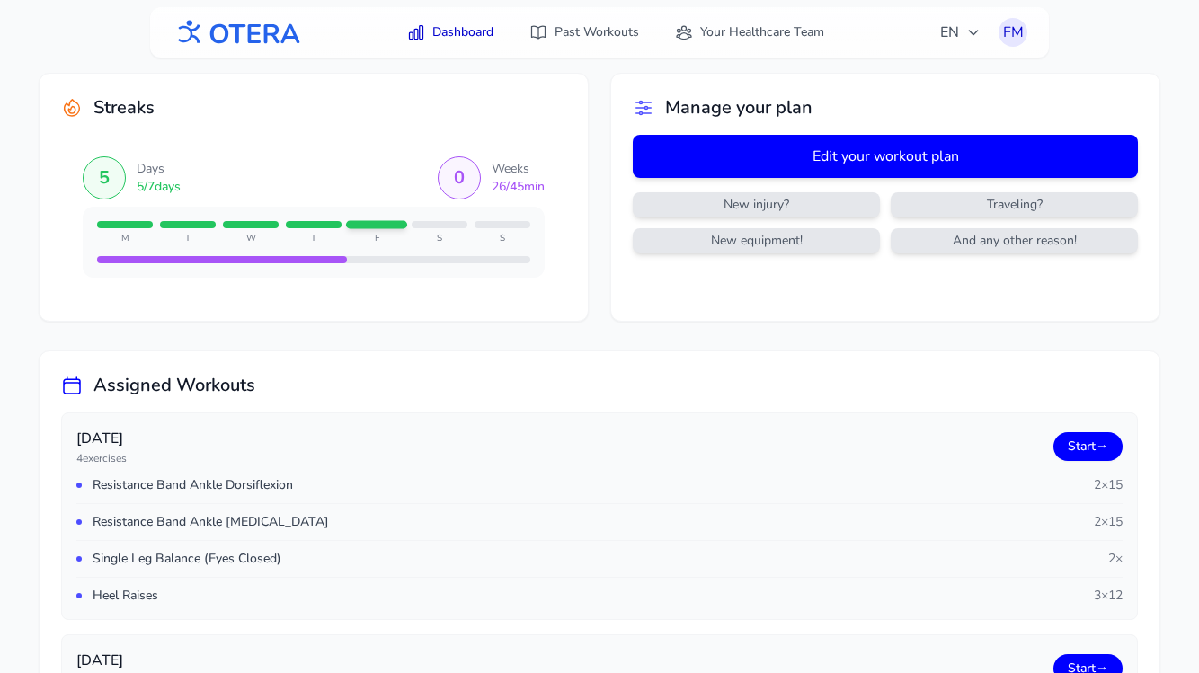
click at [782, 160] on button "Edit your workout plan" at bounding box center [885, 156] width 505 height 43
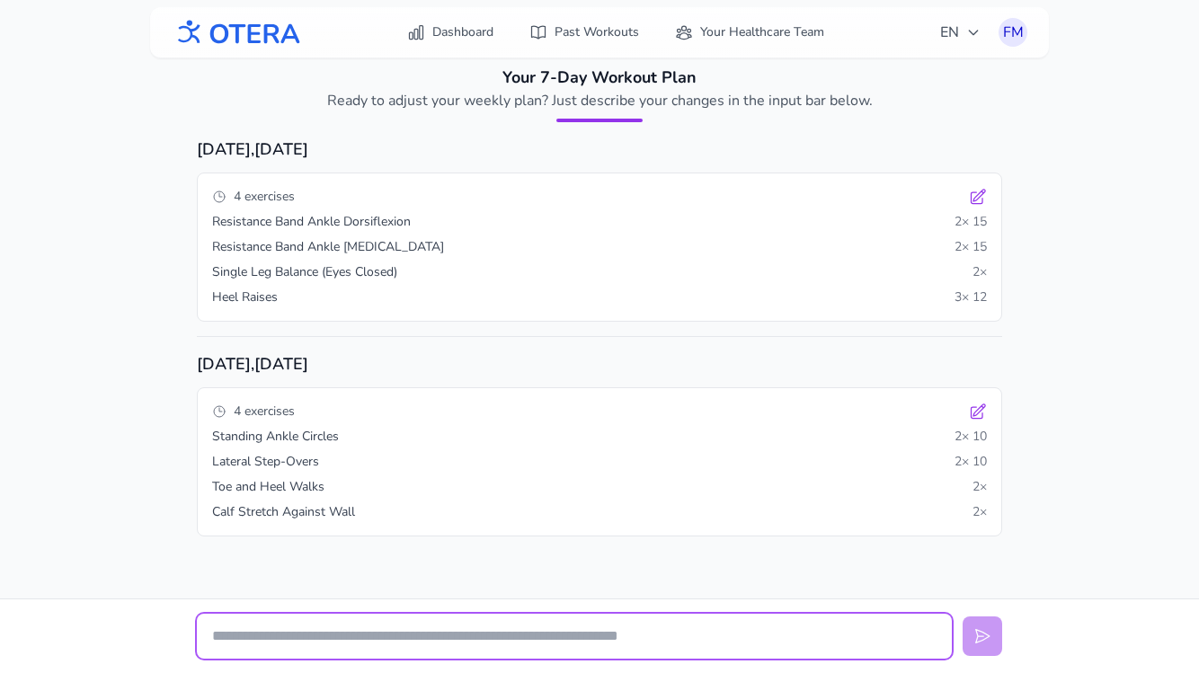
click at [393, 644] on input "text" at bounding box center [574, 636] width 755 height 45
click at [275, 639] on input "text" at bounding box center [574, 636] width 755 height 45
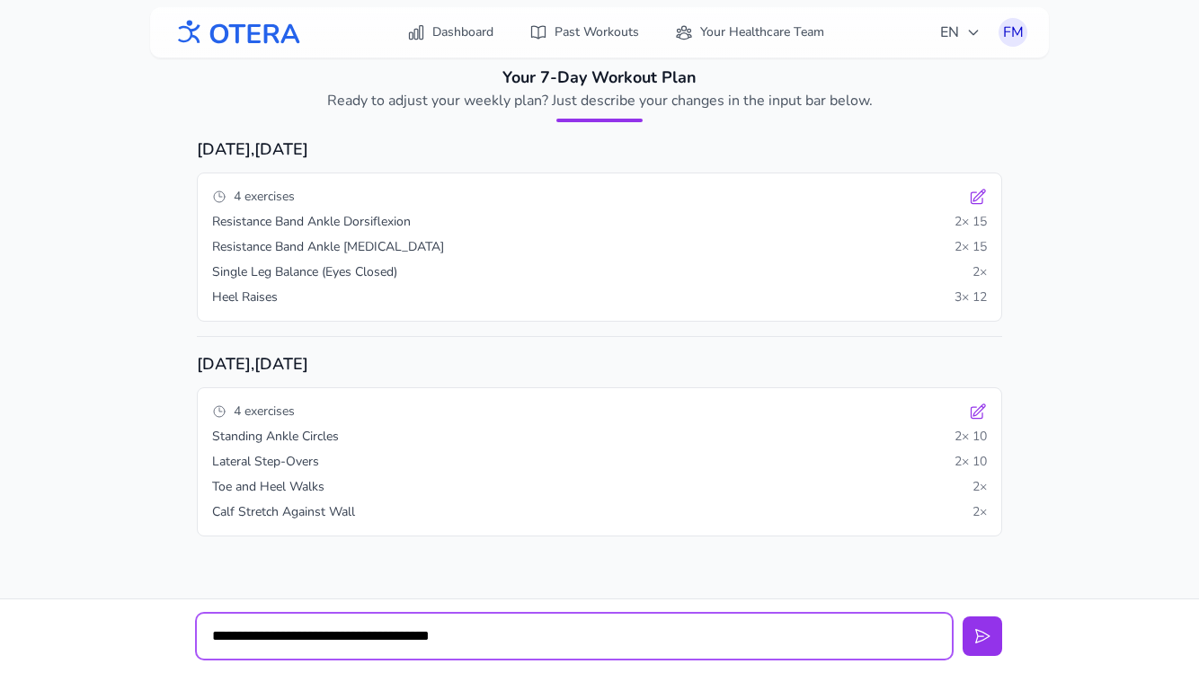
type input "**********"
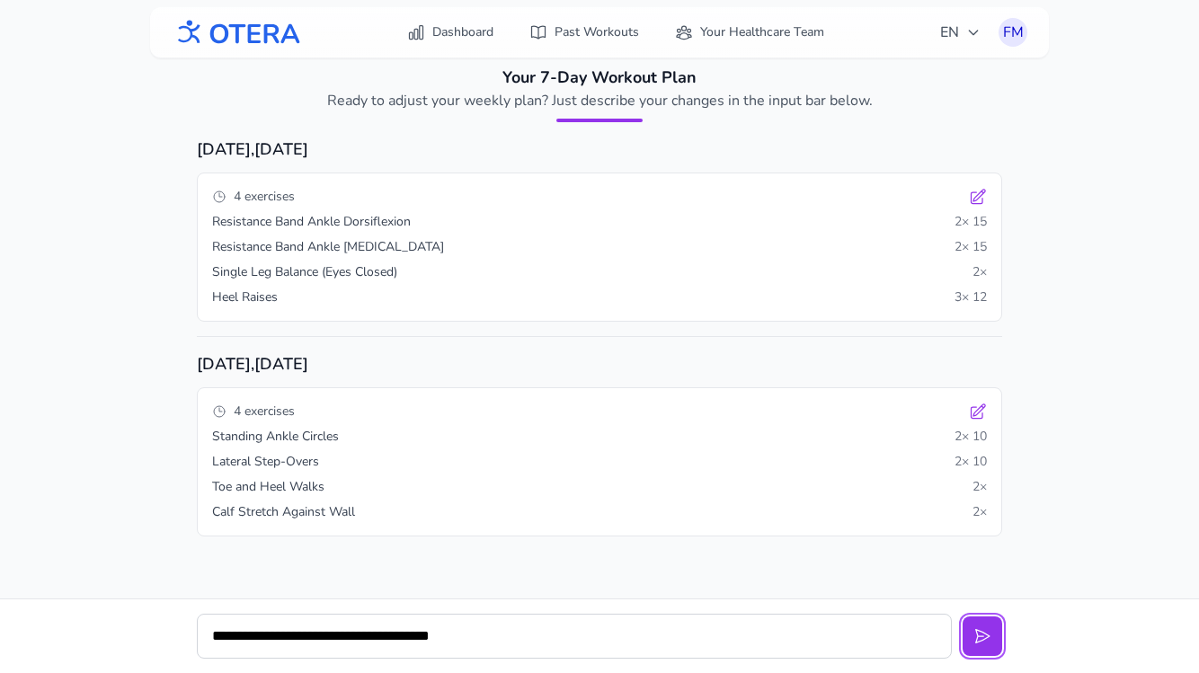
click at [962, 616] on button at bounding box center [982, 636] width 40 height 40
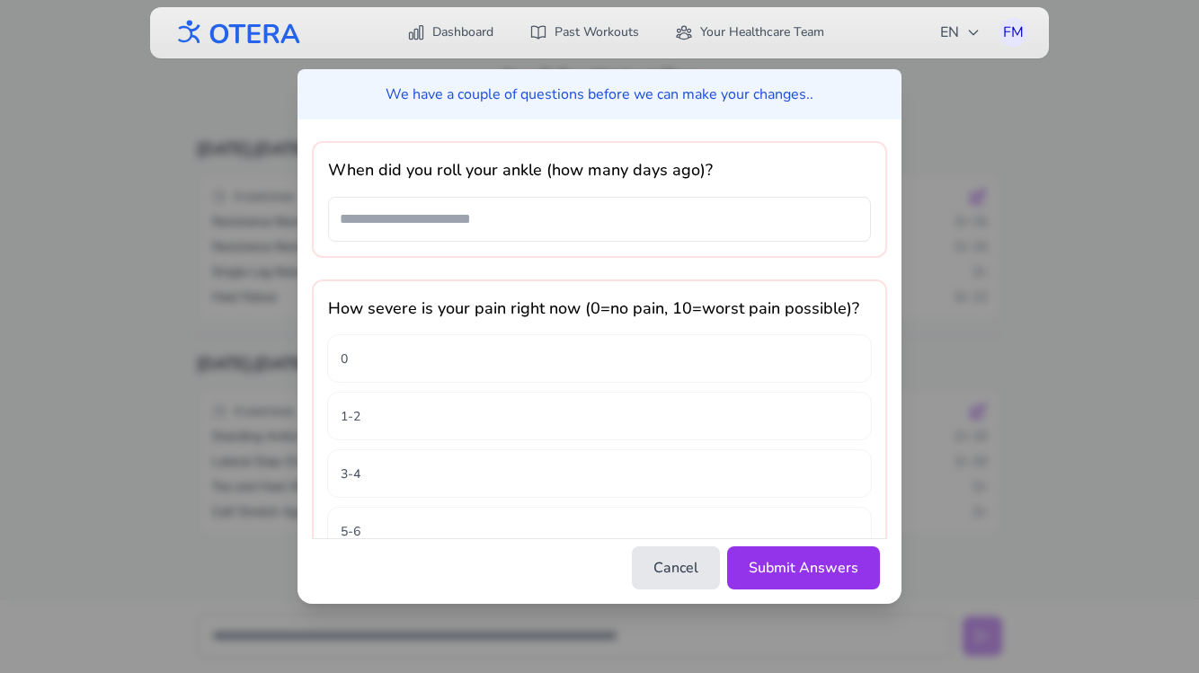
click at [520, 246] on div "When did you roll your ankle (how many days ago)?" at bounding box center [599, 199] width 575 height 117
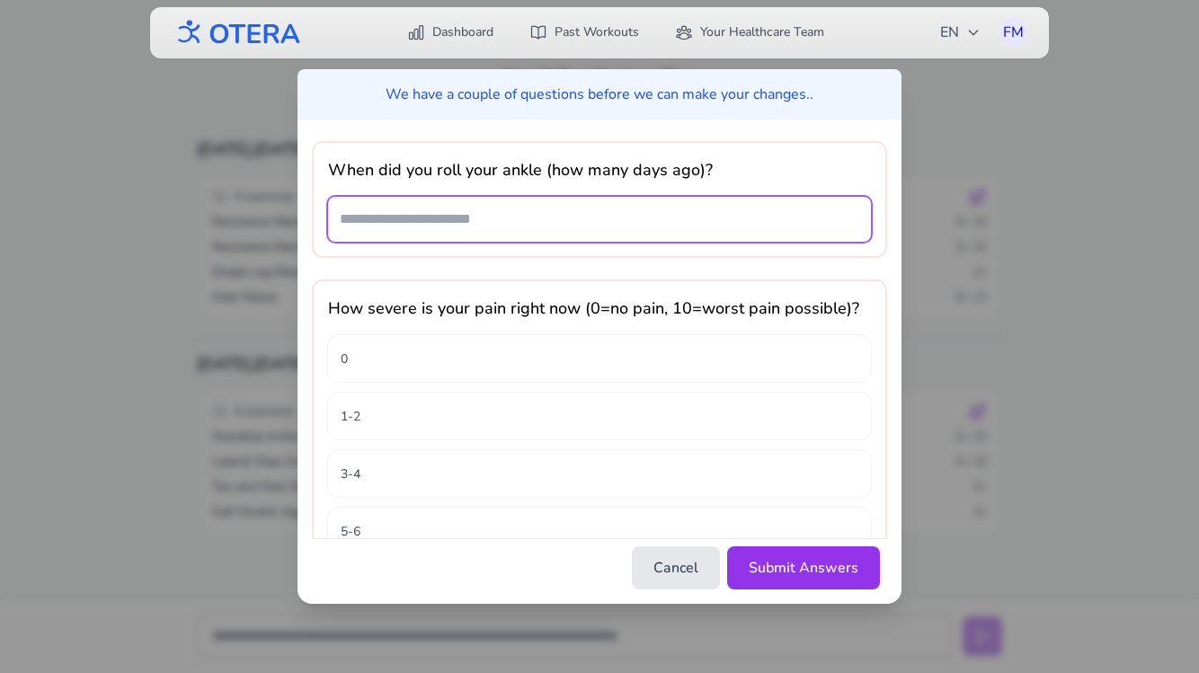
click at [492, 226] on input "text" at bounding box center [599, 219] width 543 height 45
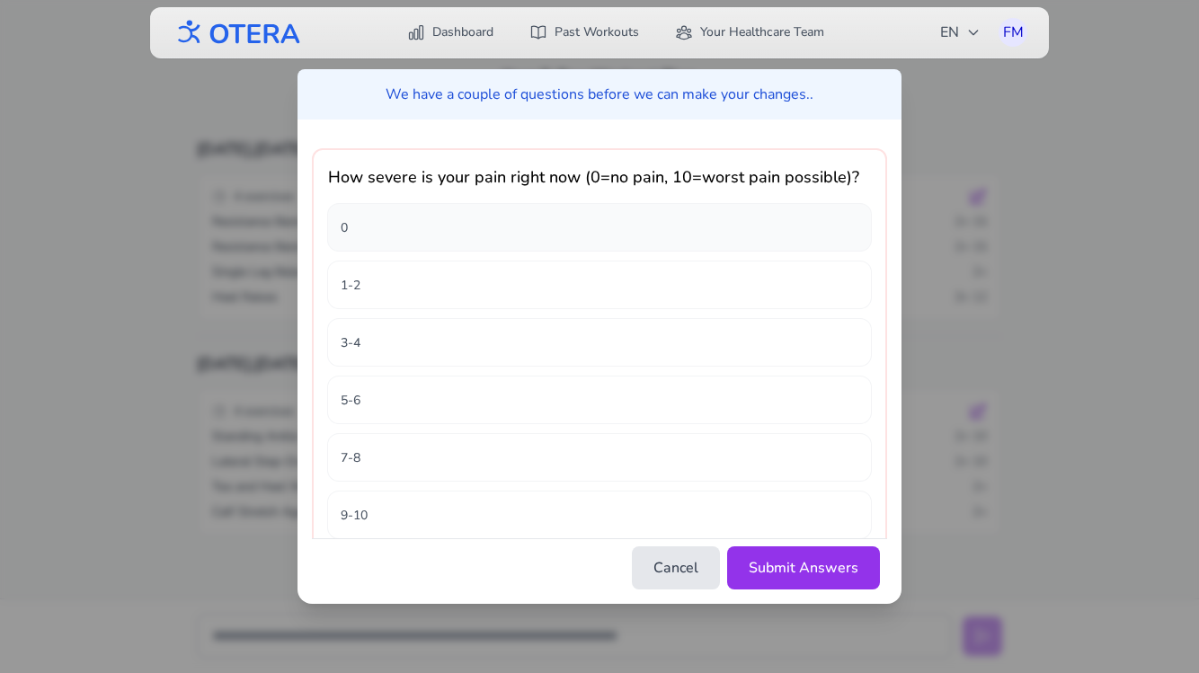
scroll to position [173, 0]
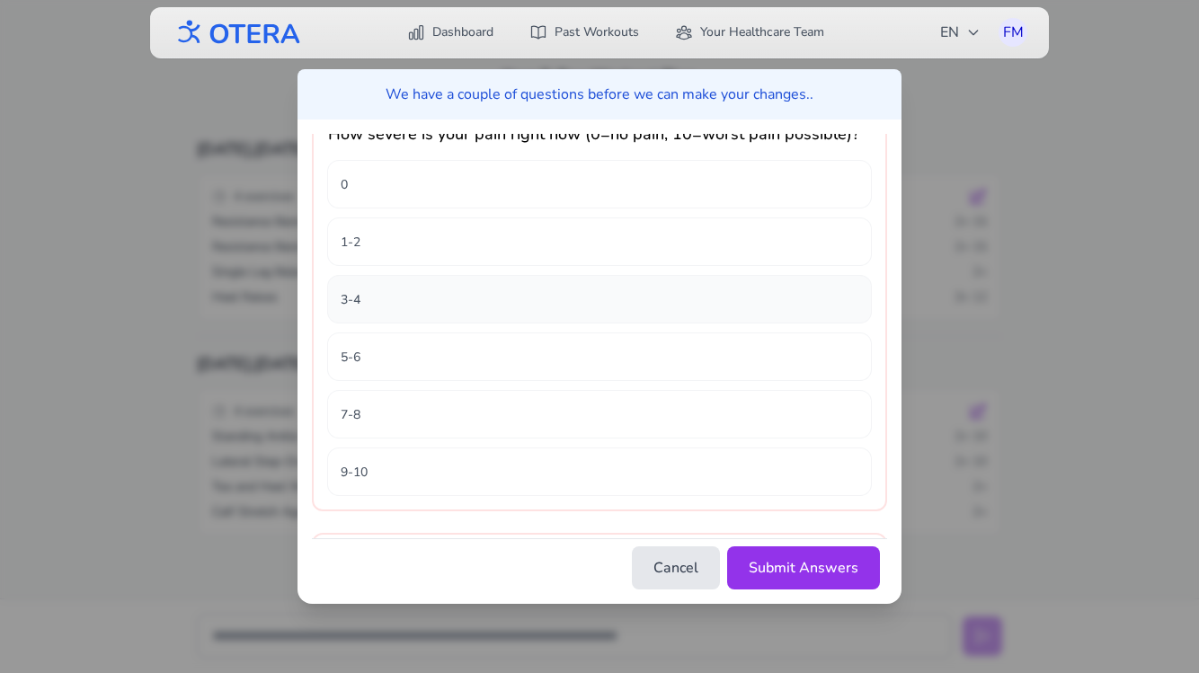
type input "**********"
click at [561, 300] on button "3-4" at bounding box center [599, 299] width 543 height 47
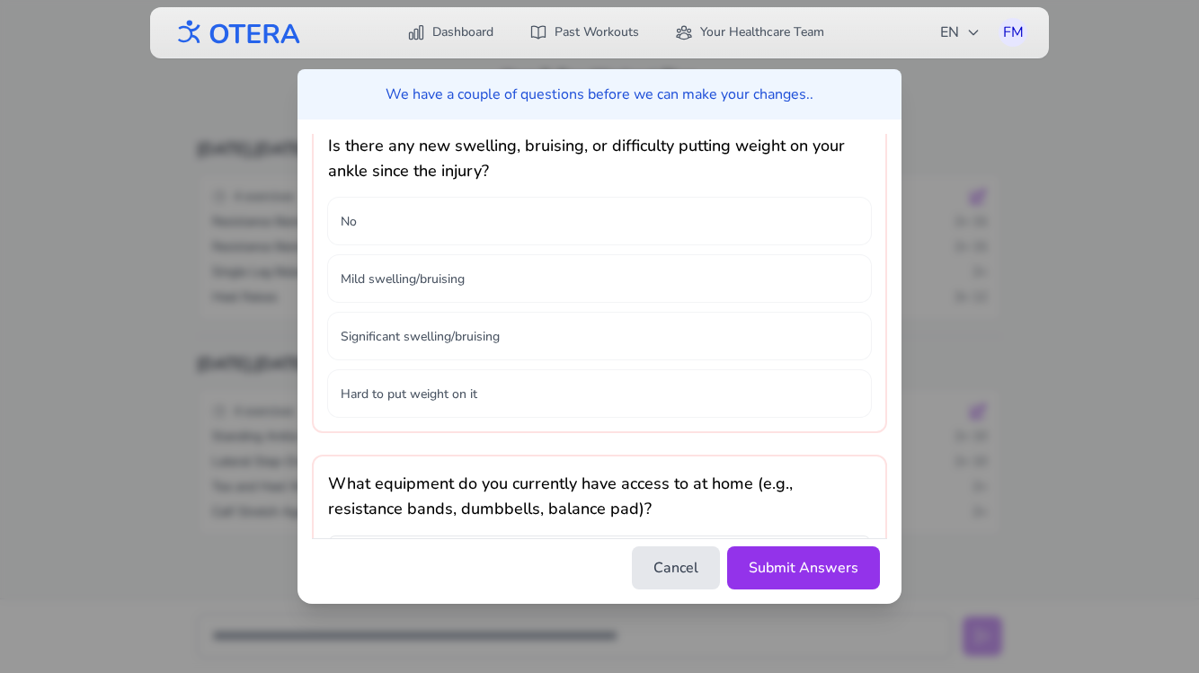
scroll to position [575, 0]
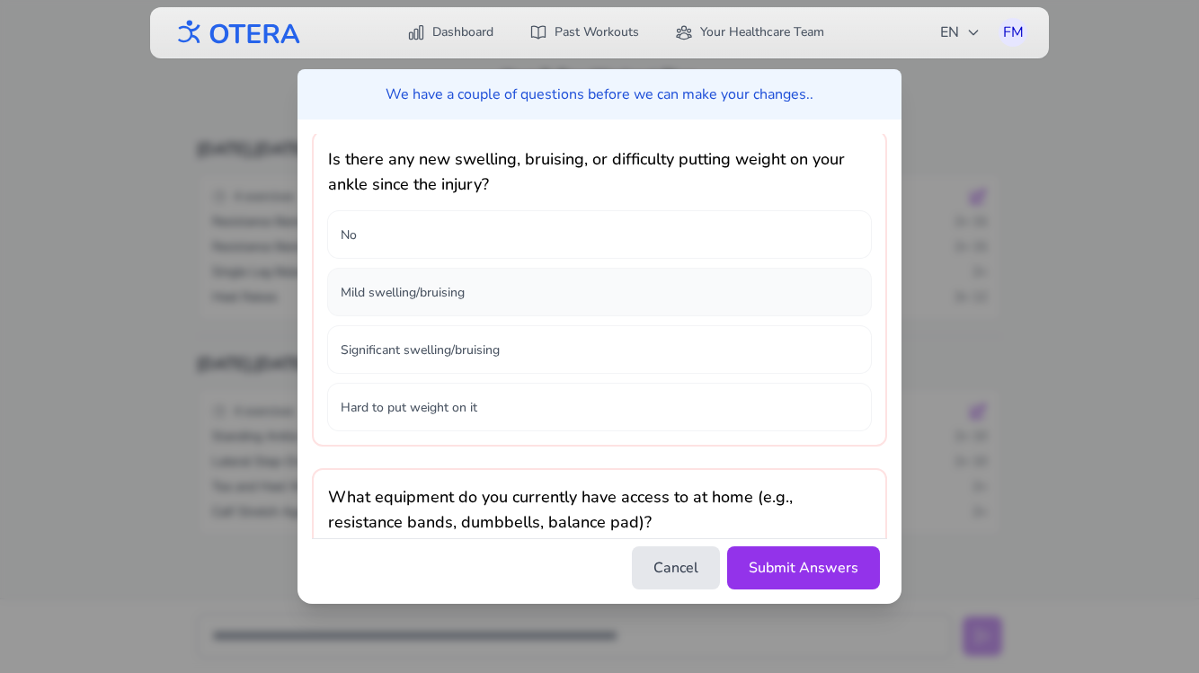
click at [484, 288] on button "Mild swelling/bruising" at bounding box center [599, 292] width 543 height 47
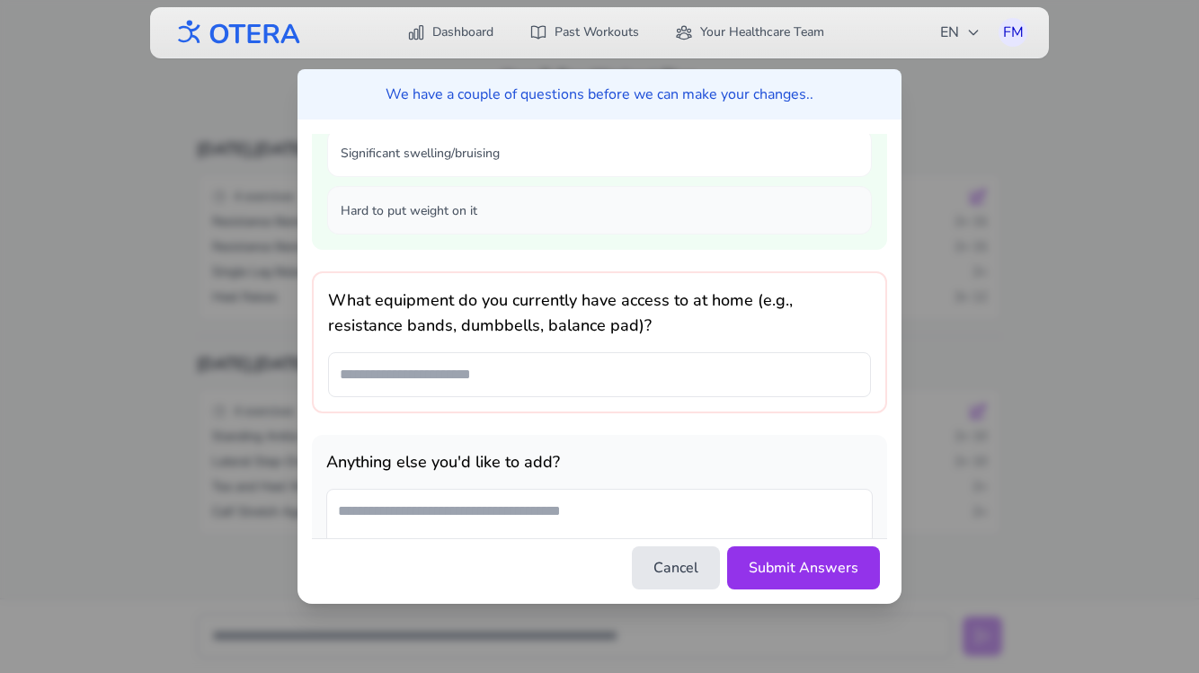
scroll to position [821, 0]
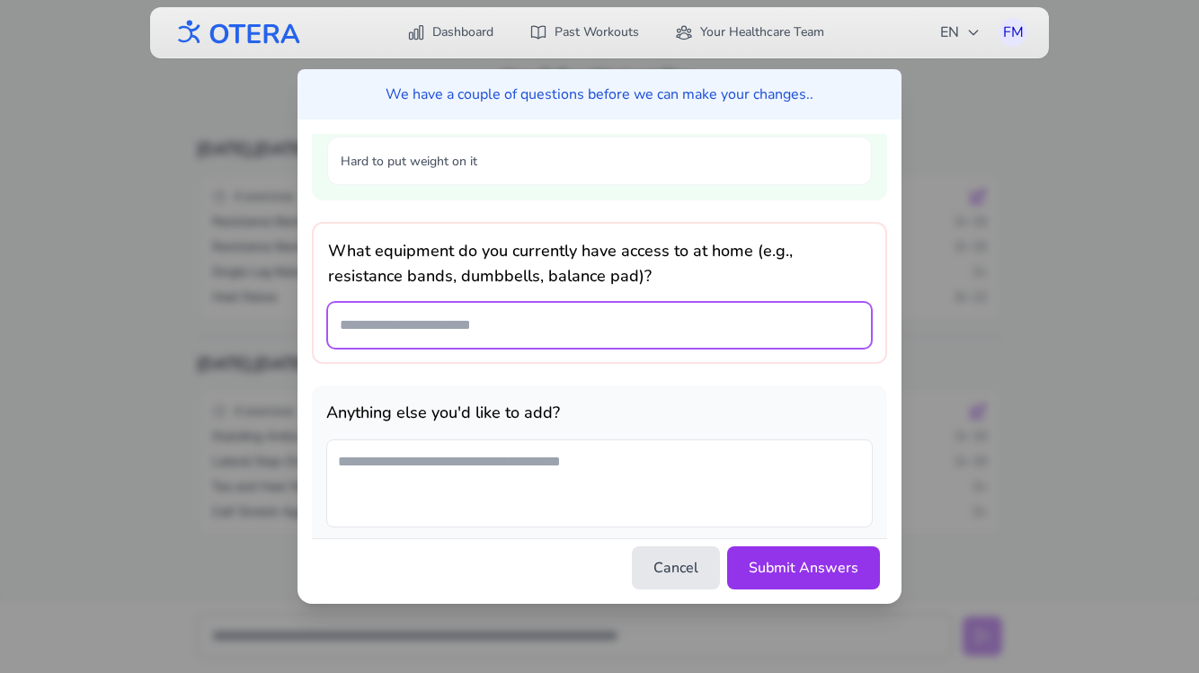
click at [462, 331] on input "text" at bounding box center [599, 325] width 543 height 45
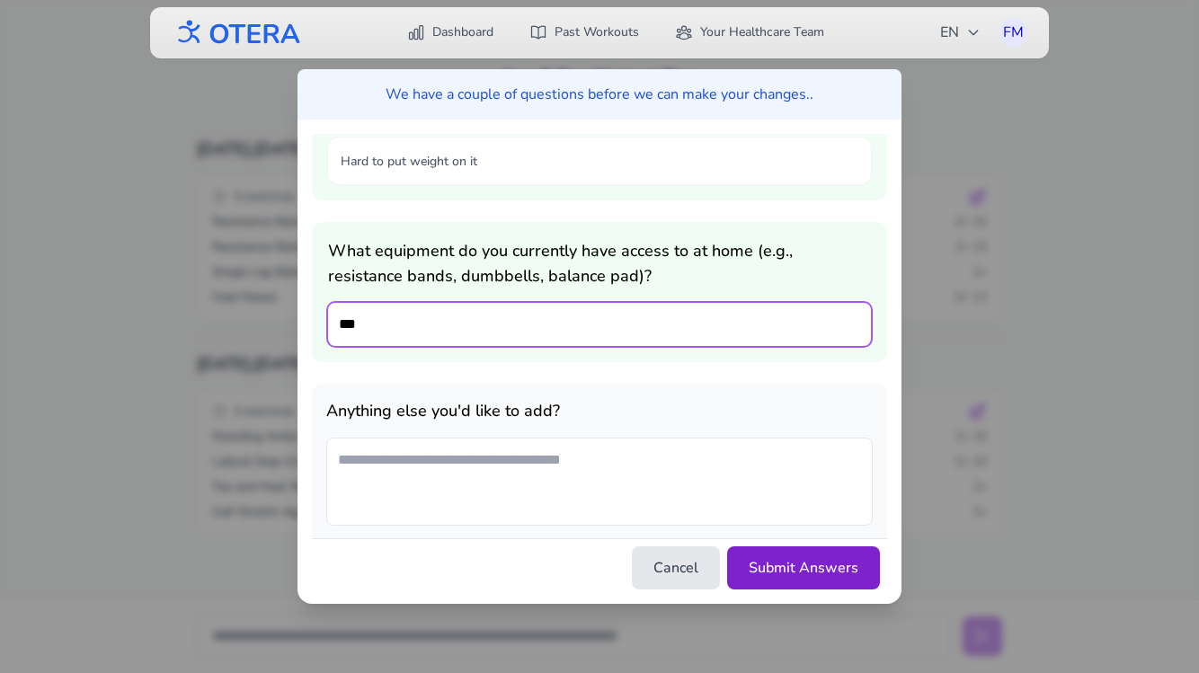
type input "***"
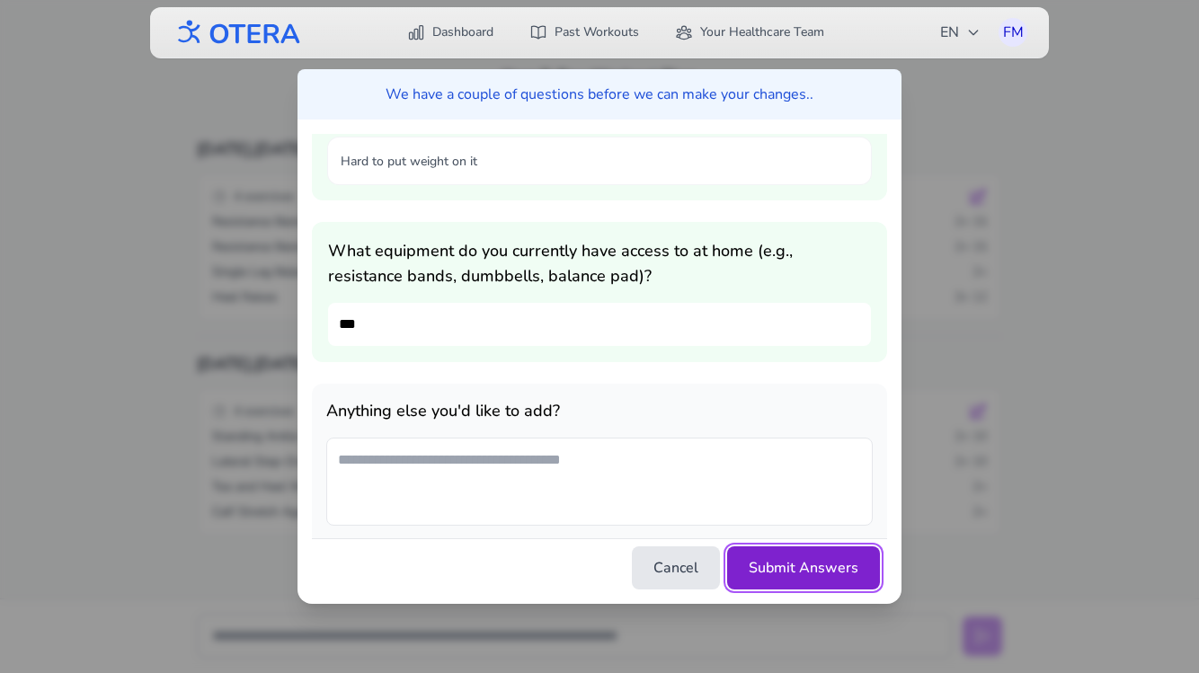
click at [823, 575] on button "Submit Answers" at bounding box center [803, 567] width 153 height 43
